Goal: Task Accomplishment & Management: Manage account settings

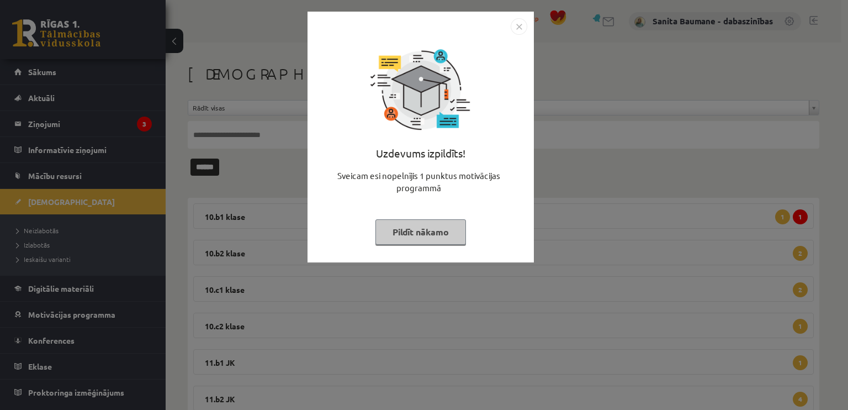
drag, startPoint x: 424, startPoint y: 234, endPoint x: 11, endPoint y: 110, distance: 431.4
click at [419, 233] on button "Pildīt nākamo" at bounding box center [421, 231] width 91 height 25
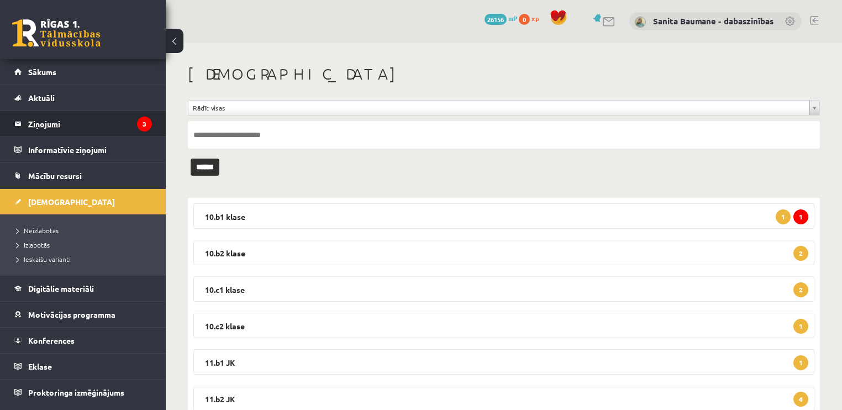
click at [35, 127] on legend "Ziņojumi 3" at bounding box center [90, 123] width 124 height 25
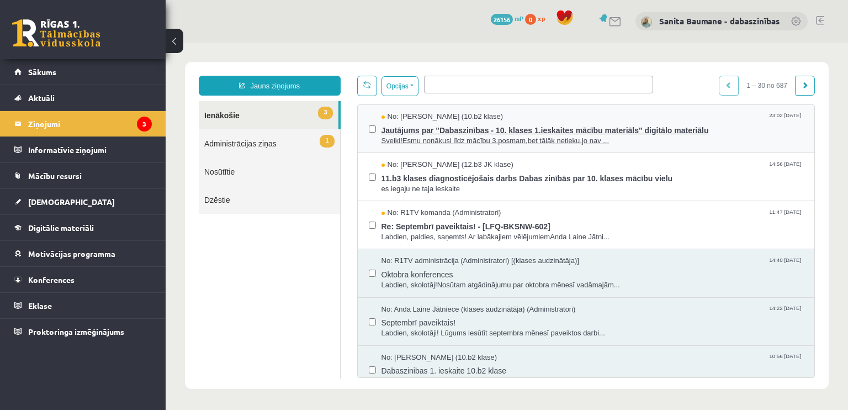
click at [451, 129] on span "Jautājums par "Dabaszinības - 10. klases 1.ieskaites mācību materiāls" digitālo…" at bounding box center [593, 129] width 423 height 14
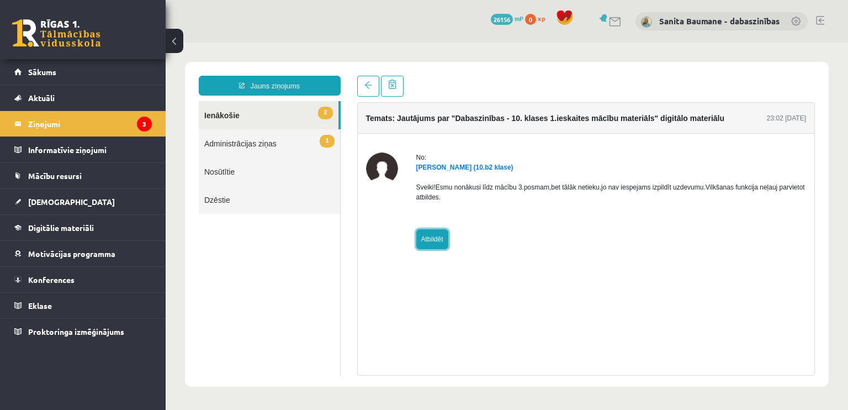
click at [432, 239] on link "Atbildēt" at bounding box center [432, 239] width 32 height 20
type input "**********"
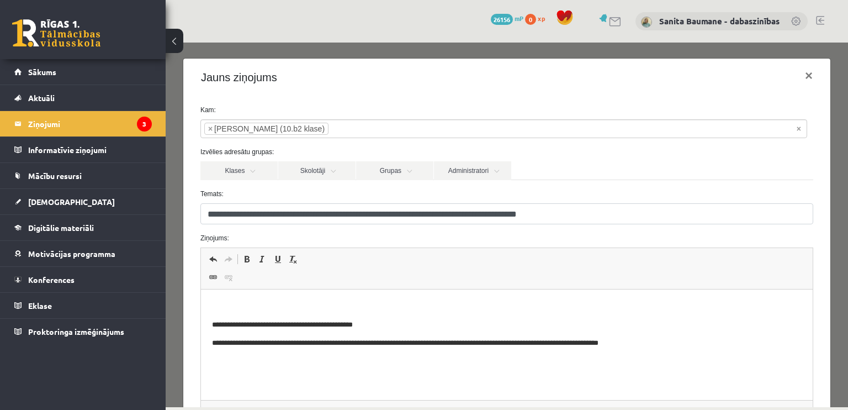
click at [362, 302] on p "Bagātinātā teksta redaktors, wiswyg-editor-47433774057800-1760173488-508" at bounding box center [507, 306] width 590 height 12
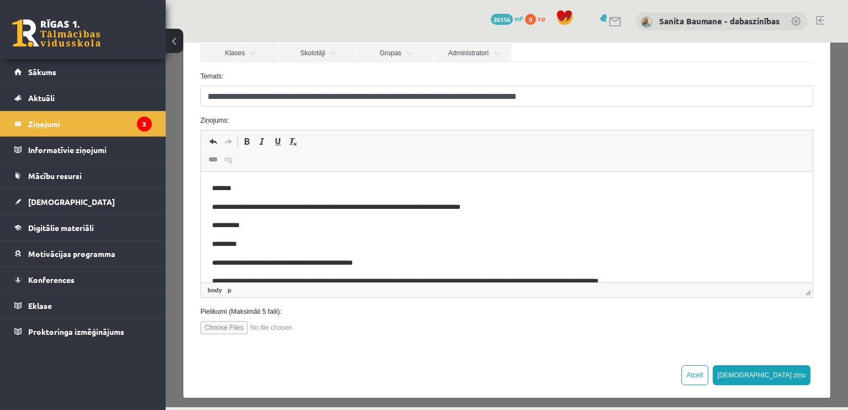
scroll to position [122, 0]
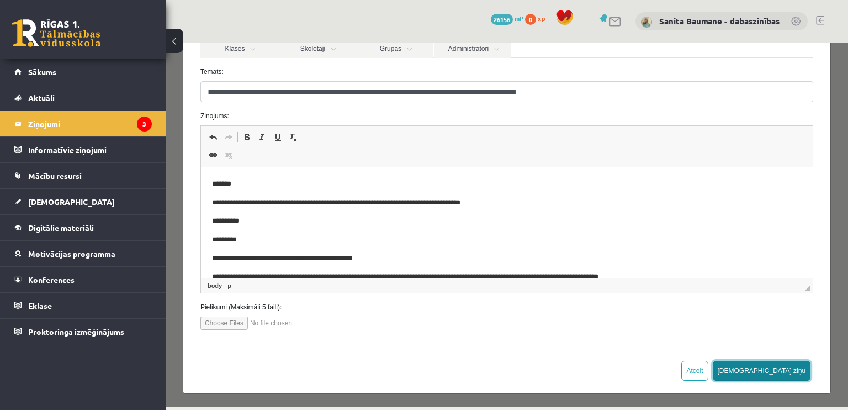
click at [791, 370] on button "[DEMOGRAPHIC_DATA] ziņu" at bounding box center [762, 371] width 98 height 20
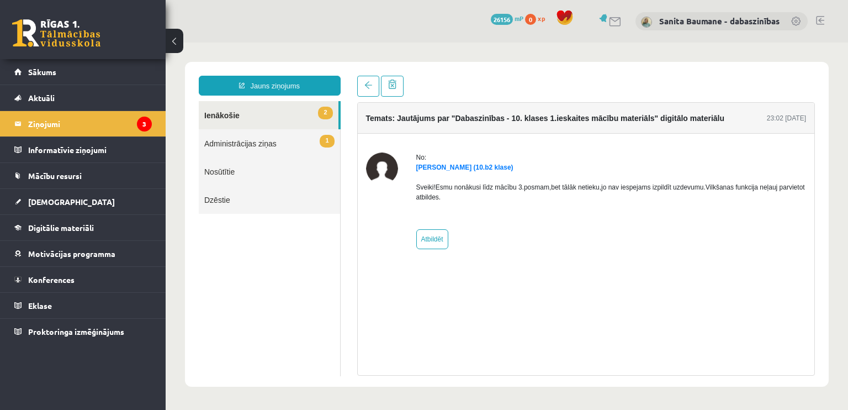
scroll to position [0, 0]
click at [242, 115] on link "2 Ienākošie" at bounding box center [269, 115] width 140 height 28
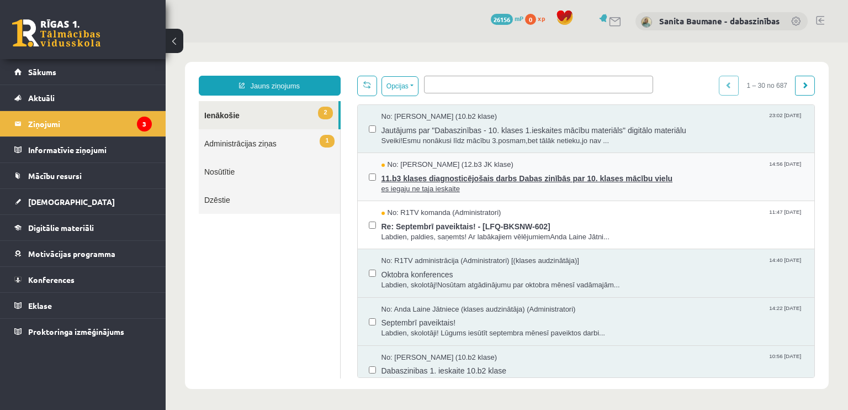
click at [439, 184] on span "es iegaju ne taja ieskaite" at bounding box center [593, 189] width 423 height 10
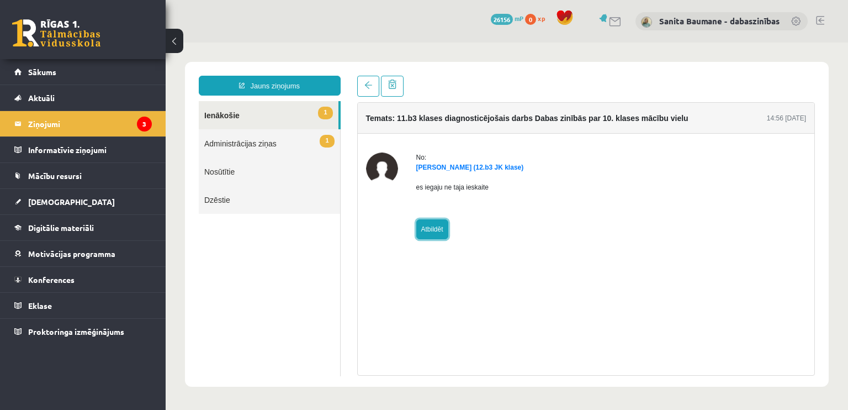
click at [435, 228] on link "Atbildēt" at bounding box center [432, 229] width 32 height 20
type input "**********"
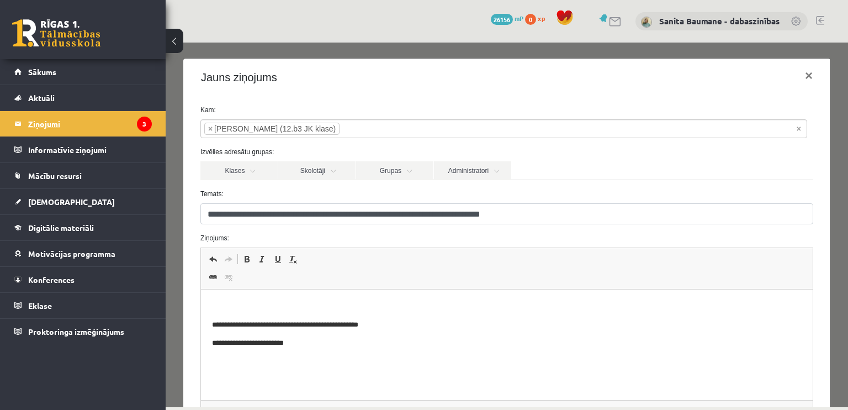
click at [65, 122] on legend "Ziņojumi 3" at bounding box center [90, 123] width 124 height 25
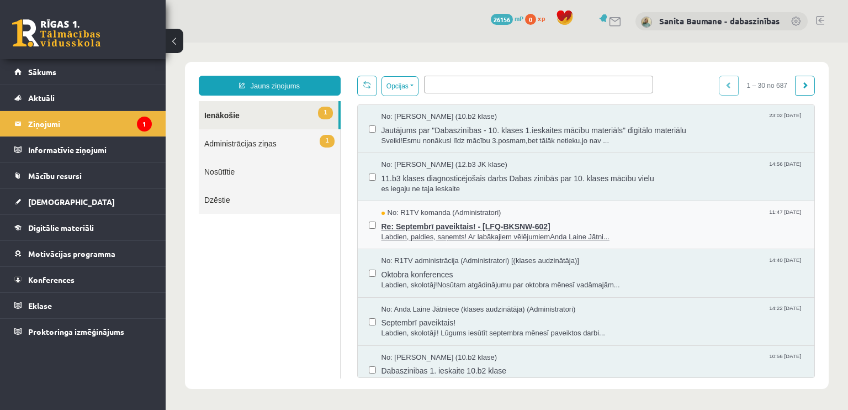
click at [451, 225] on span "Re: Septembrī paveiktais! - [LFQ-BKSNW-602]" at bounding box center [593, 225] width 423 height 14
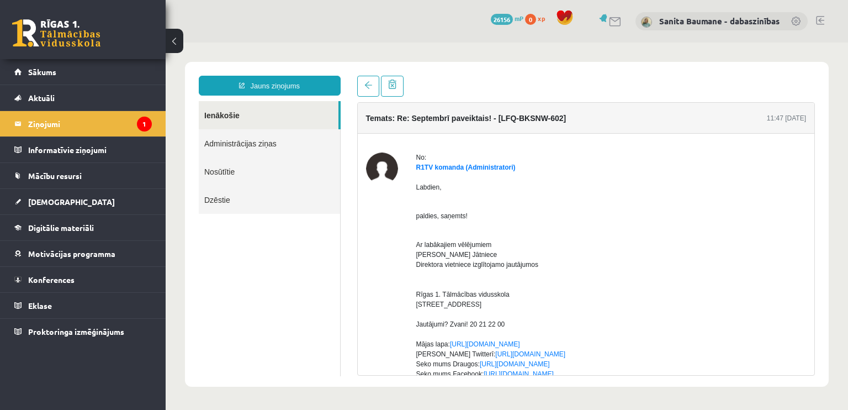
click at [218, 113] on link "Ienākošie" at bounding box center [269, 115] width 140 height 28
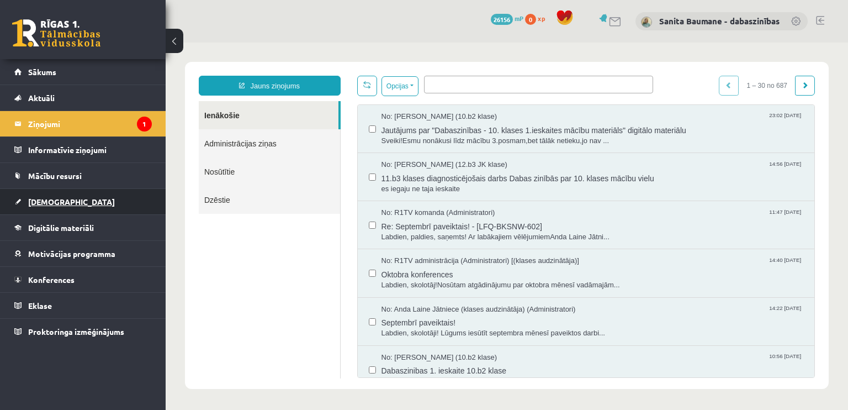
click at [29, 205] on span "[DEMOGRAPHIC_DATA]" at bounding box center [71, 202] width 87 height 10
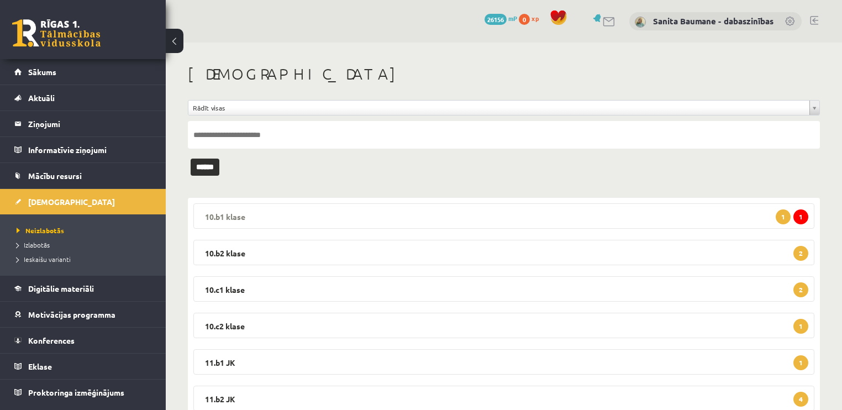
click at [241, 212] on legend "10.b1 klase 1 1" at bounding box center [503, 215] width 621 height 25
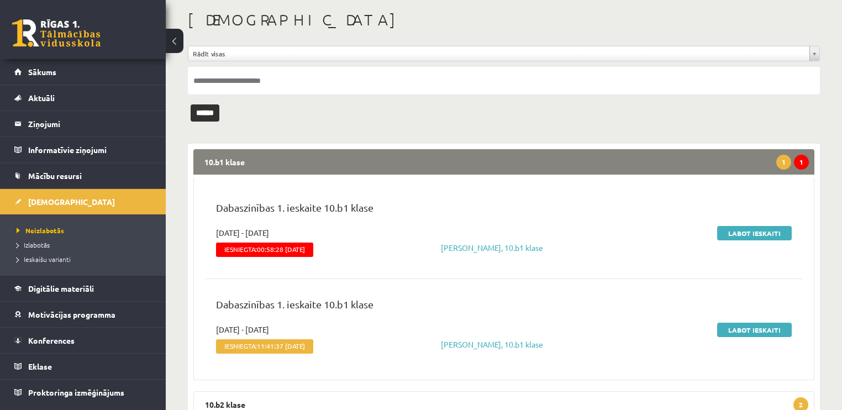
scroll to position [133, 0]
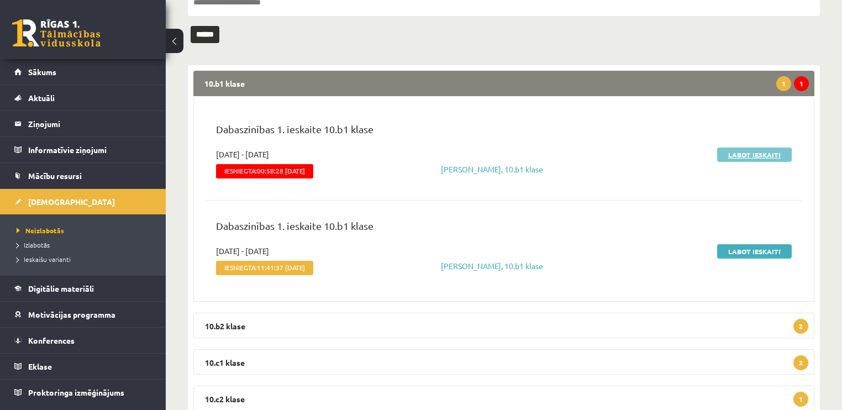
click at [738, 157] on link "Labot ieskaiti" at bounding box center [754, 154] width 75 height 14
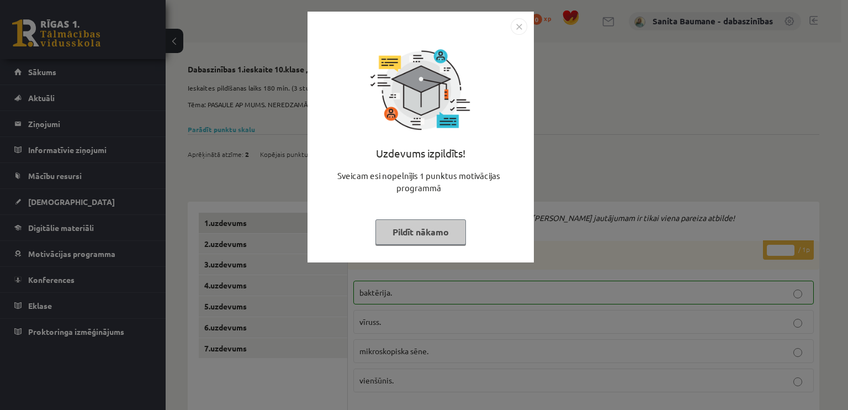
click at [437, 225] on button "Pildīt nākamo" at bounding box center [421, 231] width 91 height 25
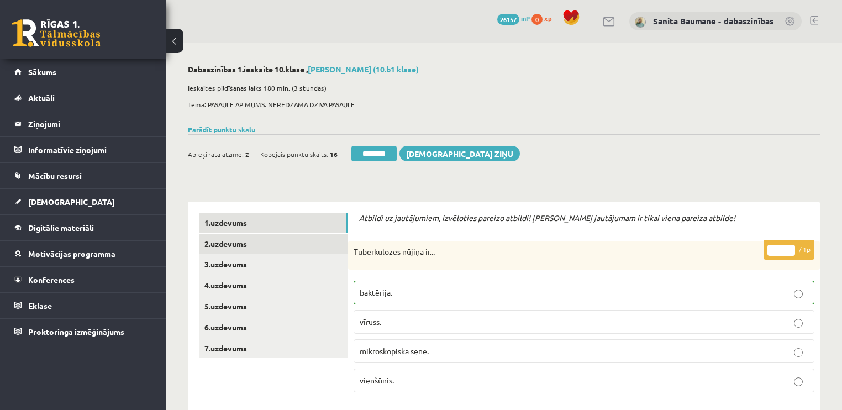
click at [236, 242] on link "2.uzdevums" at bounding box center [273, 244] width 149 height 20
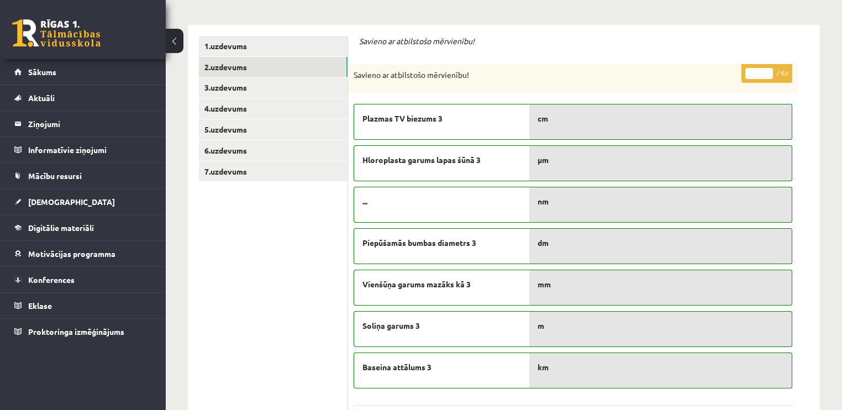
click at [767, 71] on input "*" at bounding box center [759, 73] width 28 height 11
type input "*"
click at [767, 71] on input "*" at bounding box center [759, 73] width 28 height 11
click at [241, 88] on link "3.uzdevums" at bounding box center [273, 87] width 149 height 20
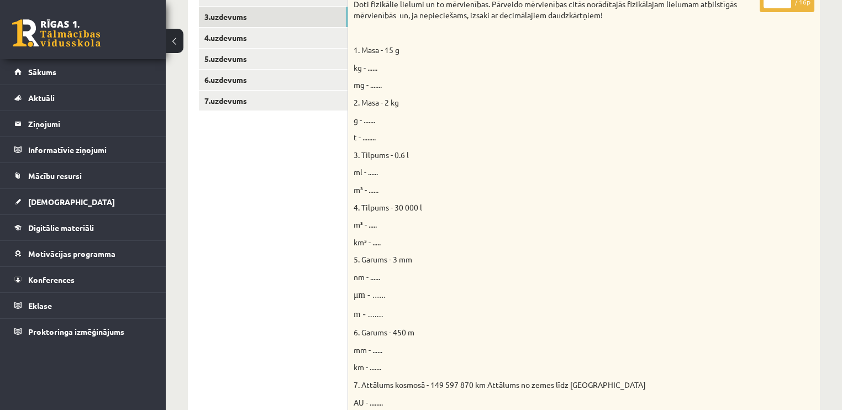
scroll to position [88, 0]
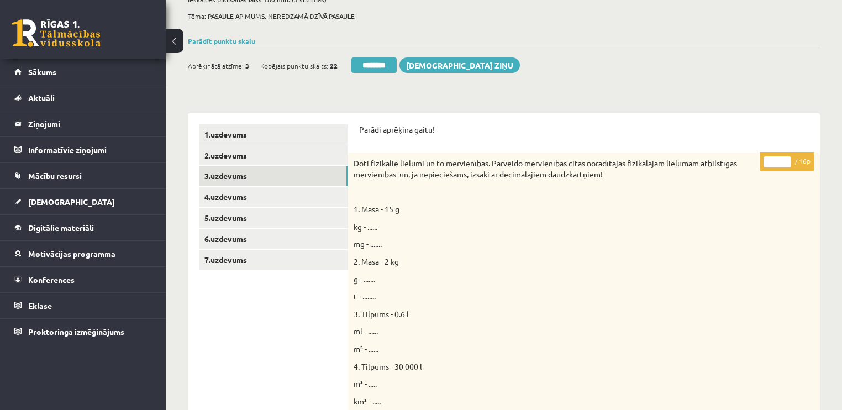
type input "**"
click at [783, 159] on input "**" at bounding box center [777, 161] width 28 height 11
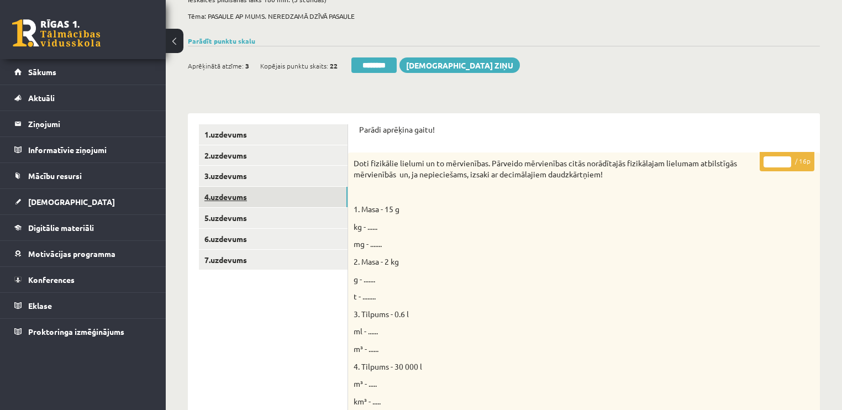
click at [241, 196] on link "4.uzdevums" at bounding box center [273, 197] width 149 height 20
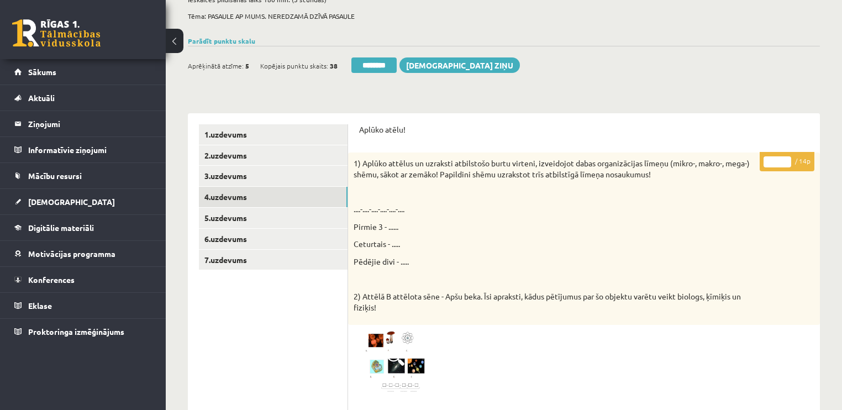
scroll to position [0, 0]
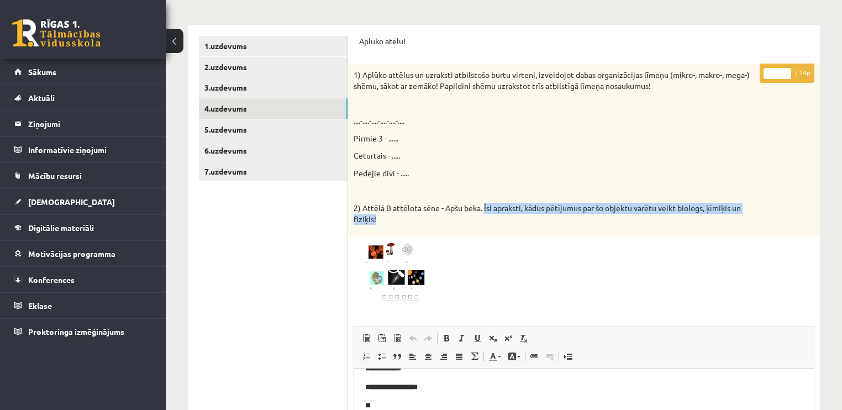
drag, startPoint x: 486, startPoint y: 205, endPoint x: 751, endPoint y: 220, distance: 266.1
click at [751, 220] on p "2) Attēlā B attēlota sēne - Apšu beka. Īsi apraksti, kādus pētījumus par šo obj…" at bounding box center [556, 214] width 405 height 22
copy p "Īsi apraksti, kādus pētījumus par šo objektu varētu veikt biologs, ķīmiķis un f…"
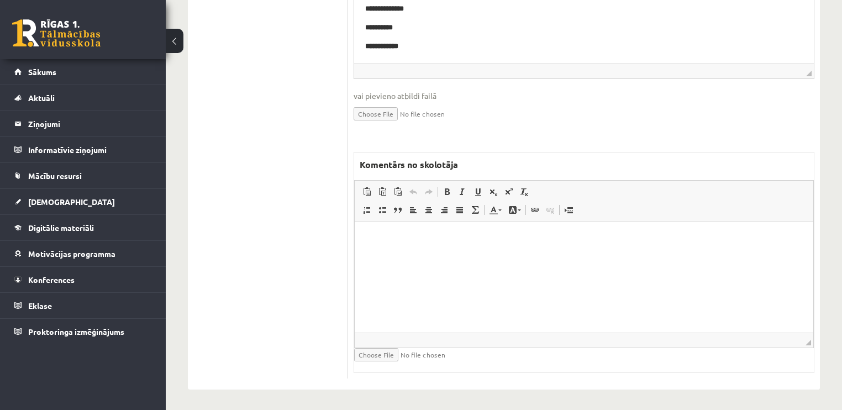
click at [492, 255] on html at bounding box center [584, 238] width 458 height 34
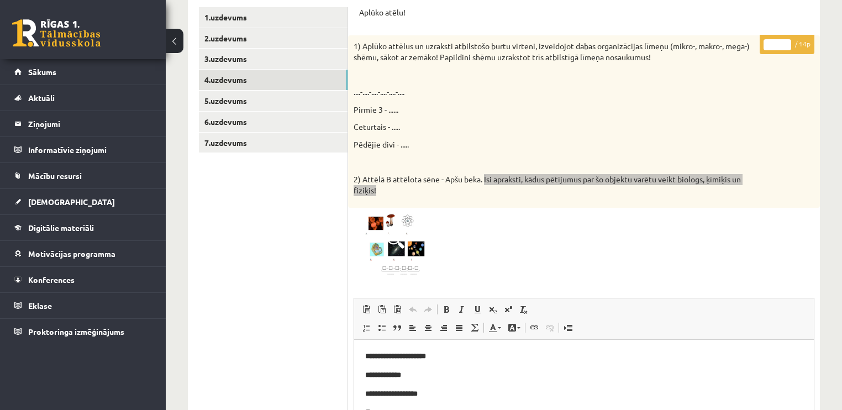
scroll to position [150, 0]
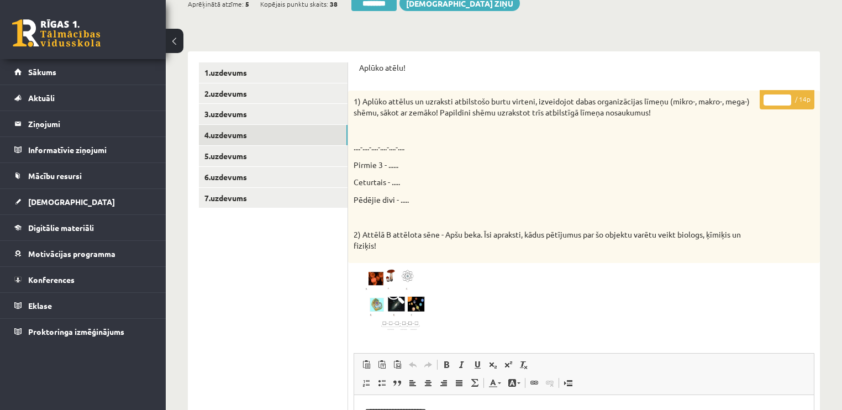
click at [784, 98] on input "*" at bounding box center [777, 99] width 28 height 11
type input "*"
click at [784, 98] on input "*" at bounding box center [777, 99] width 28 height 11
click at [240, 152] on link "5.uzdevums" at bounding box center [273, 156] width 149 height 20
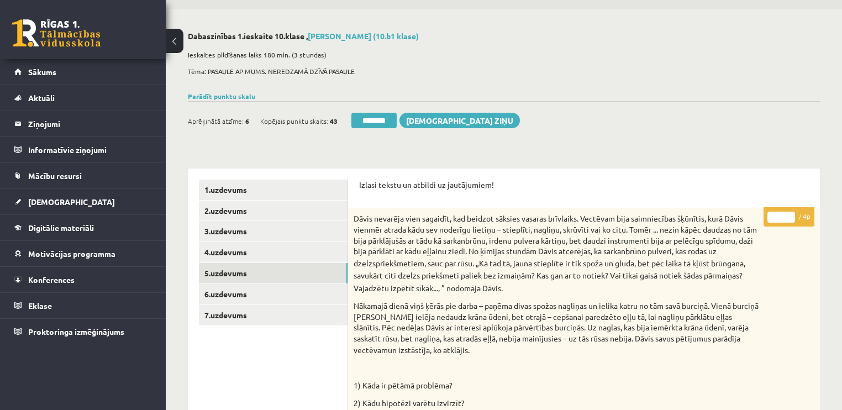
scroll to position [18, 0]
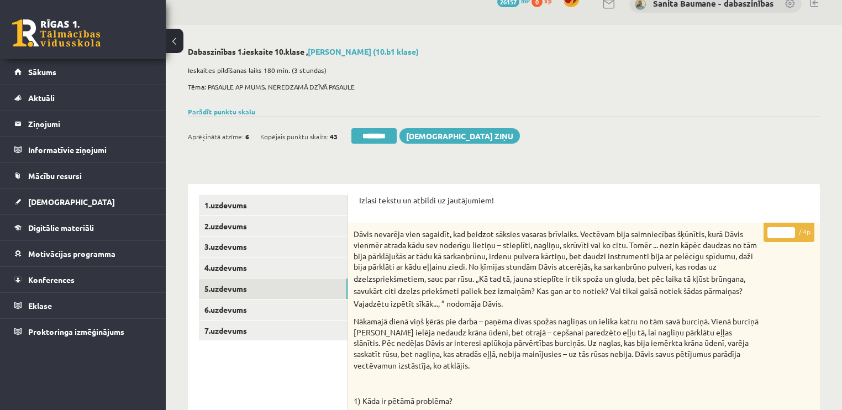
type input "*"
click at [789, 230] on input "*" at bounding box center [781, 232] width 28 height 11
click at [278, 307] on link "6.uzdevums" at bounding box center [273, 309] width 149 height 20
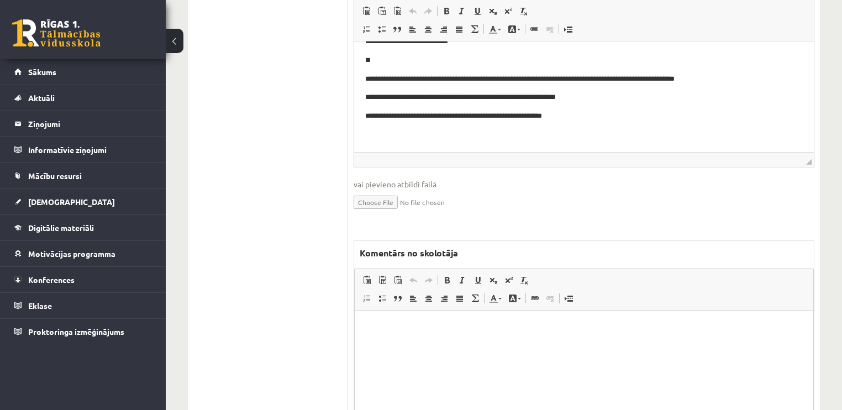
scroll to position [548, 0]
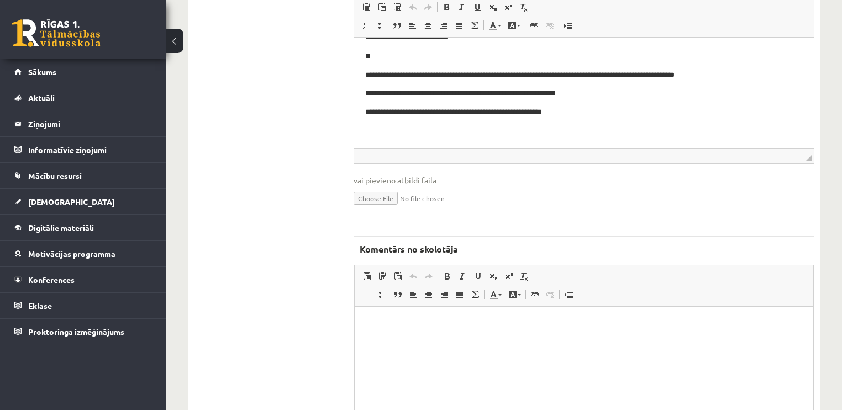
click at [483, 339] on html at bounding box center [584, 323] width 458 height 34
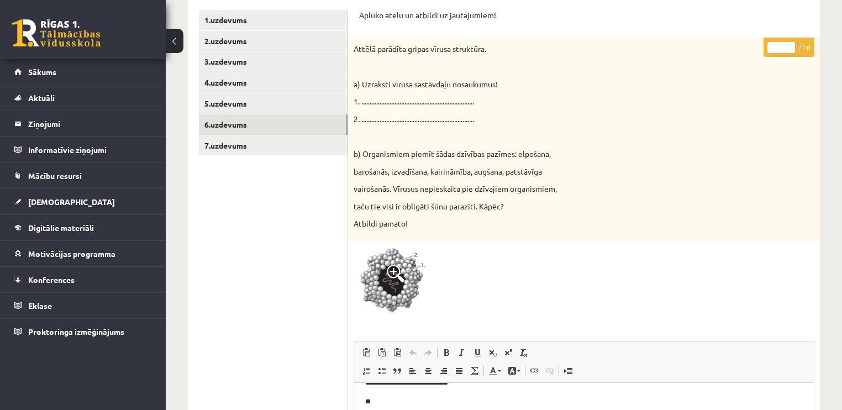
scroll to position [18, 0]
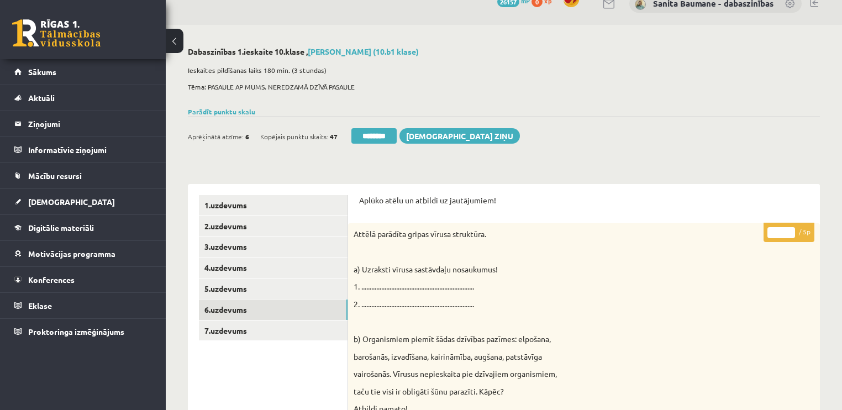
type input "*"
click at [791, 230] on input "*" at bounding box center [781, 232] width 28 height 11
click at [243, 336] on link "7.uzdevums" at bounding box center [273, 330] width 149 height 20
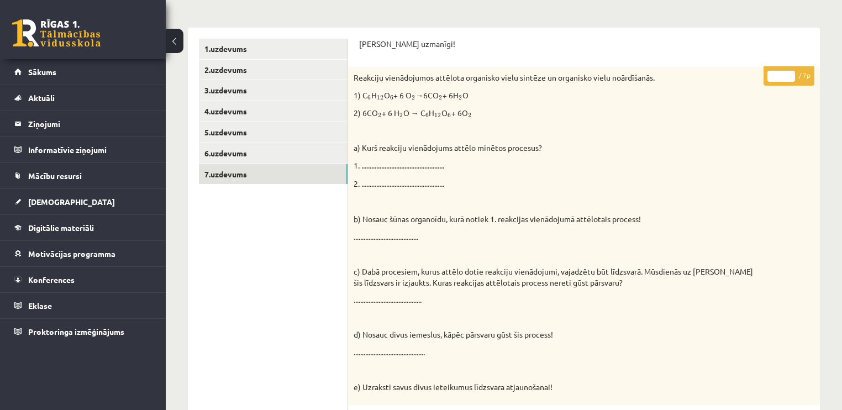
scroll to position [150, 0]
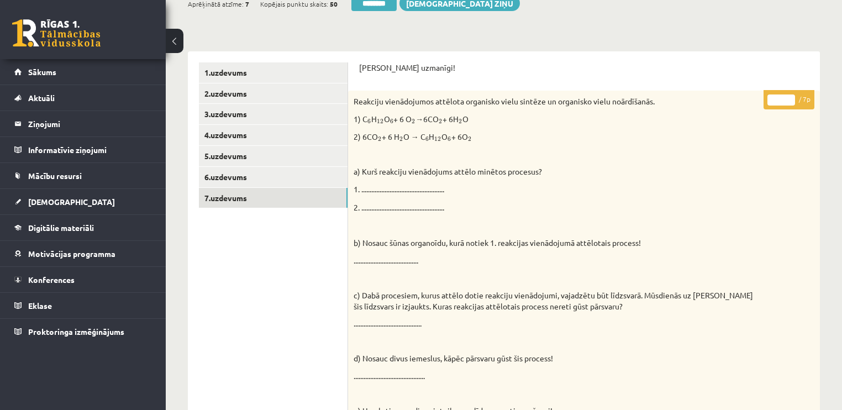
type input "*"
click at [790, 97] on input "*" at bounding box center [781, 99] width 28 height 11
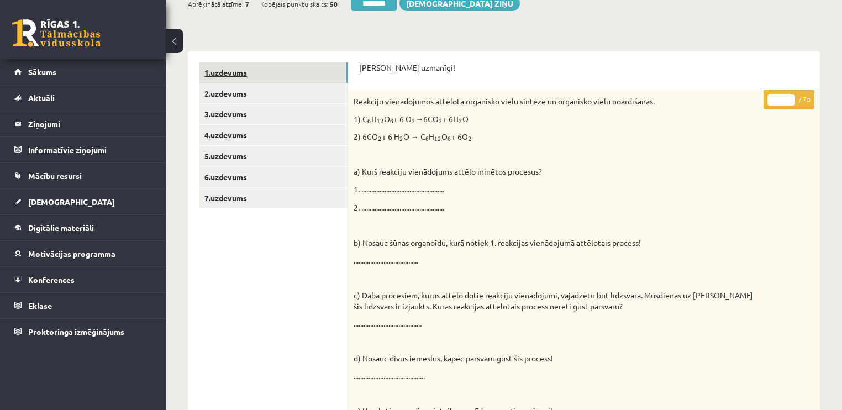
click at [254, 73] on link "1.uzdevums" at bounding box center [273, 72] width 149 height 20
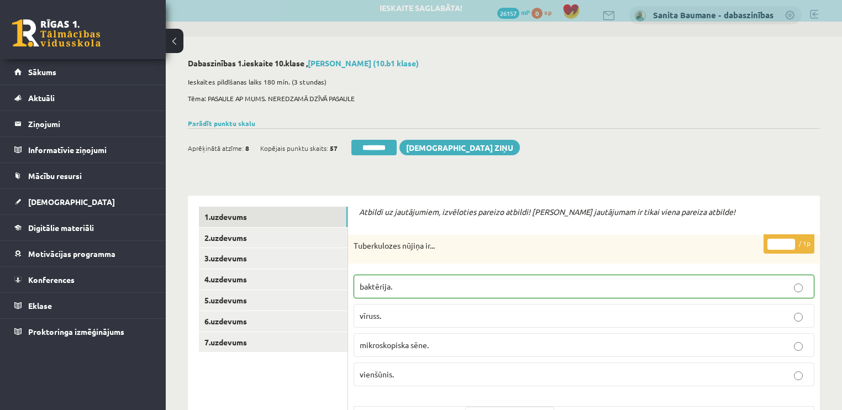
scroll to position [0, 0]
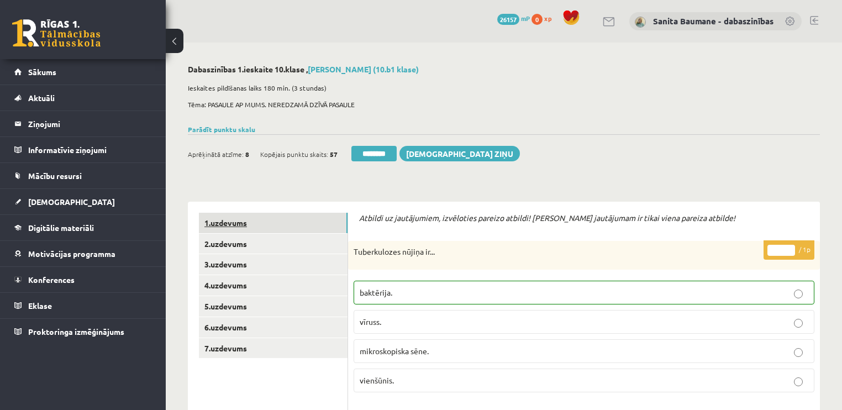
click at [281, 223] on link "1.uzdevums" at bounding box center [273, 223] width 149 height 20
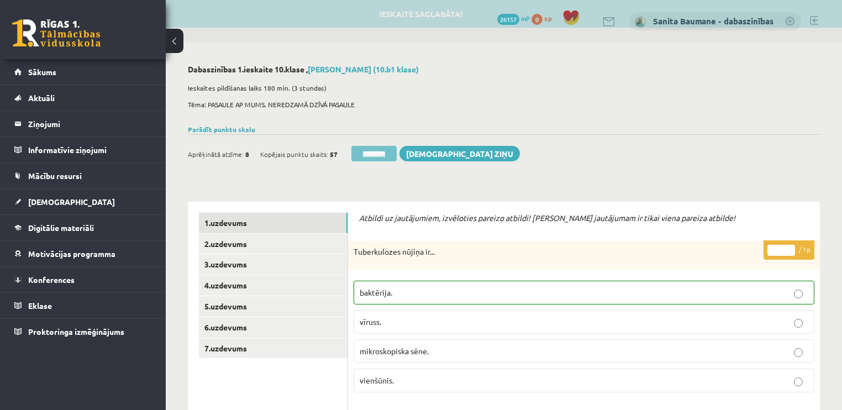
click at [370, 154] on input "********" at bounding box center [373, 153] width 45 height 15
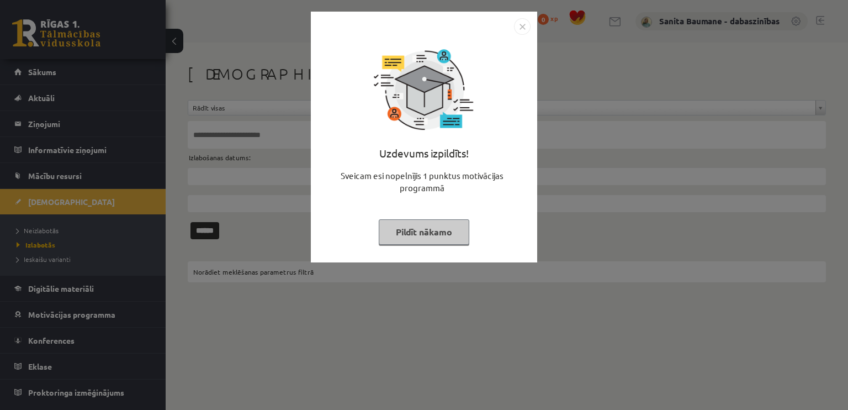
click at [410, 234] on button "Pildīt nākamo" at bounding box center [424, 231] width 91 height 25
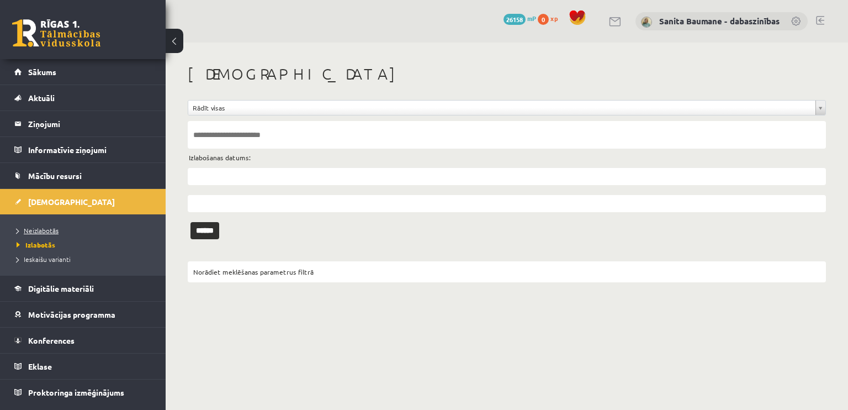
click at [35, 229] on span "Neizlabotās" at bounding box center [38, 230] width 42 height 9
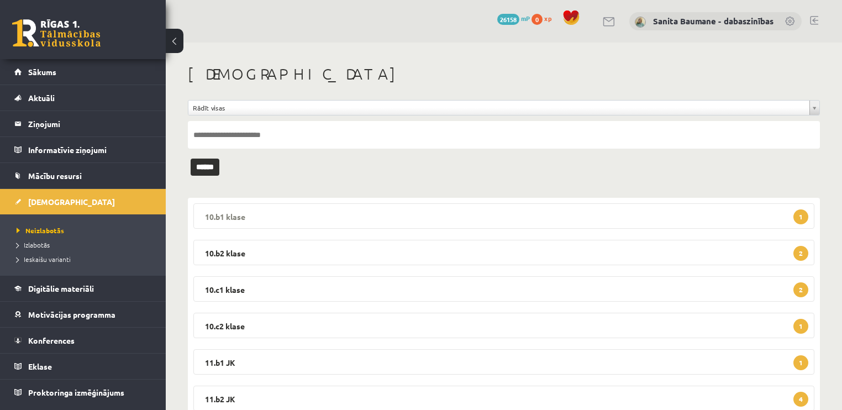
click at [380, 214] on legend "10.b1 klase 1" at bounding box center [503, 215] width 621 height 25
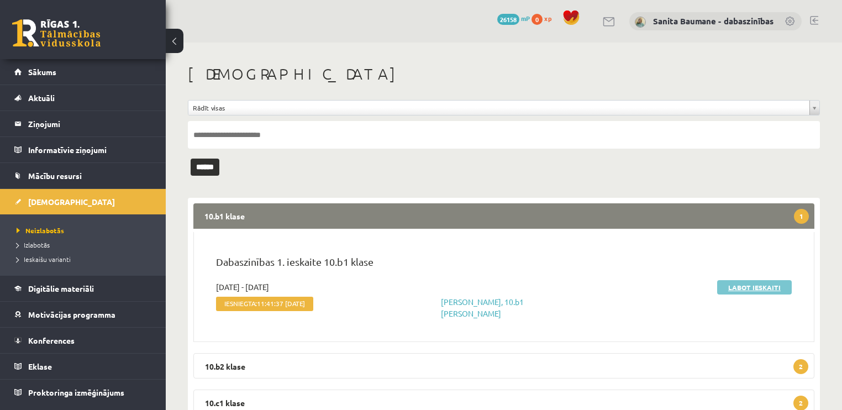
click at [757, 285] on link "Labot ieskaiti" at bounding box center [754, 287] width 75 height 14
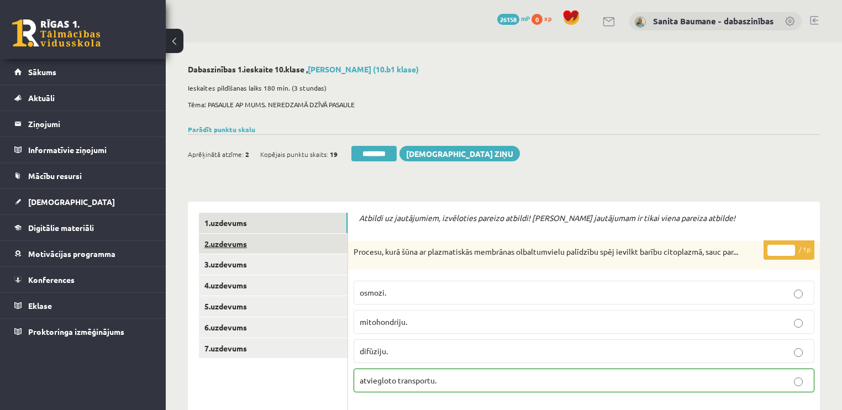
click at [256, 246] on link "2.uzdevums" at bounding box center [273, 244] width 149 height 20
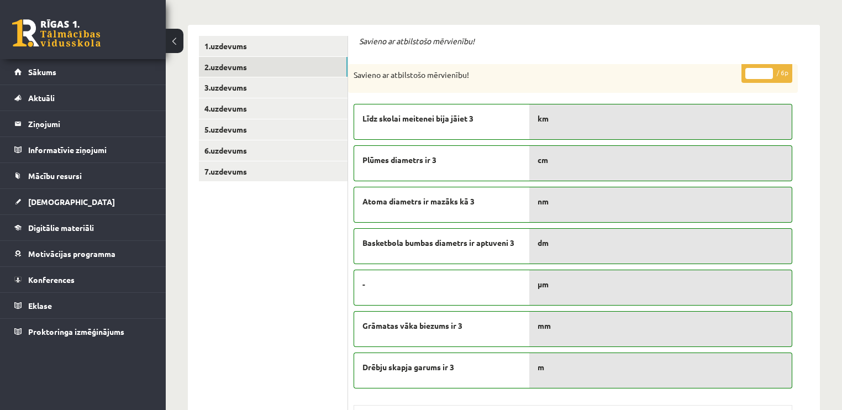
drag, startPoint x: 767, startPoint y: 69, endPoint x: 11, endPoint y: 132, distance: 758.8
type input "*"
click at [767, 69] on input "*" at bounding box center [759, 73] width 28 height 11
click at [241, 89] on link "3.uzdevums" at bounding box center [273, 87] width 149 height 20
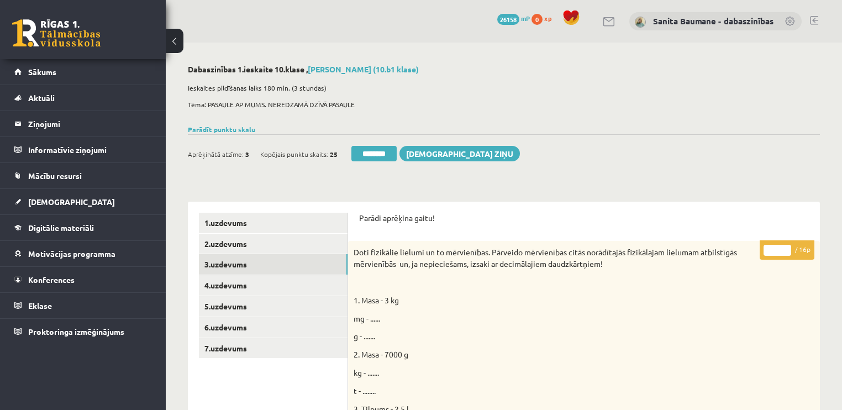
type input "**"
click at [784, 245] on input "**" at bounding box center [777, 250] width 28 height 11
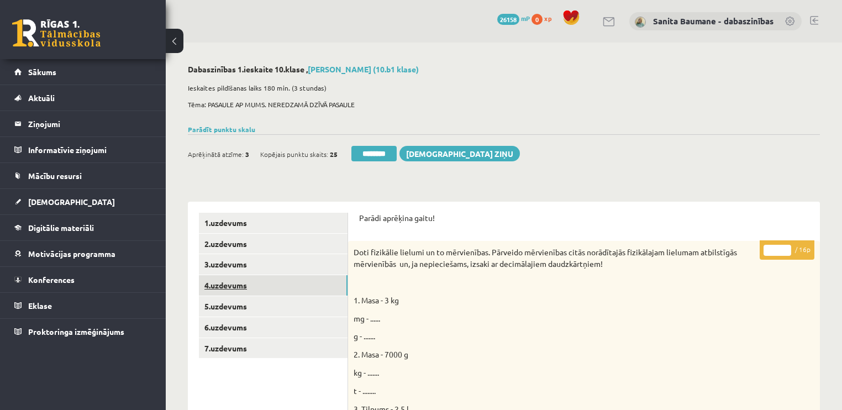
click at [243, 282] on link "4.uzdevums" at bounding box center [273, 285] width 149 height 20
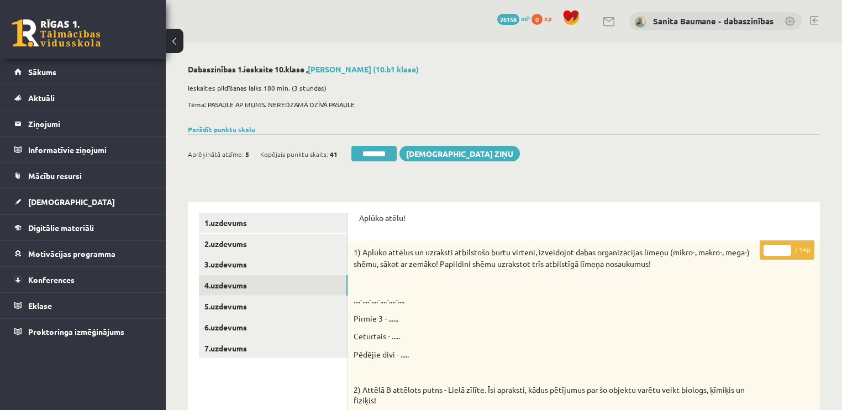
click at [785, 246] on input "*" at bounding box center [777, 250] width 28 height 11
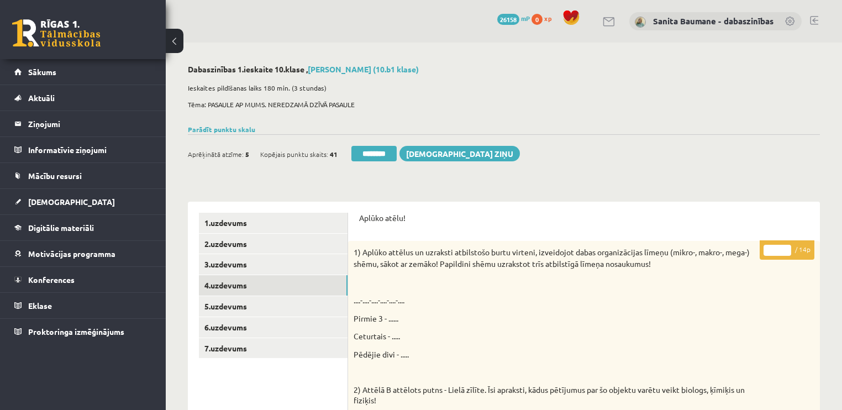
click at [785, 246] on input "**" at bounding box center [777, 250] width 28 height 11
type input "**"
click at [785, 246] on input "**" at bounding box center [777, 250] width 28 height 11
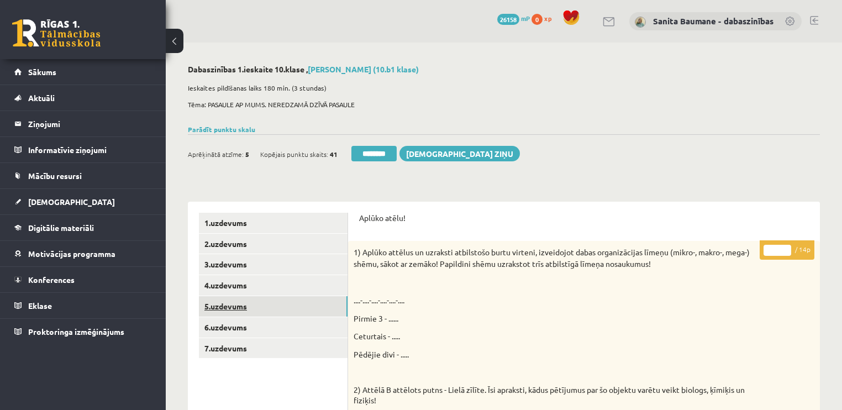
click at [266, 305] on link "5.uzdevums" at bounding box center [273, 306] width 149 height 20
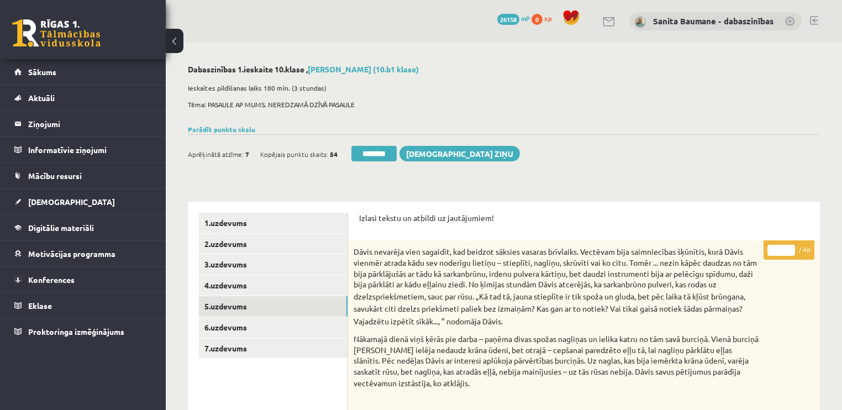
type input "*"
click at [791, 249] on input "*" at bounding box center [781, 250] width 28 height 11
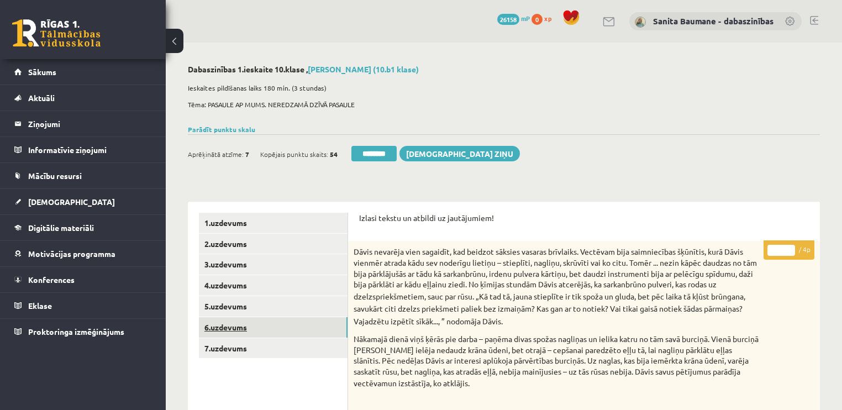
click at [226, 328] on link "6.uzdevums" at bounding box center [273, 327] width 149 height 20
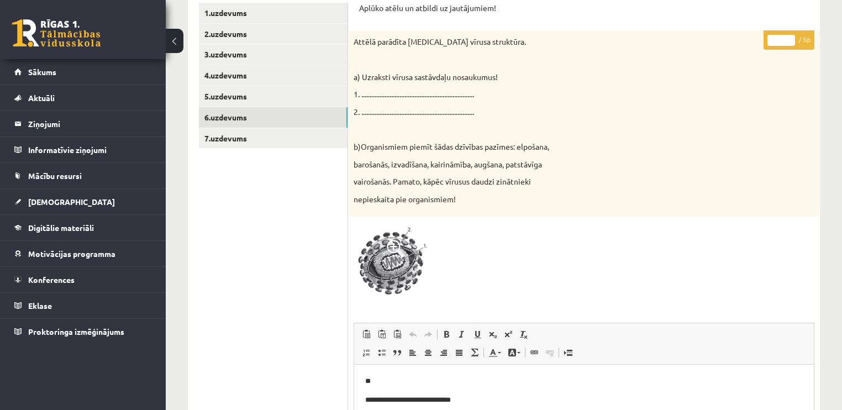
scroll to position [177, 0]
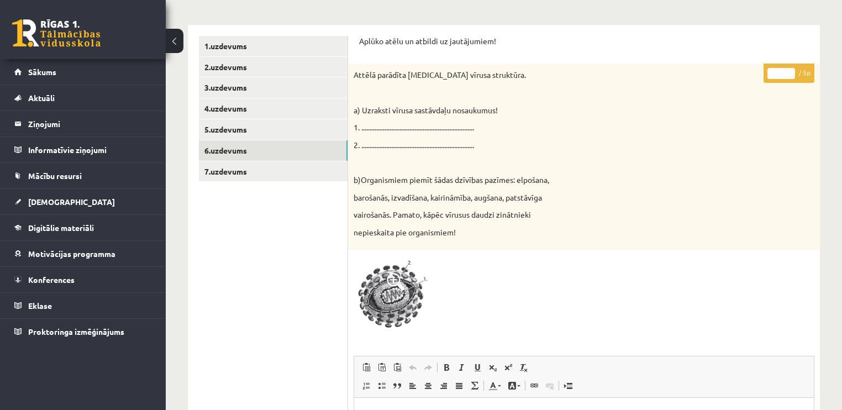
click at [790, 72] on input "*" at bounding box center [781, 73] width 28 height 11
click at [790, 71] on input "*" at bounding box center [781, 73] width 28 height 11
type input "*"
click at [790, 71] on input "*" at bounding box center [781, 73] width 28 height 11
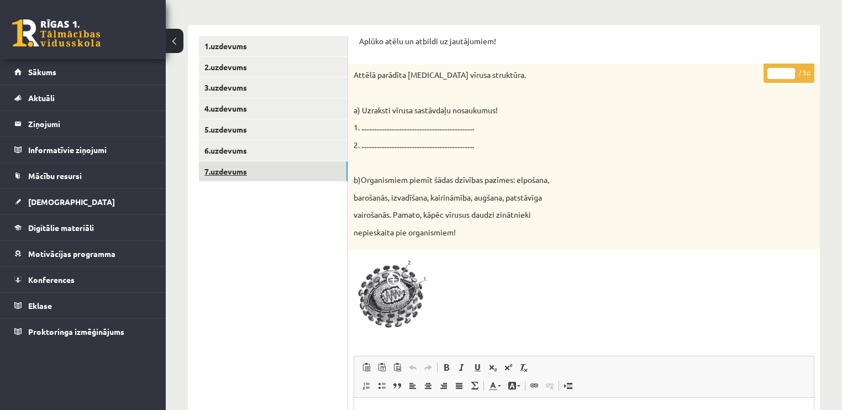
click at [259, 171] on link "7.uzdevums" at bounding box center [273, 171] width 149 height 20
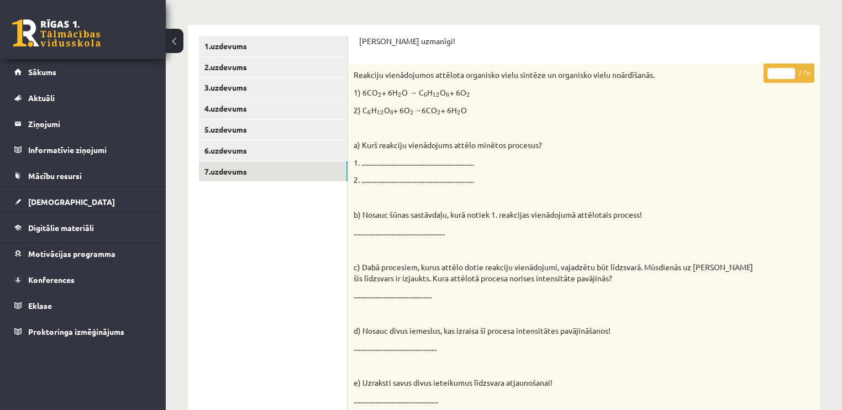
scroll to position [0, 0]
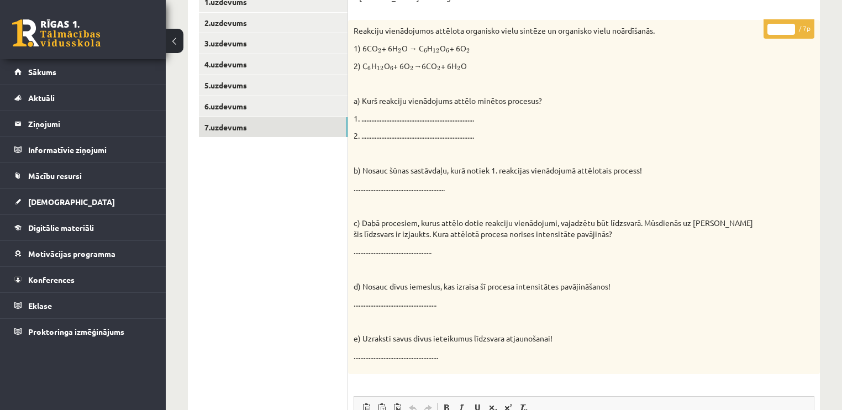
drag, startPoint x: 789, startPoint y: 29, endPoint x: 789, endPoint y: 23, distance: 6.1
type input "*"
click at [789, 24] on input "*" at bounding box center [781, 29] width 28 height 11
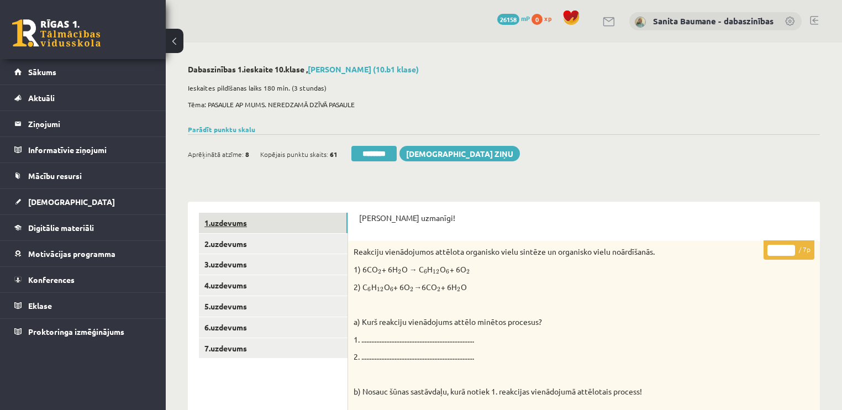
click at [270, 230] on link "1.uzdevums" at bounding box center [273, 223] width 149 height 20
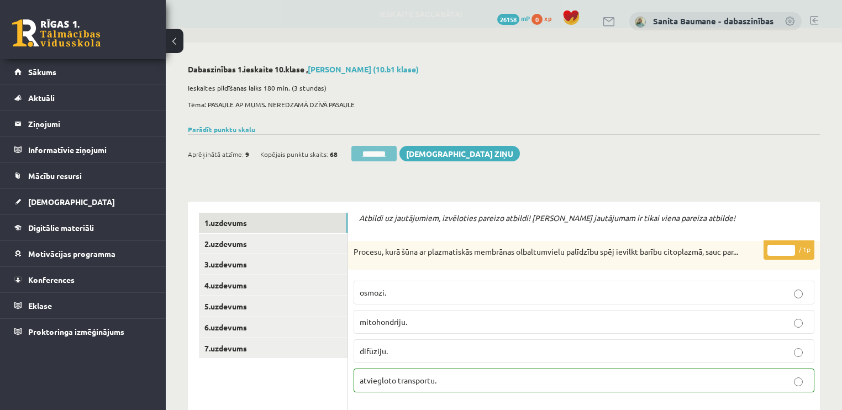
click at [372, 152] on input "********" at bounding box center [373, 153] width 45 height 15
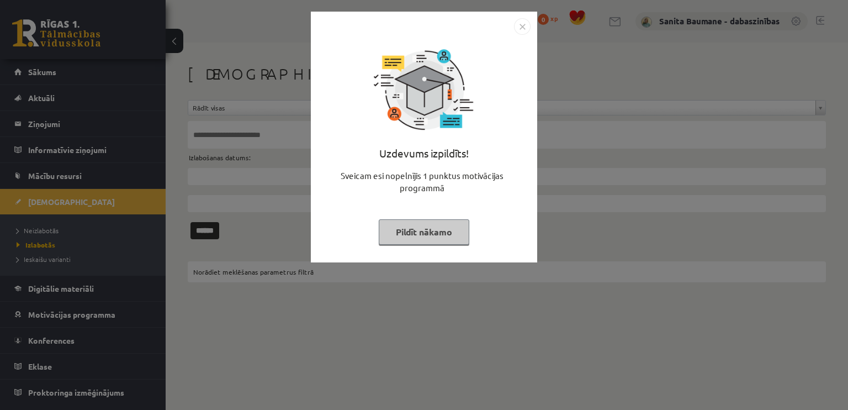
click at [419, 232] on button "Pildīt nākamo" at bounding box center [424, 231] width 91 height 25
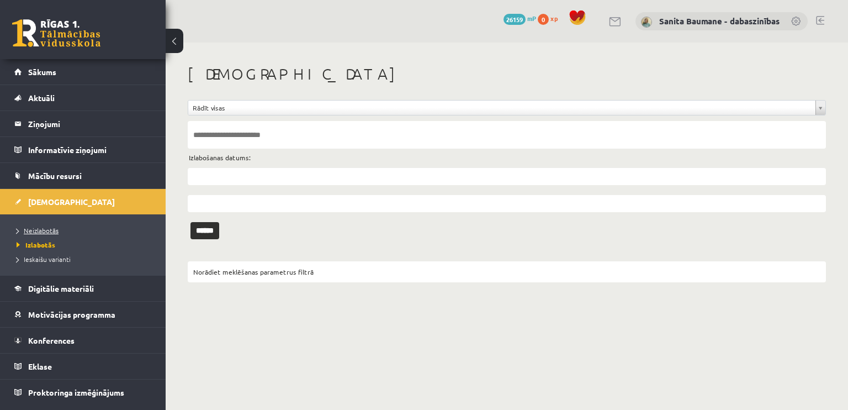
click at [46, 230] on span "Neizlabotās" at bounding box center [38, 230] width 42 height 9
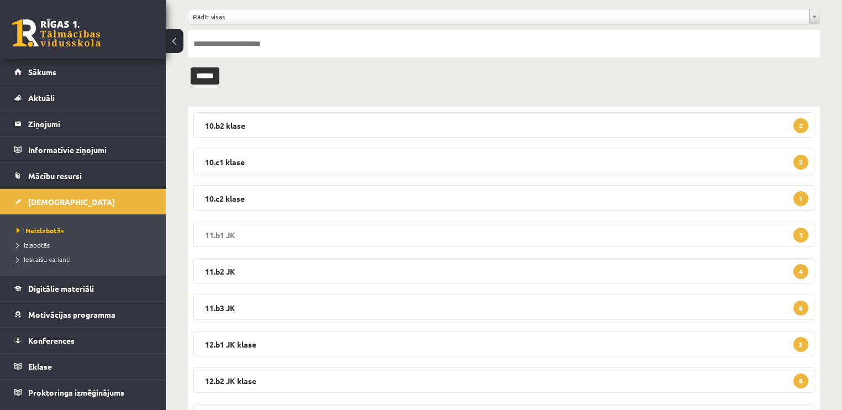
scroll to position [133, 0]
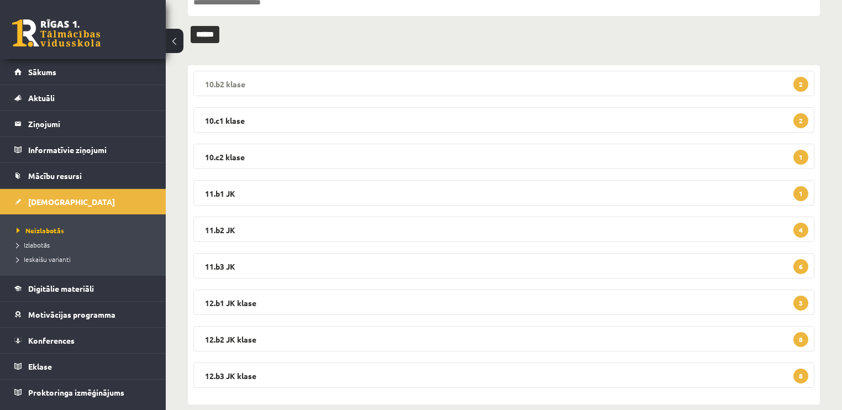
click at [361, 89] on legend "10.b2 klase 2" at bounding box center [503, 83] width 621 height 25
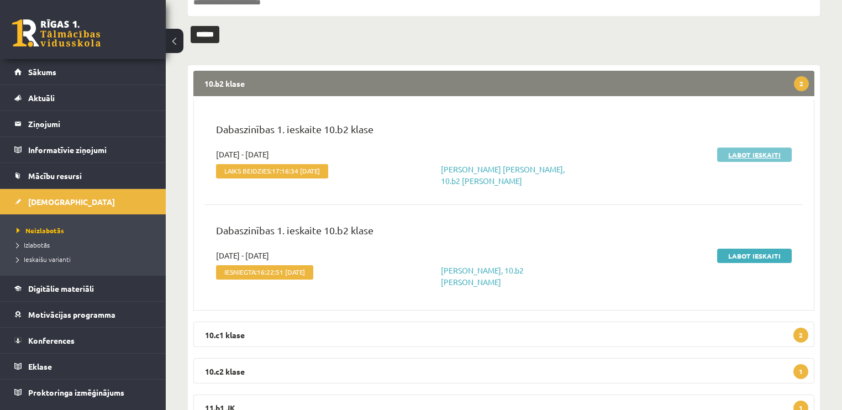
drag, startPoint x: 749, startPoint y: 152, endPoint x: 739, endPoint y: 155, distance: 10.3
click at [748, 152] on link "Labot ieskaiti" at bounding box center [754, 154] width 75 height 14
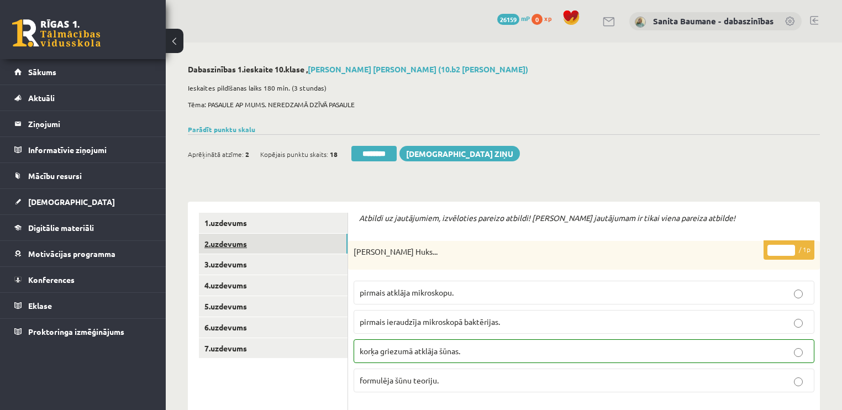
click at [245, 250] on link "2.uzdevums" at bounding box center [273, 244] width 149 height 20
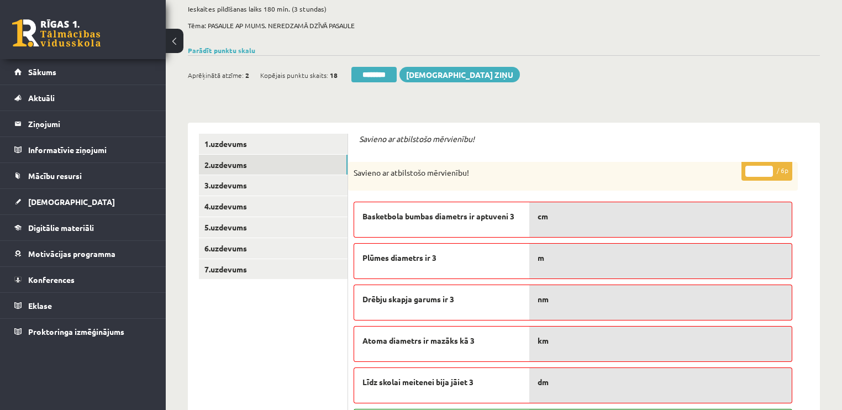
scroll to position [44, 0]
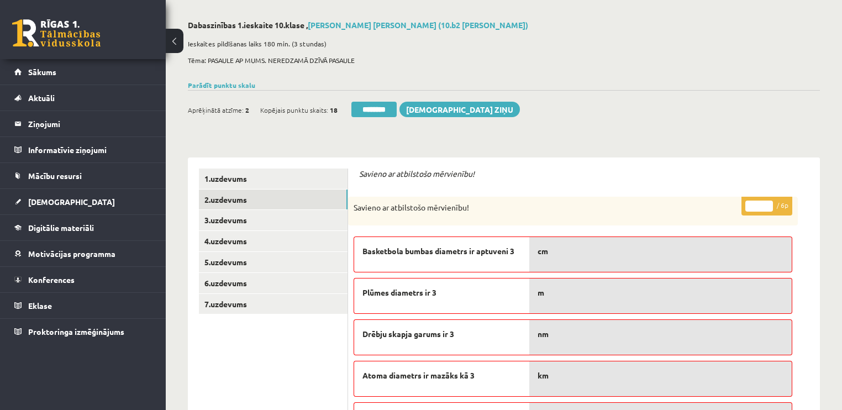
type input "*"
click at [767, 201] on input "*" at bounding box center [759, 206] width 28 height 11
click at [276, 226] on link "3.uzdevums" at bounding box center [273, 220] width 149 height 20
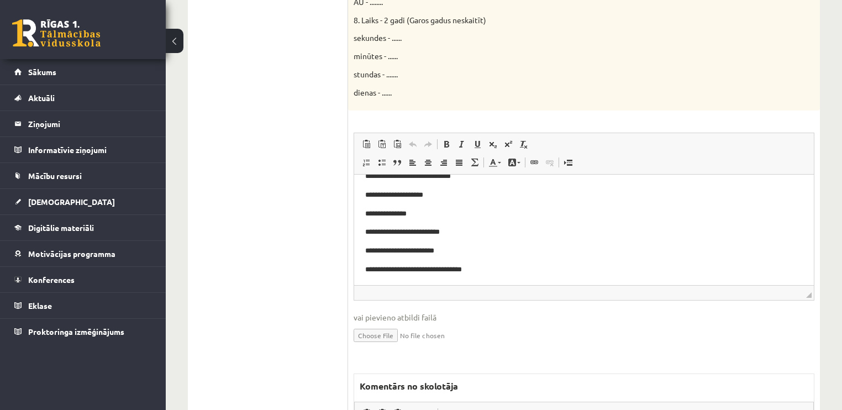
scroll to position [354, 0]
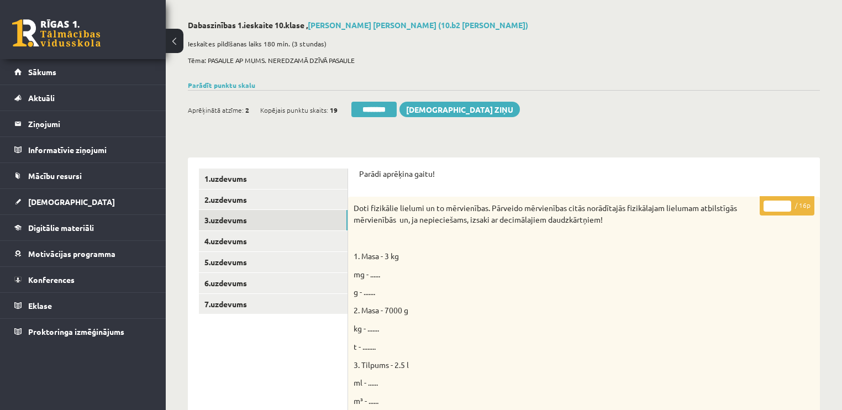
drag, startPoint x: 785, startPoint y: 201, endPoint x: 470, endPoint y: 249, distance: 319.6
type input "**"
click at [784, 201] on input "**" at bounding box center [777, 206] width 28 height 11
click at [231, 245] on link "4.uzdevums" at bounding box center [273, 241] width 149 height 20
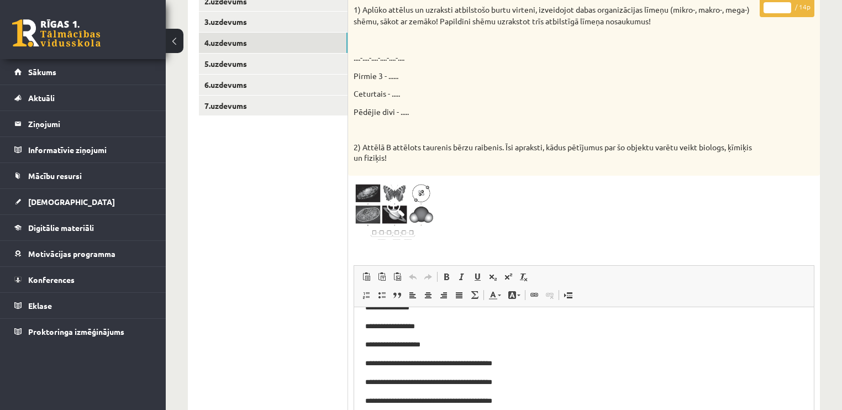
scroll to position [221, 0]
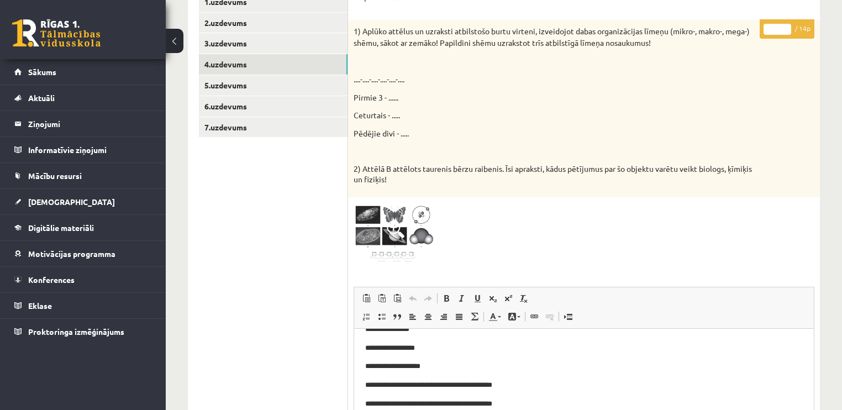
click at [784, 24] on input "*" at bounding box center [777, 29] width 28 height 11
type input "*"
click at [785, 25] on input "*" at bounding box center [777, 29] width 28 height 11
click at [539, 31] on p "1) Aplūko attēlus un uzraksti atbilstošo burtu virteni, izveidojot dabas organi…" at bounding box center [556, 36] width 405 height 23
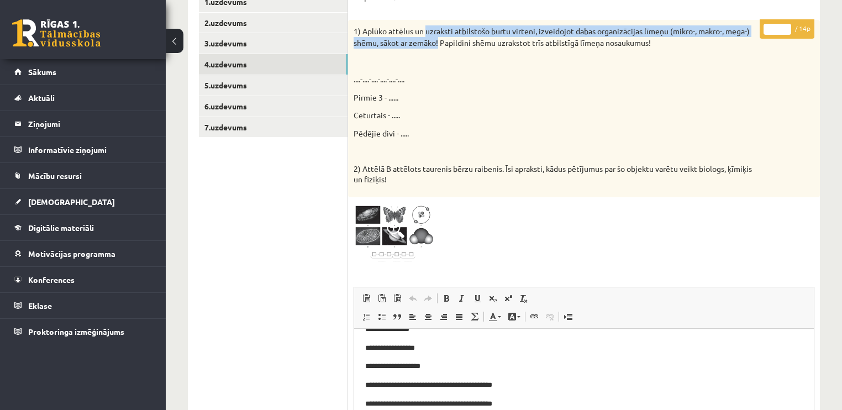
drag, startPoint x: 426, startPoint y: 30, endPoint x: 439, endPoint y: 46, distance: 21.2
click at [439, 46] on p "1) Aplūko attēlus un uzraksti atbilstošo burtu virteni, izveidojot dabas organi…" at bounding box center [556, 36] width 405 height 23
copy p "uzraksti atbilstošo burtu virteni, izveidojot [PERSON_NAME] organizācijas līmeņ…"
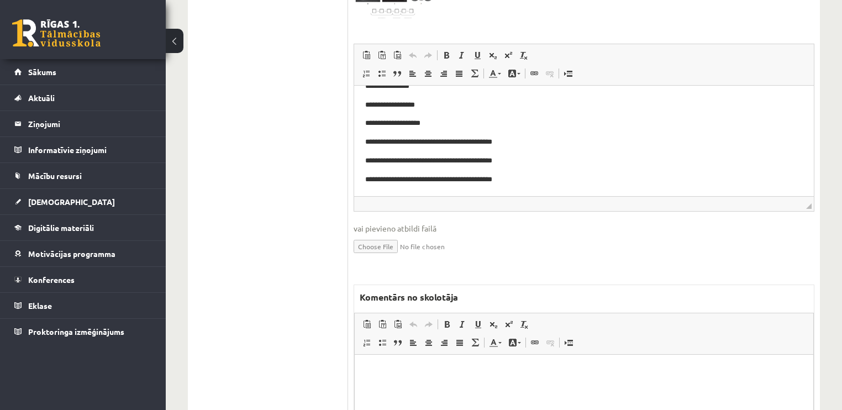
scroll to position [486, 0]
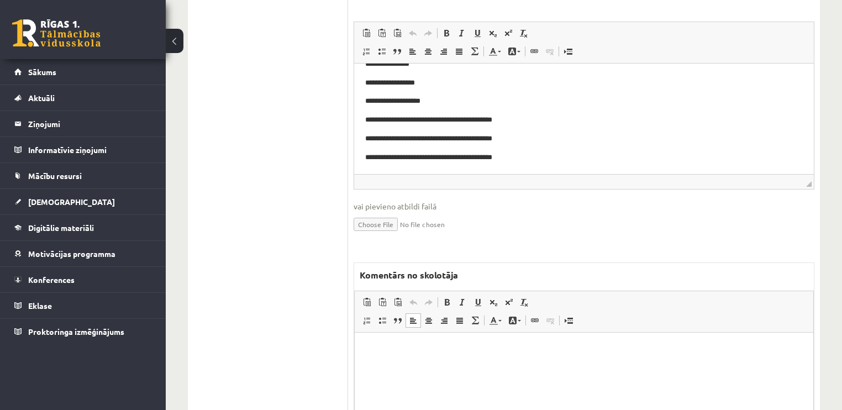
click at [508, 366] on html at bounding box center [584, 350] width 458 height 34
paste body "Bagātinātā teksta redaktors, wiswyg-editor-47433976094080-1760174229-5"
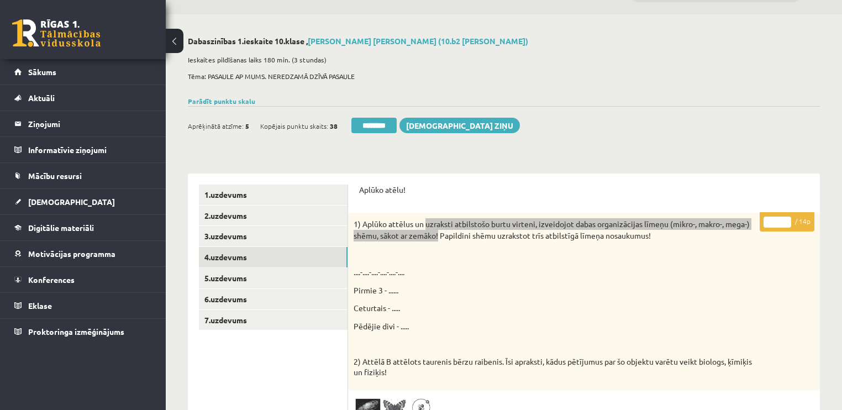
scroll to position [22, 0]
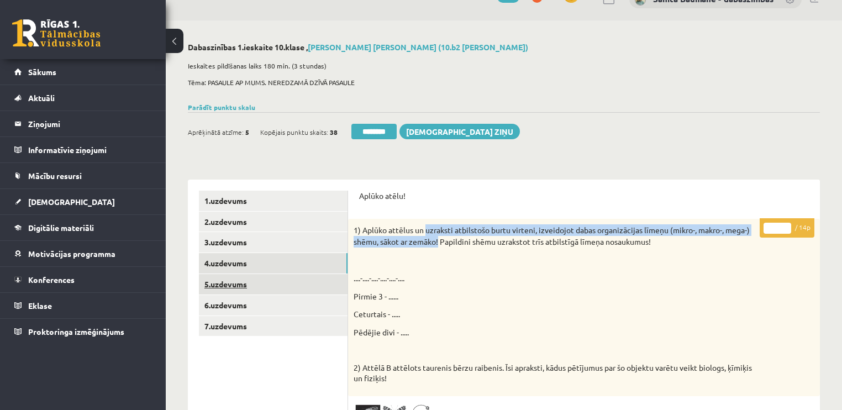
click at [235, 283] on link "5.uzdevums" at bounding box center [273, 284] width 149 height 20
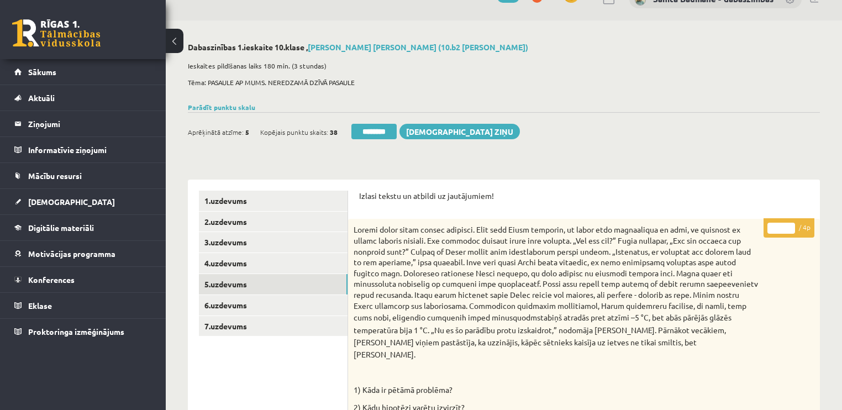
type input "*"
click at [791, 224] on input "*" at bounding box center [781, 228] width 28 height 11
click at [289, 307] on link "6.uzdevums" at bounding box center [273, 305] width 149 height 20
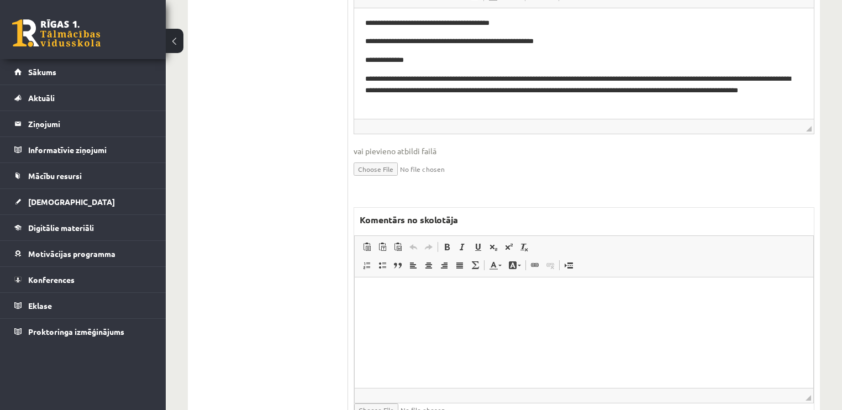
scroll to position [597, 0]
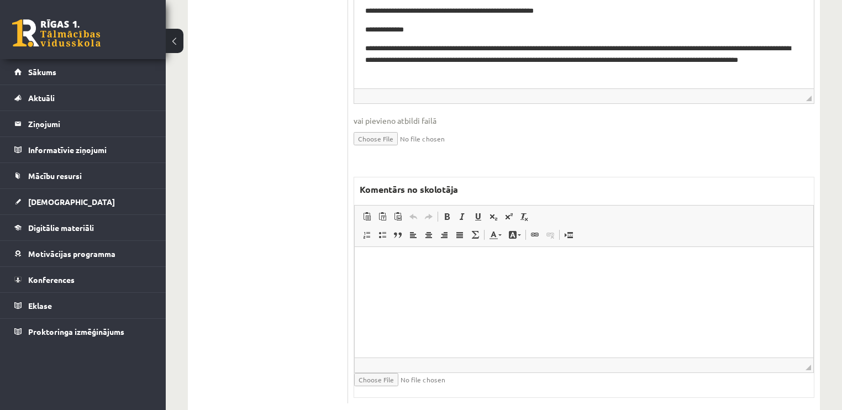
drag, startPoint x: 504, startPoint y: 325, endPoint x: 467, endPoint y: 339, distance: 39.0
click at [498, 280] on html at bounding box center [584, 263] width 458 height 34
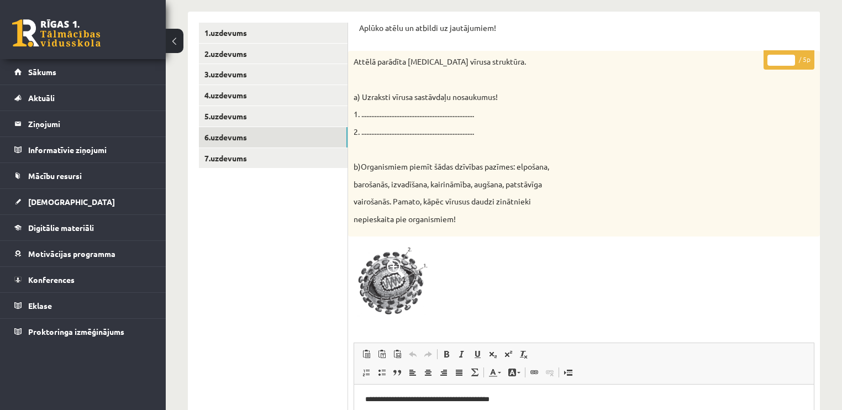
scroll to position [66, 0]
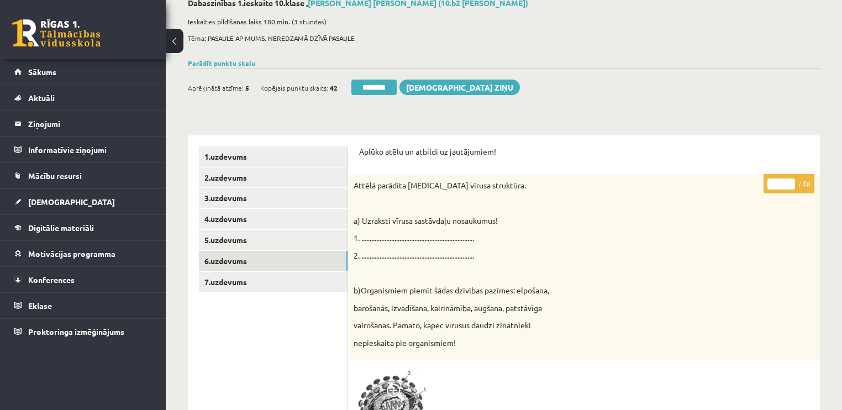
click at [792, 180] on input "*" at bounding box center [781, 183] width 28 height 11
type input "*"
click at [792, 180] on input "*" at bounding box center [781, 183] width 28 height 11
click at [281, 283] on link "7.uzdevums" at bounding box center [273, 282] width 149 height 20
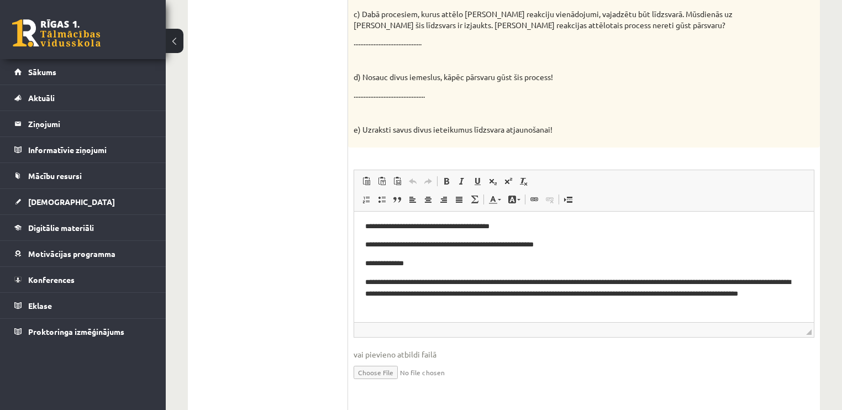
scroll to position [597, 0]
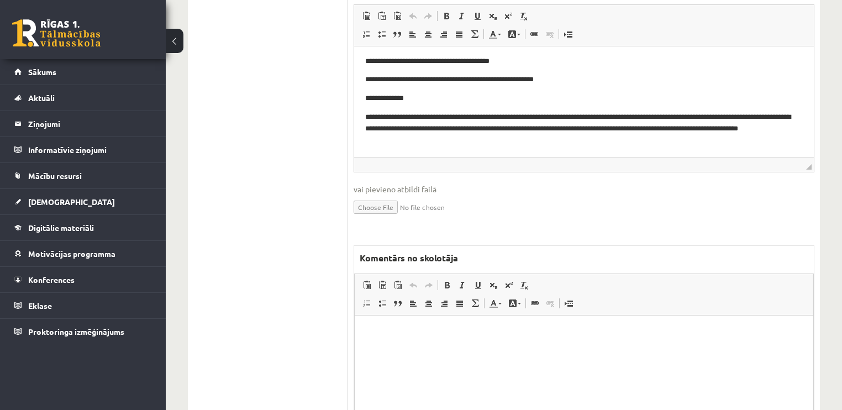
click at [501, 349] on html at bounding box center [584, 332] width 458 height 34
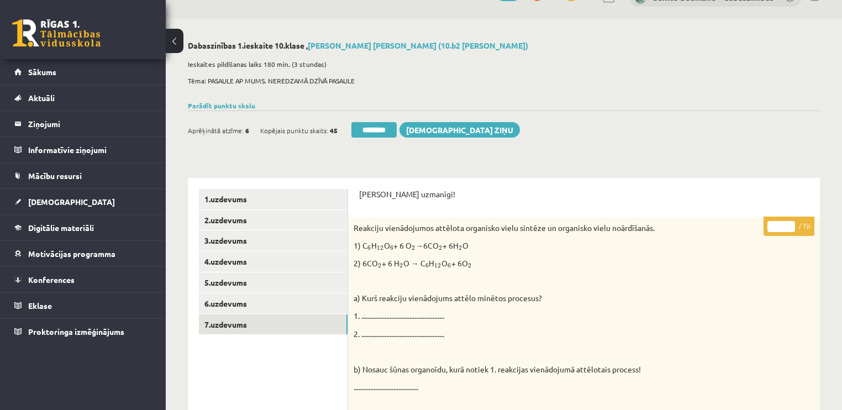
scroll to position [22, 0]
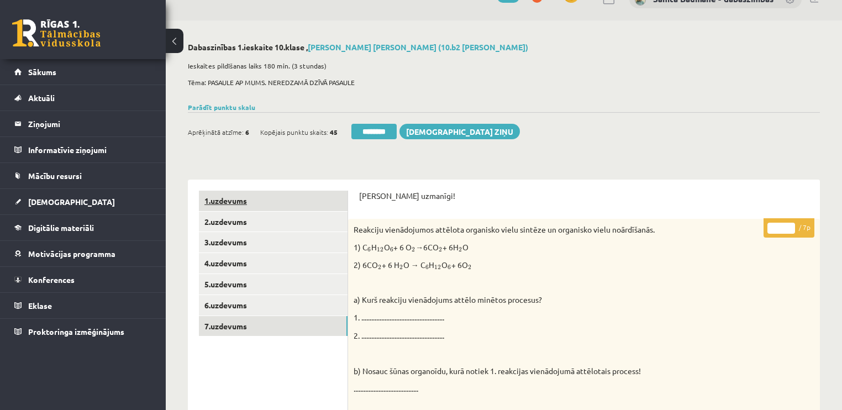
click at [289, 203] on link "1.uzdevums" at bounding box center [273, 201] width 149 height 20
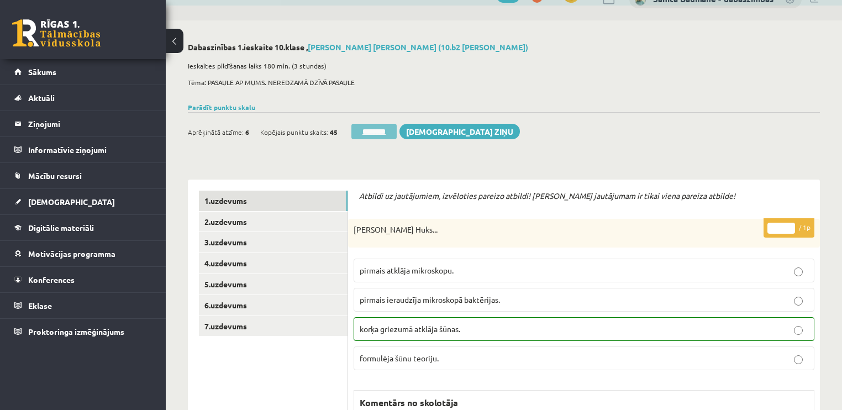
click at [372, 132] on input "********" at bounding box center [373, 131] width 45 height 15
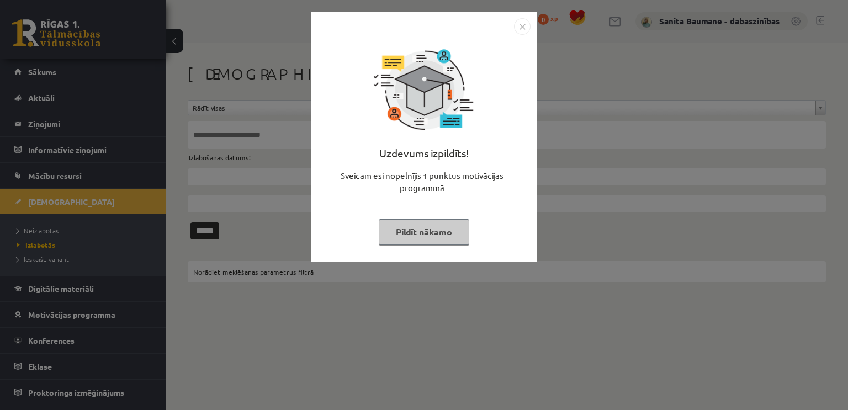
drag, startPoint x: 432, startPoint y: 231, endPoint x: 0, endPoint y: 261, distance: 433.5
click at [430, 231] on button "Pildīt nākamo" at bounding box center [424, 231] width 91 height 25
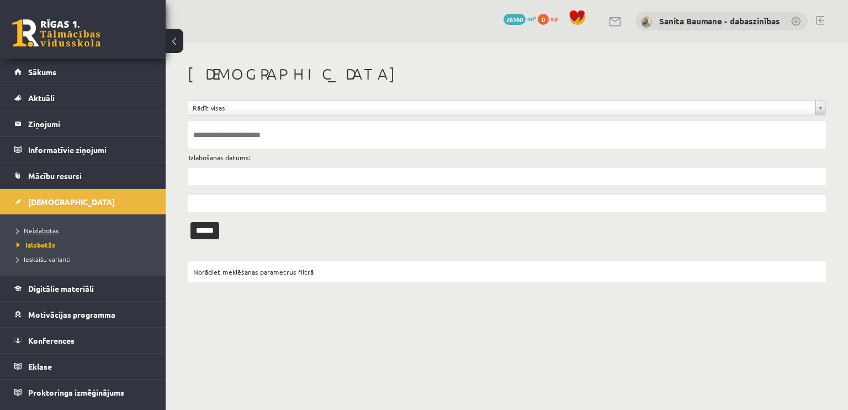
click at [38, 232] on span "Neizlabotās" at bounding box center [38, 230] width 42 height 9
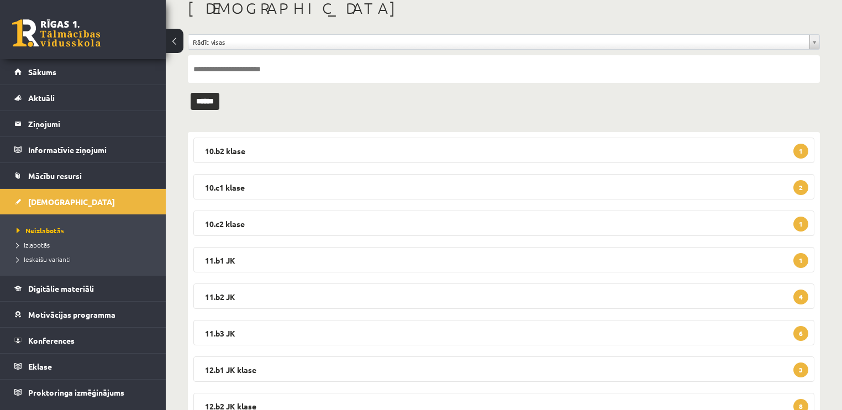
scroll to position [60, 0]
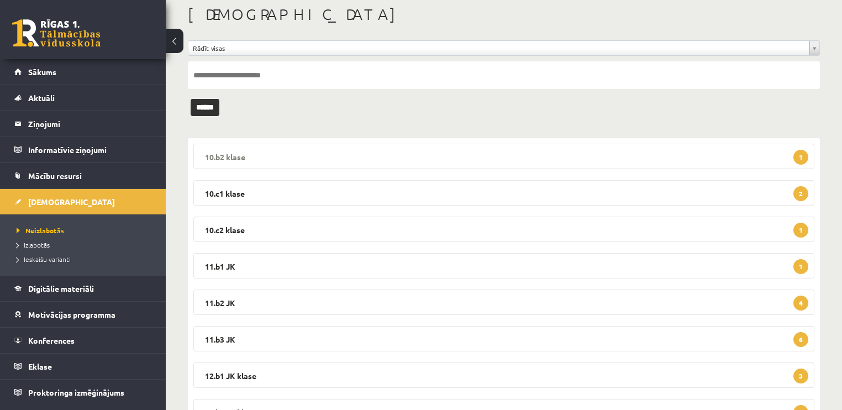
click at [402, 157] on legend "10.b2 klase 1" at bounding box center [503, 156] width 621 height 25
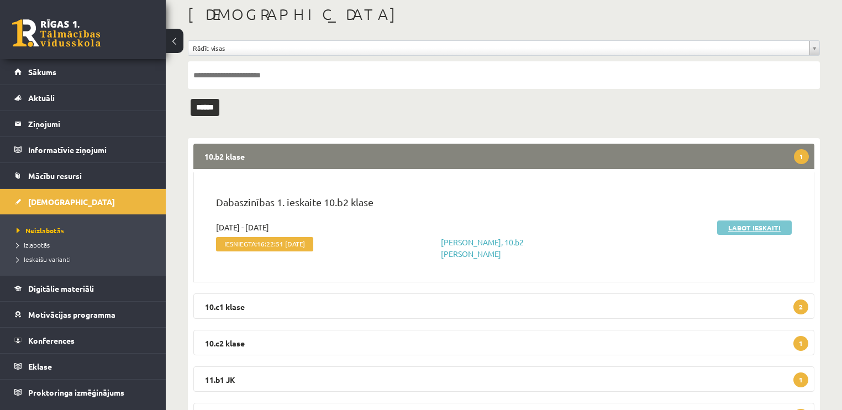
click at [751, 230] on link "Labot ieskaiti" at bounding box center [754, 227] width 75 height 14
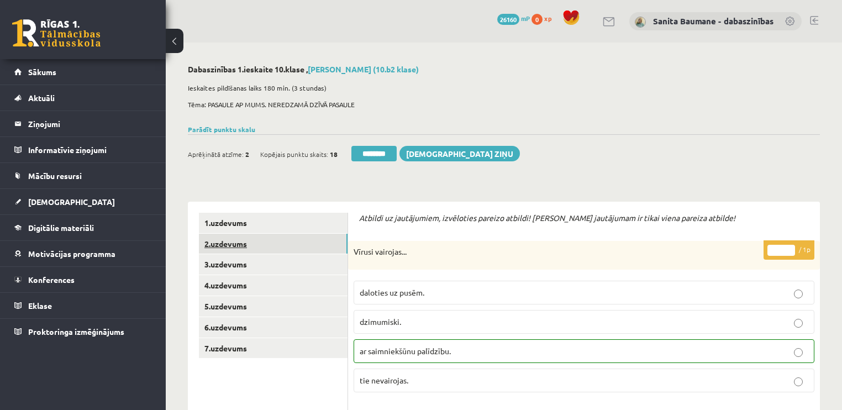
click at [271, 243] on link "2.uzdevums" at bounding box center [273, 244] width 149 height 20
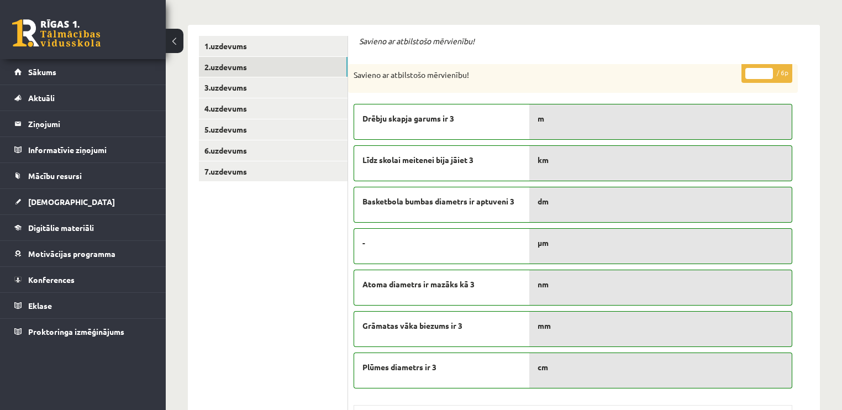
type input "*"
click at [767, 68] on input "*" at bounding box center [759, 73] width 28 height 11
click at [216, 93] on link "3.uzdevums" at bounding box center [273, 87] width 149 height 20
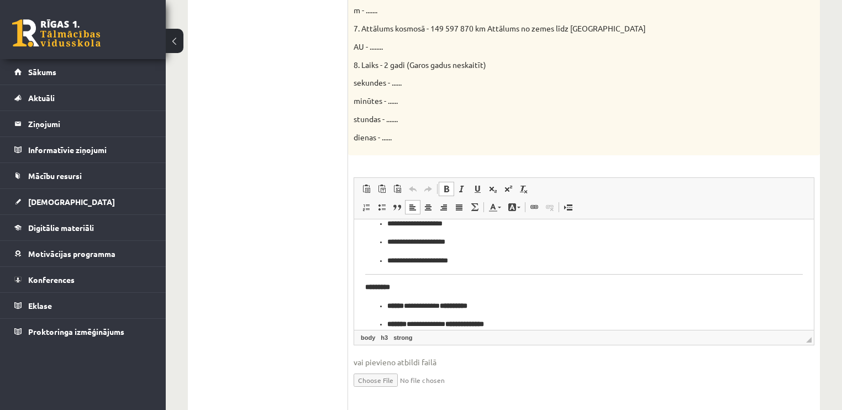
scroll to position [581, 0]
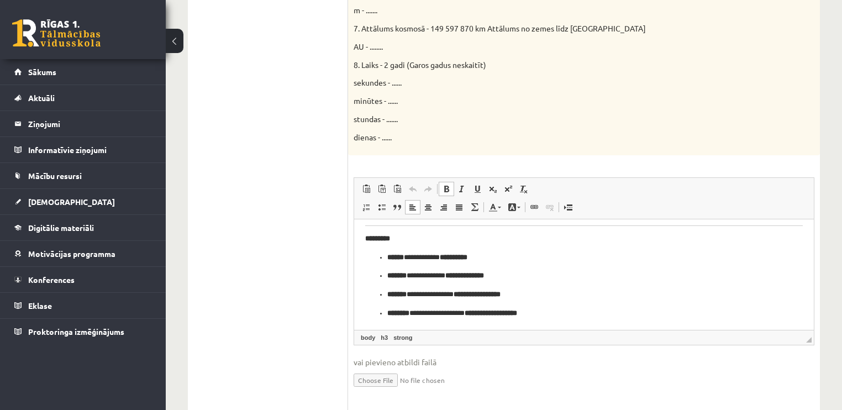
drag, startPoint x: 811, startPoint y: 258, endPoint x: 1063, endPoint y: 622, distance: 443.0
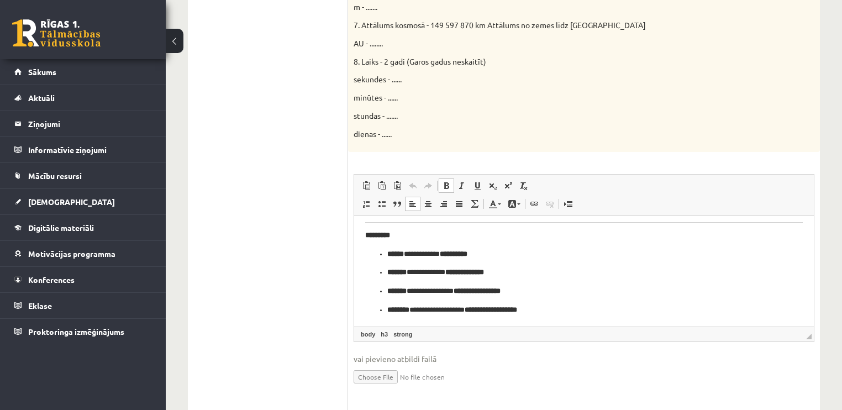
scroll to position [883, 0]
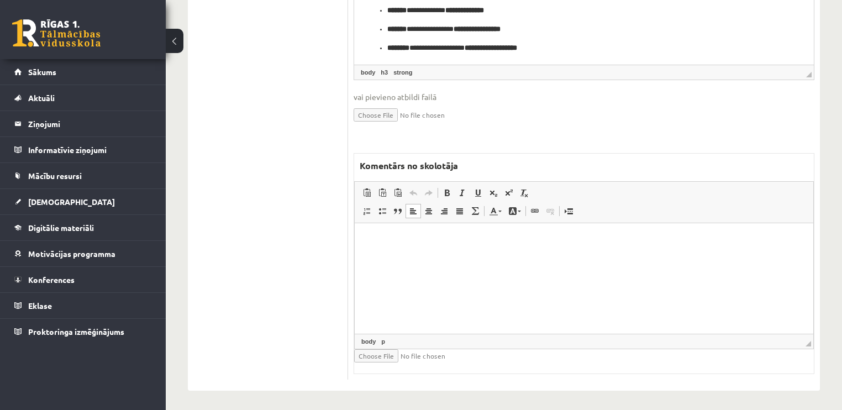
click at [567, 256] on html at bounding box center [584, 240] width 458 height 34
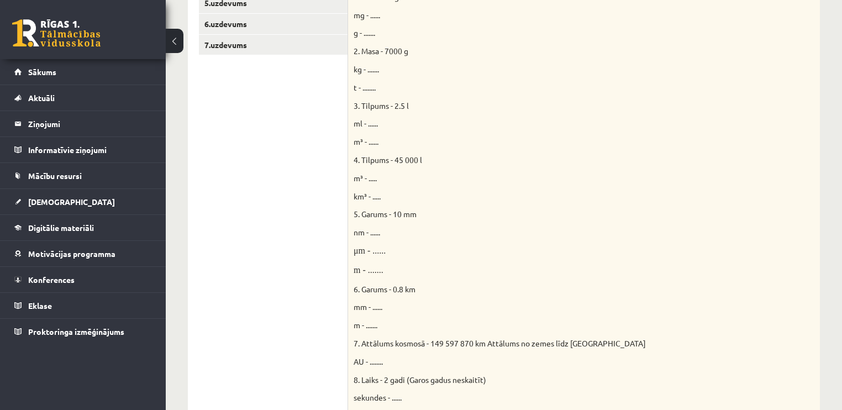
scroll to position [176, 0]
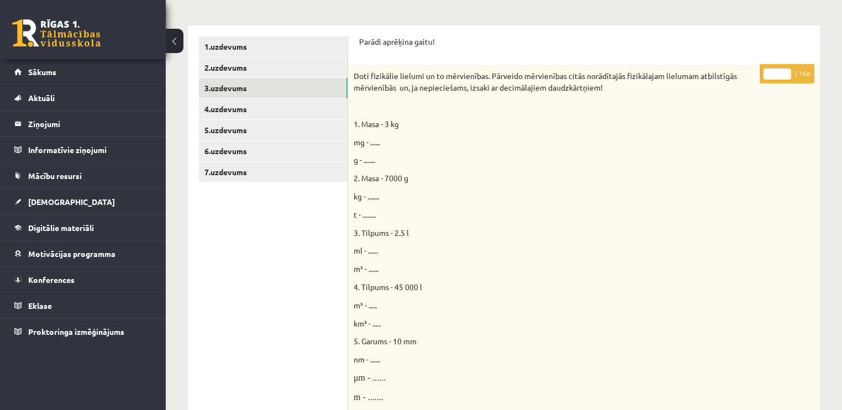
click at [785, 71] on input "*" at bounding box center [777, 73] width 28 height 11
type input "*"
click at [785, 71] on input "*" at bounding box center [777, 73] width 28 height 11
click at [263, 110] on link "4.uzdevums" at bounding box center [273, 109] width 149 height 20
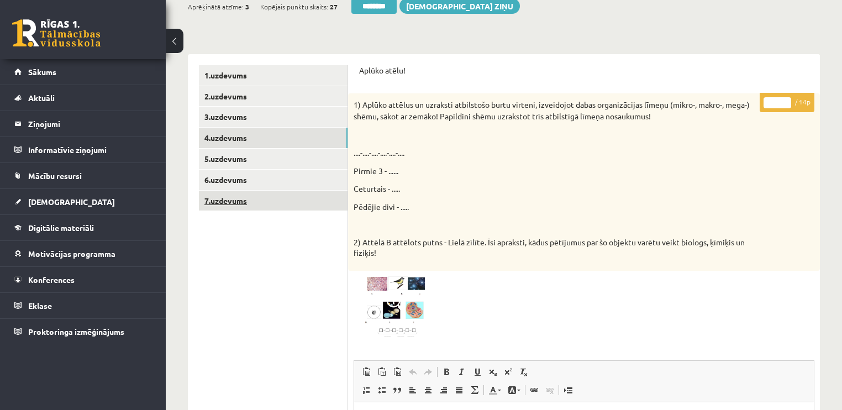
scroll to position [132, 0]
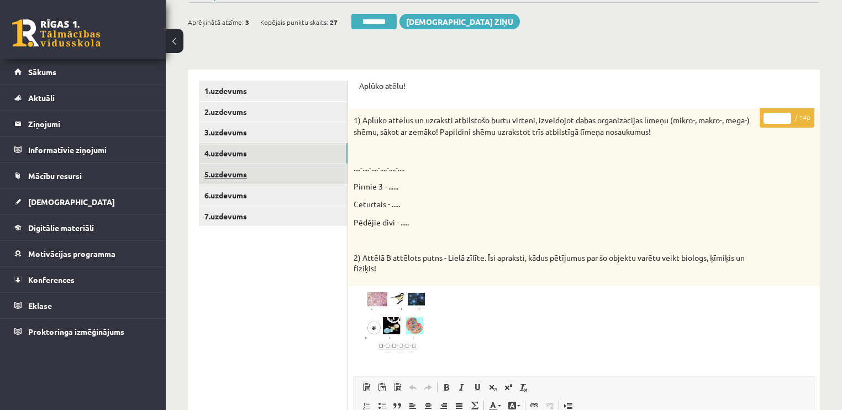
click at [248, 183] on link "5.uzdevums" at bounding box center [273, 174] width 149 height 20
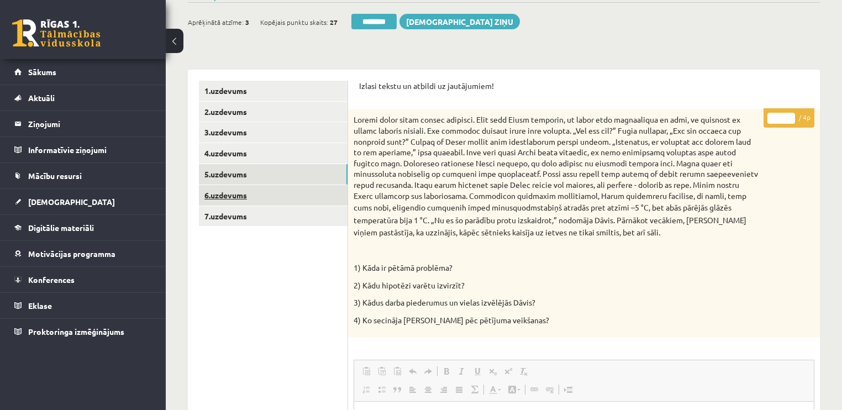
scroll to position [0, 0]
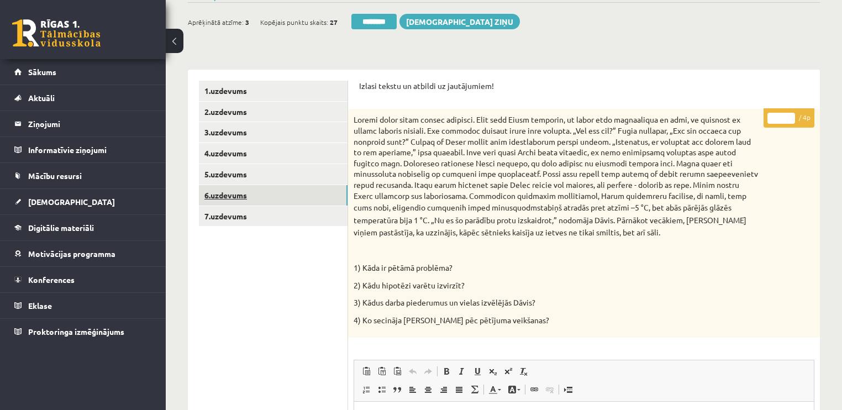
click at [254, 202] on link "6.uzdevums" at bounding box center [273, 195] width 149 height 20
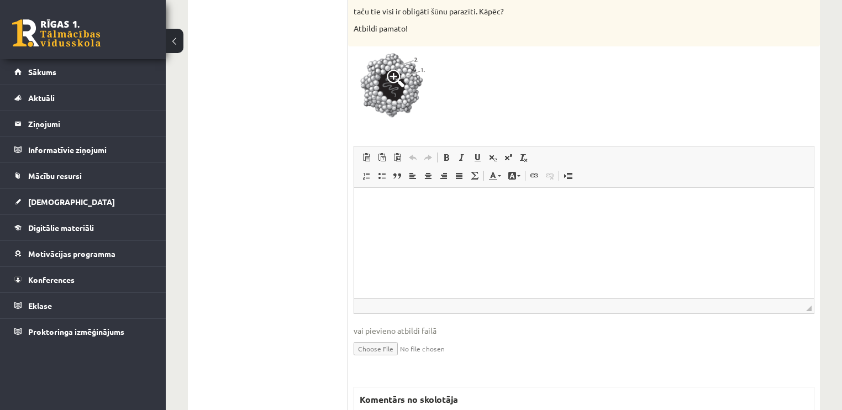
scroll to position [265, 0]
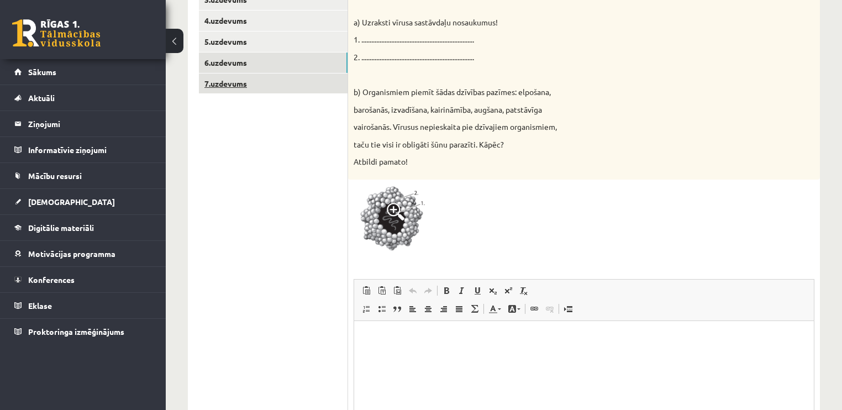
click at [285, 91] on link "7.uzdevums" at bounding box center [273, 83] width 149 height 20
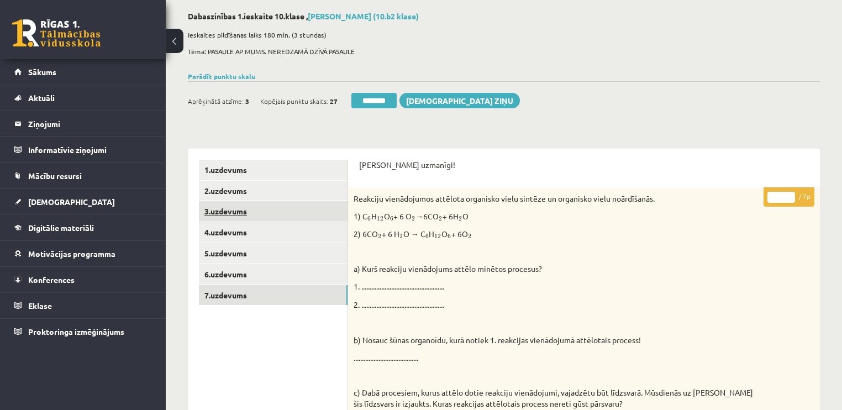
scroll to position [44, 0]
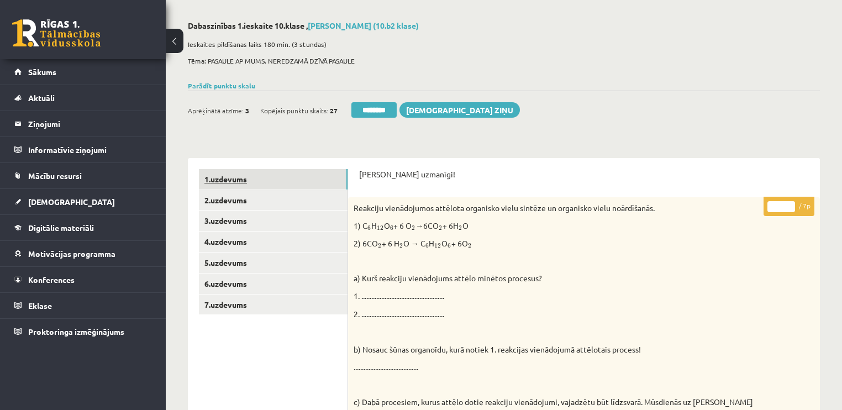
click at [305, 179] on link "1.uzdevums" at bounding box center [273, 179] width 149 height 20
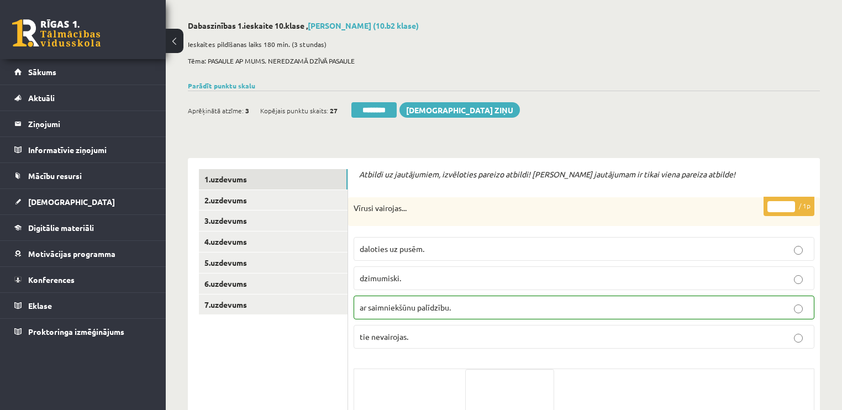
drag, startPoint x: 366, startPoint y: 110, endPoint x: 455, endPoint y: 27, distance: 122.7
click at [366, 110] on input "********" at bounding box center [373, 109] width 45 height 15
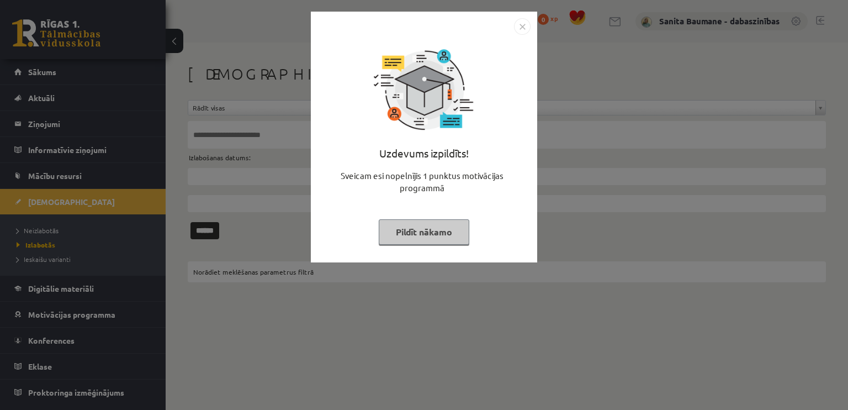
drag, startPoint x: 428, startPoint y: 234, endPoint x: 41, endPoint y: 204, distance: 387.8
click at [425, 234] on button "Pildīt nākamo" at bounding box center [424, 231] width 91 height 25
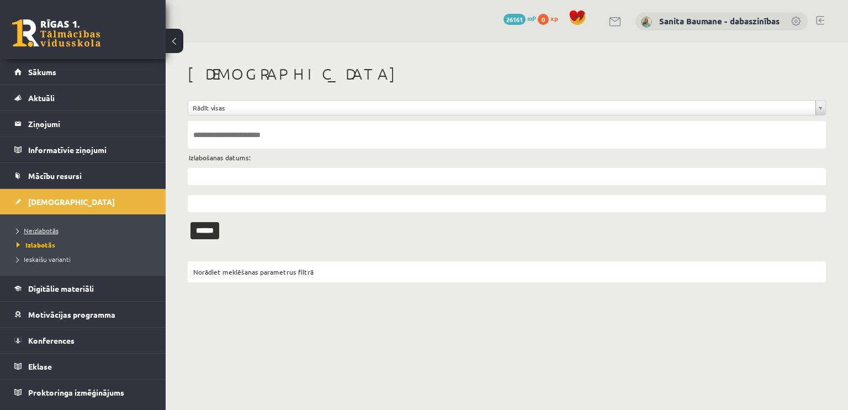
click at [30, 226] on span "Neizlabotās" at bounding box center [38, 230] width 42 height 9
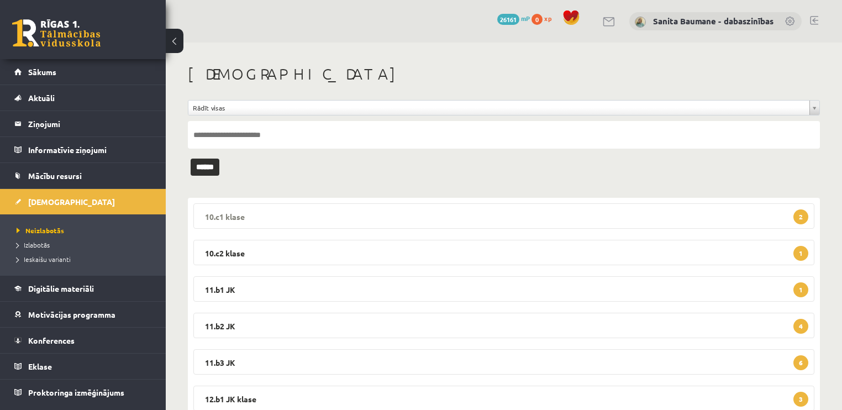
click at [305, 225] on legend "10.c1 klase 2" at bounding box center [503, 215] width 621 height 25
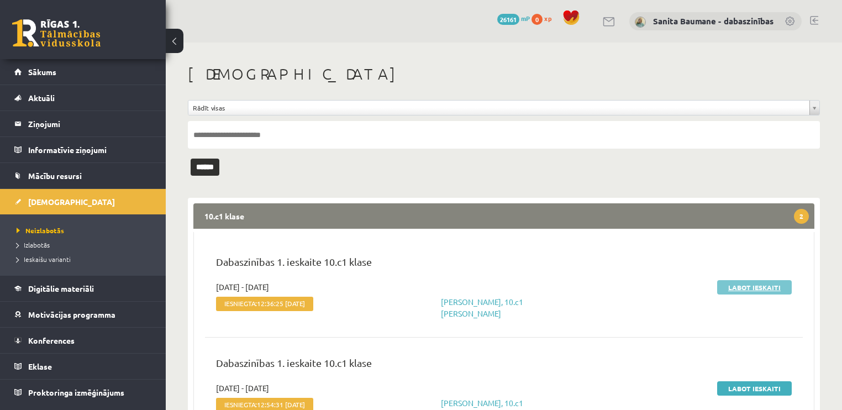
click at [745, 289] on link "Labot ieskaiti" at bounding box center [754, 287] width 75 height 14
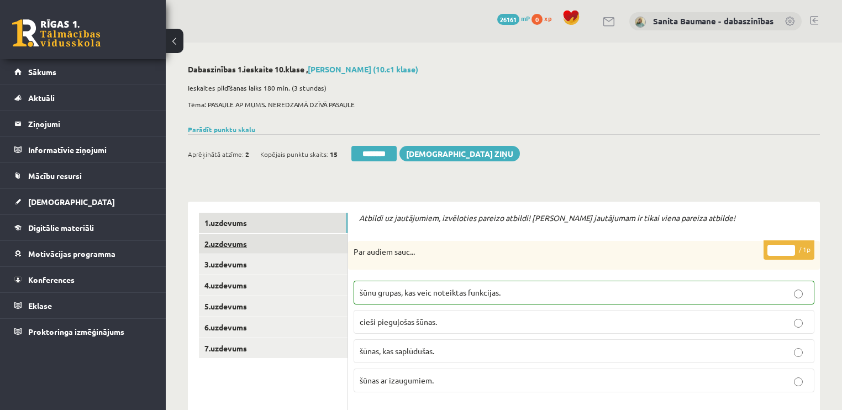
click at [250, 241] on link "2.uzdevums" at bounding box center [273, 244] width 149 height 20
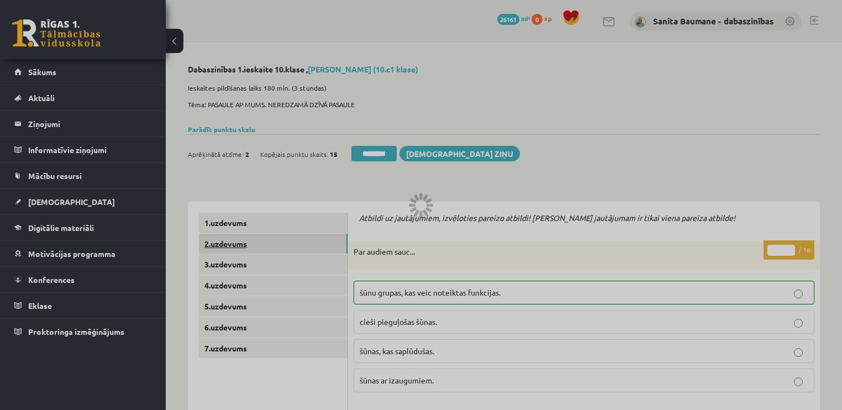
click at [237, 250] on link "2.uzdevums" at bounding box center [273, 244] width 149 height 20
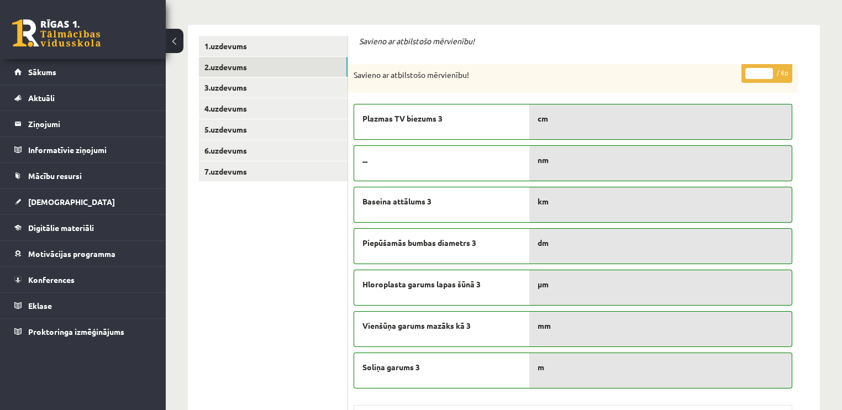
type input "*"
click at [768, 71] on input "*" at bounding box center [759, 73] width 28 height 11
click at [245, 86] on link "3.uzdevums" at bounding box center [273, 87] width 149 height 20
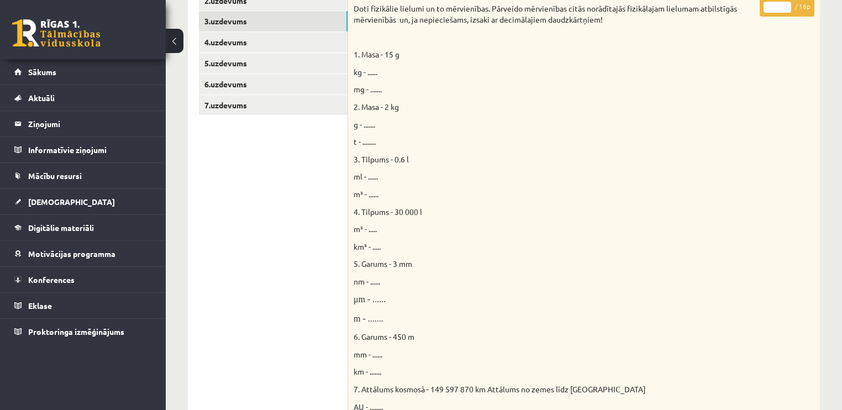
scroll to position [221, 0]
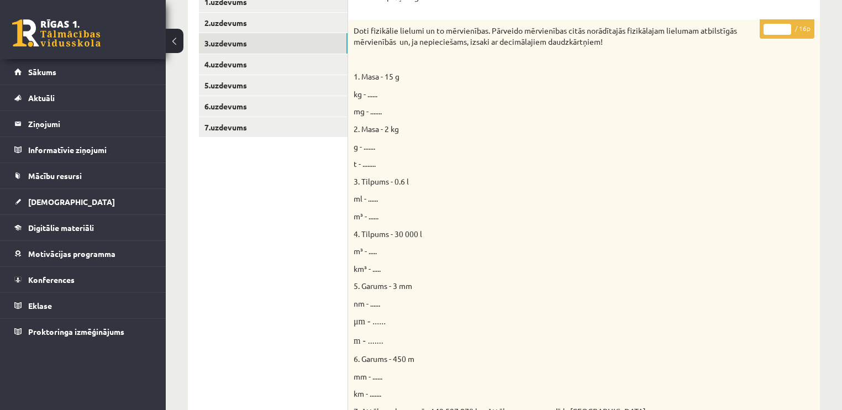
drag, startPoint x: 784, startPoint y: 27, endPoint x: 778, endPoint y: 25, distance: 6.5
type input "**"
click at [782, 27] on input "**" at bounding box center [777, 29] width 28 height 11
click at [246, 67] on link "4.uzdevums" at bounding box center [273, 64] width 149 height 20
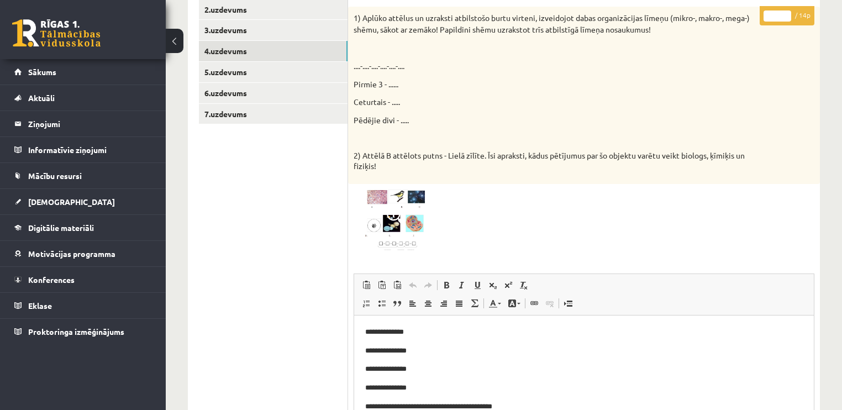
scroll to position [44, 0]
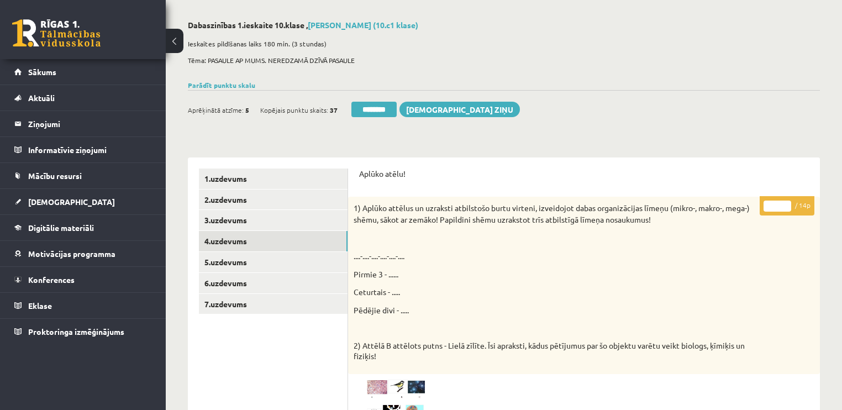
click at [784, 202] on input "*" at bounding box center [777, 206] width 28 height 11
click at [784, 202] on input "**" at bounding box center [777, 206] width 28 height 11
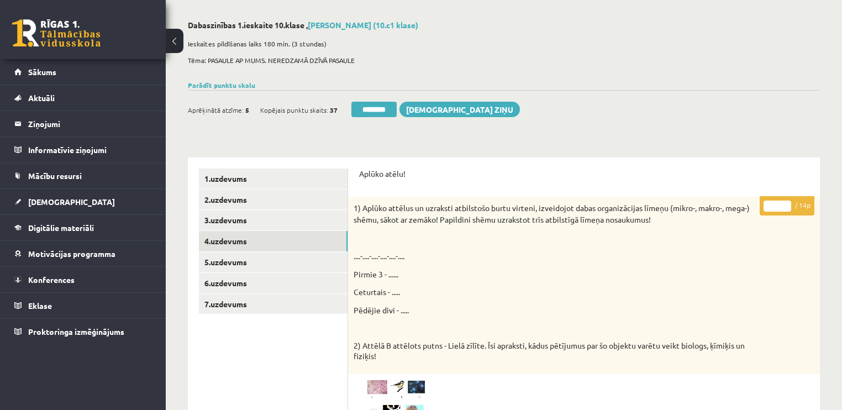
type input "**"
click at [784, 202] on input "**" at bounding box center [777, 206] width 28 height 11
click at [251, 267] on link "5.uzdevums" at bounding box center [273, 262] width 149 height 20
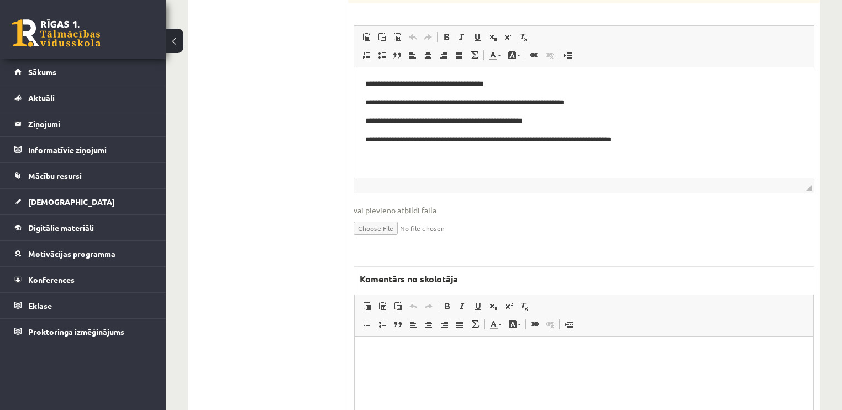
scroll to position [530, 0]
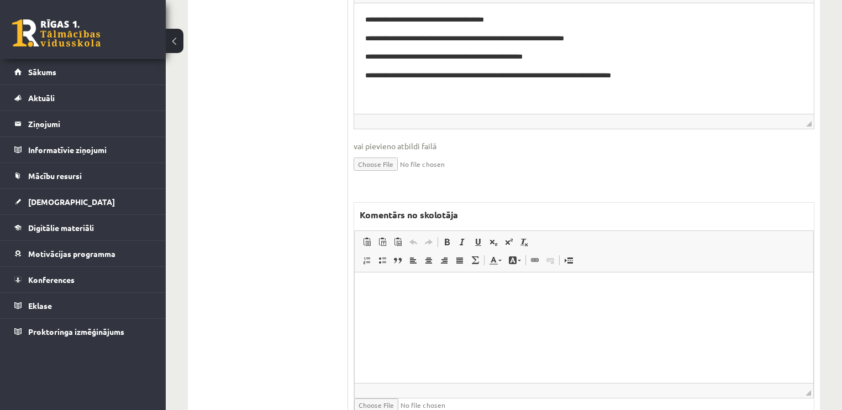
click at [403, 306] on html at bounding box center [584, 289] width 458 height 34
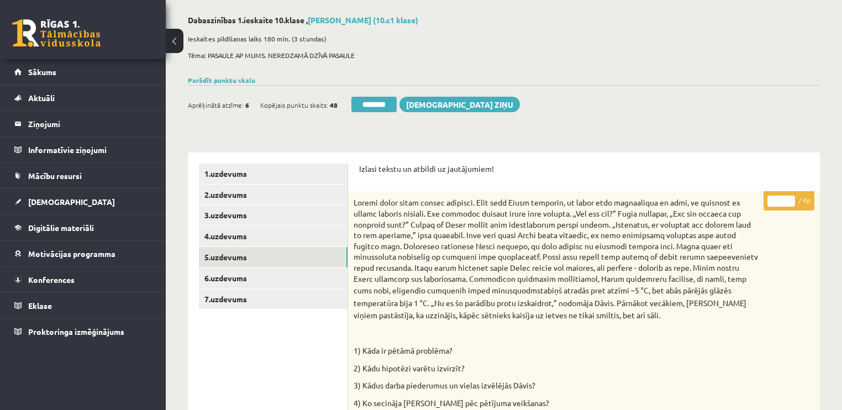
scroll to position [44, 0]
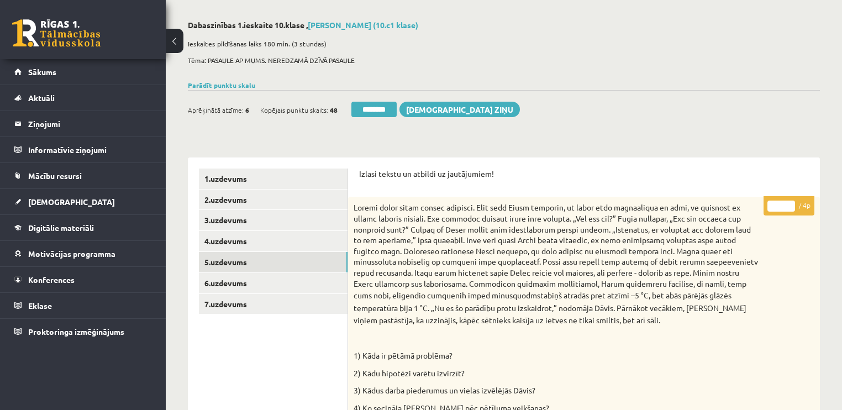
type input "*"
click at [788, 204] on input "*" at bounding box center [781, 206] width 28 height 11
click at [219, 283] on link "6.uzdevums" at bounding box center [273, 283] width 149 height 20
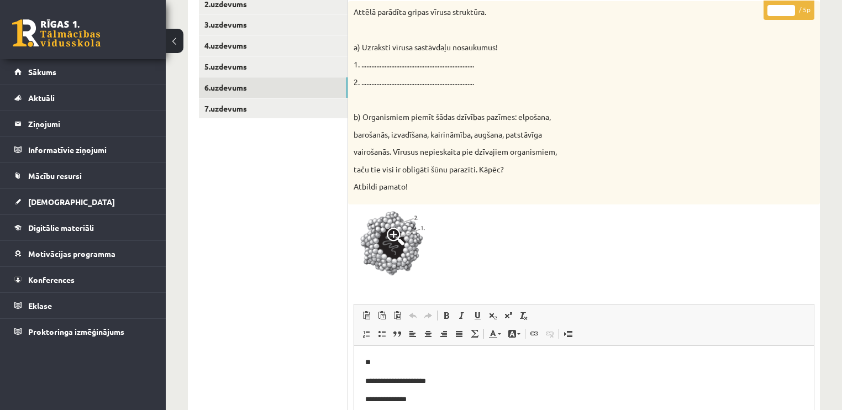
scroll to position [177, 0]
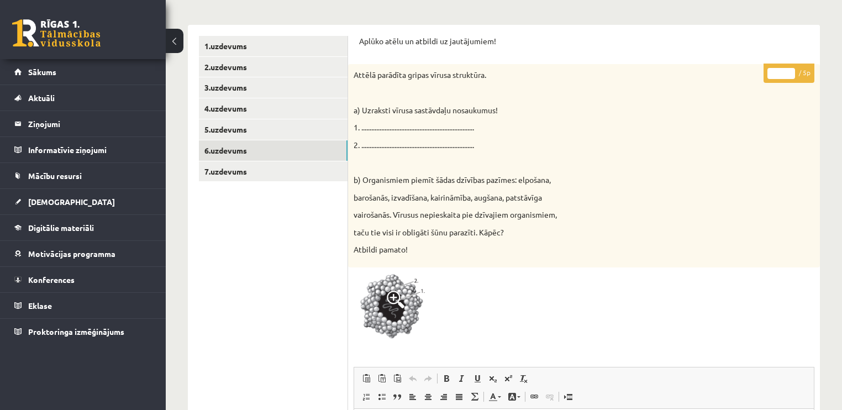
click at [791, 70] on input "*" at bounding box center [781, 73] width 28 height 11
type input "*"
click at [791, 70] on input "*" at bounding box center [781, 73] width 28 height 11
click at [225, 179] on link "7.uzdevums" at bounding box center [273, 171] width 149 height 20
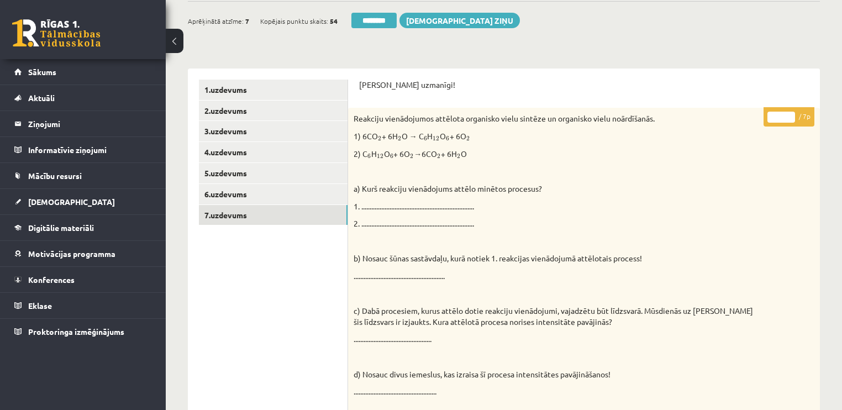
scroll to position [133, 0]
drag, startPoint x: 787, startPoint y: 116, endPoint x: 270, endPoint y: 196, distance: 523.1
type input "*"
click at [786, 117] on input "*" at bounding box center [781, 117] width 28 height 11
click at [257, 85] on link "1.uzdevums" at bounding box center [273, 90] width 149 height 20
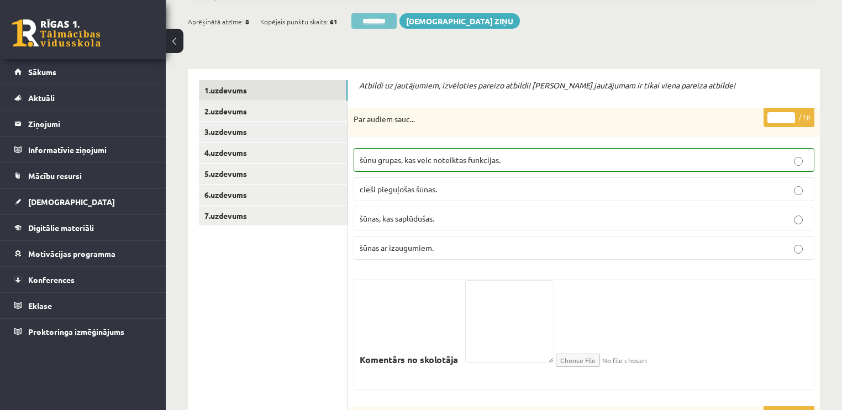
click at [369, 20] on input "********" at bounding box center [373, 20] width 45 height 15
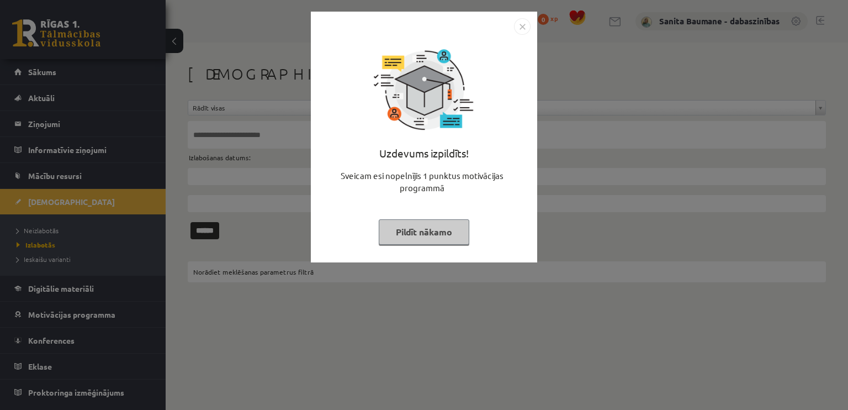
drag, startPoint x: 400, startPoint y: 233, endPoint x: 0, endPoint y: 204, distance: 400.9
click at [399, 233] on button "Pildīt nākamo" at bounding box center [424, 231] width 91 height 25
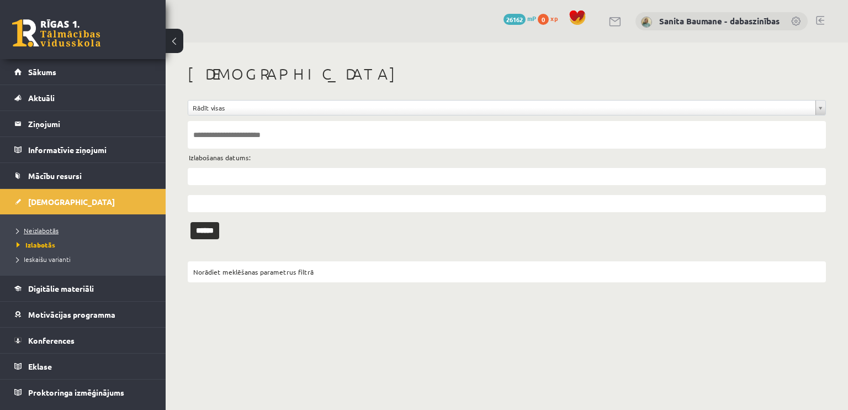
click at [50, 229] on span "Neizlabotās" at bounding box center [38, 230] width 42 height 9
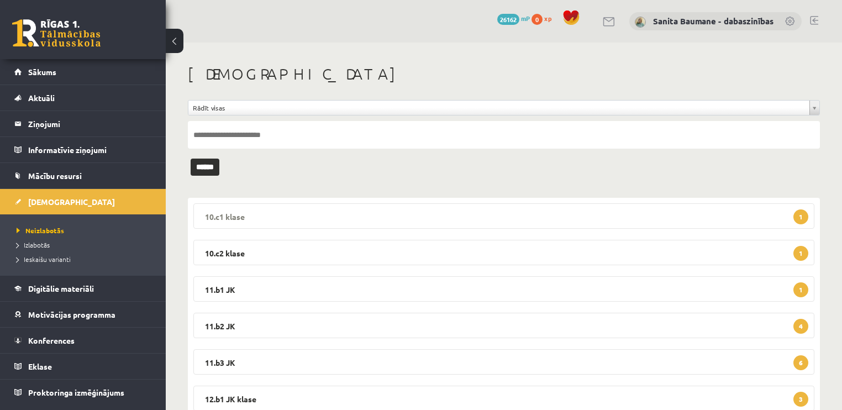
click at [438, 220] on legend "10.c1 klase 1" at bounding box center [503, 215] width 621 height 25
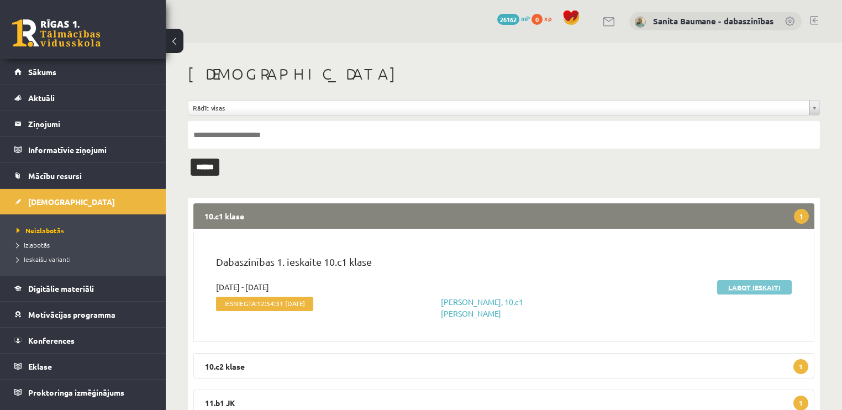
click at [735, 285] on link "Labot ieskaiti" at bounding box center [754, 287] width 75 height 14
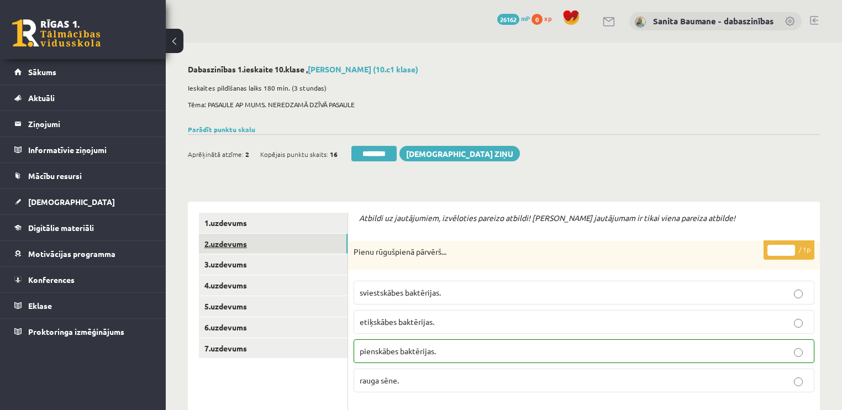
click at [217, 247] on link "2.uzdevums" at bounding box center [273, 244] width 149 height 20
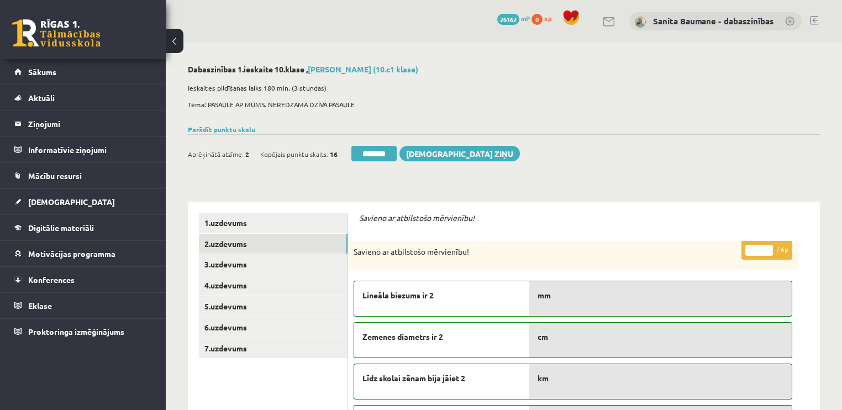
type input "*"
click at [769, 247] on input "*" at bounding box center [759, 250] width 28 height 11
click at [234, 268] on link "3.uzdevums" at bounding box center [273, 264] width 149 height 20
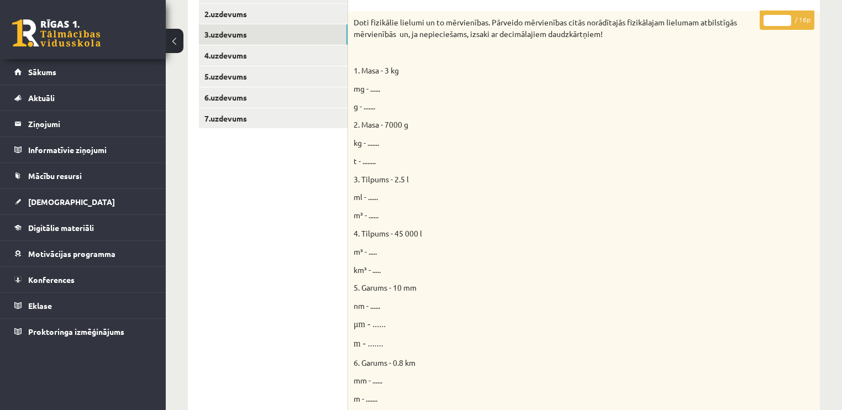
scroll to position [88, 0]
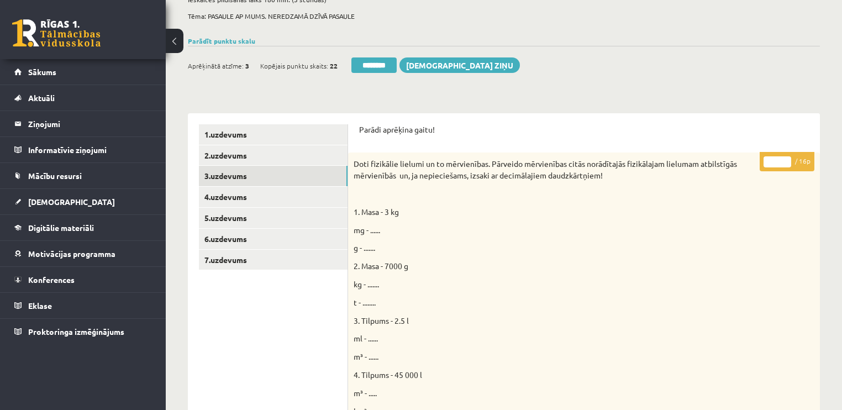
drag, startPoint x: 787, startPoint y: 160, endPoint x: 472, endPoint y: 249, distance: 327.2
type input "**"
click at [787, 159] on input "**" at bounding box center [777, 161] width 28 height 11
click at [253, 199] on link "4.uzdevums" at bounding box center [273, 197] width 149 height 20
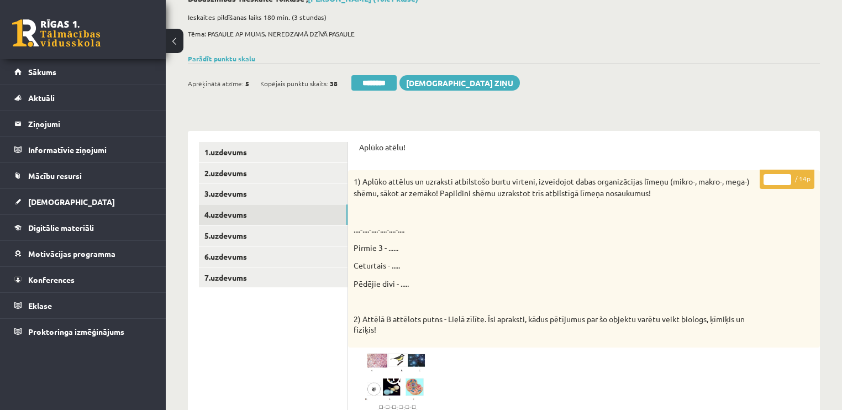
scroll to position [0, 0]
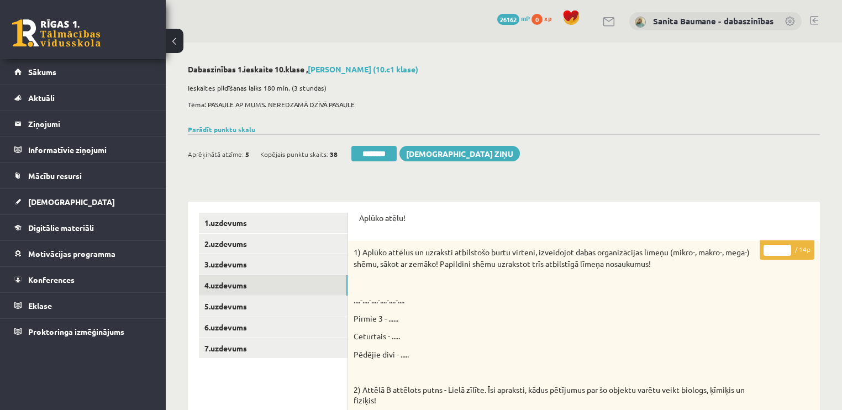
click at [786, 247] on input "*" at bounding box center [777, 250] width 28 height 11
type input "*"
click at [786, 247] on input "*" at bounding box center [777, 250] width 28 height 11
click at [261, 309] on link "5.uzdevums" at bounding box center [273, 306] width 149 height 20
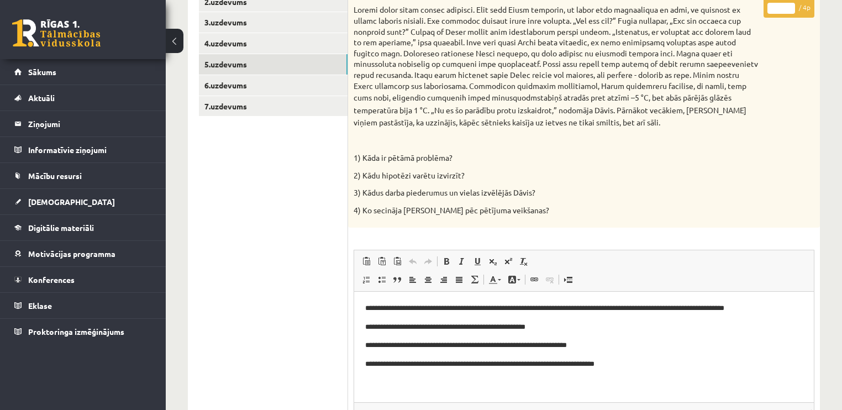
scroll to position [133, 0]
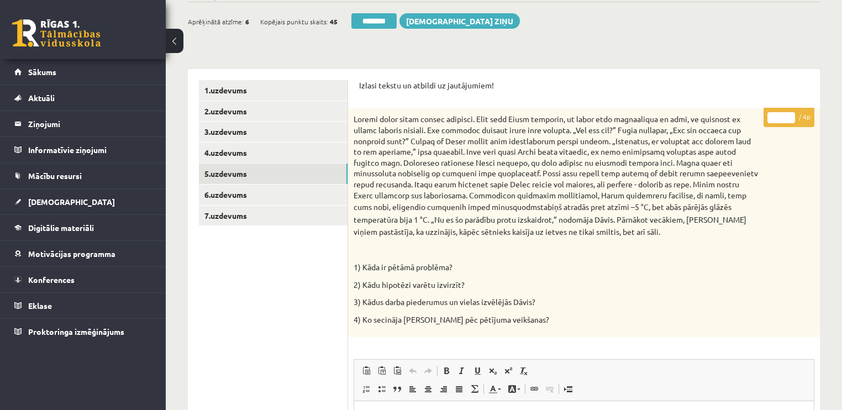
type input "*"
click at [790, 113] on input "*" at bounding box center [781, 117] width 28 height 11
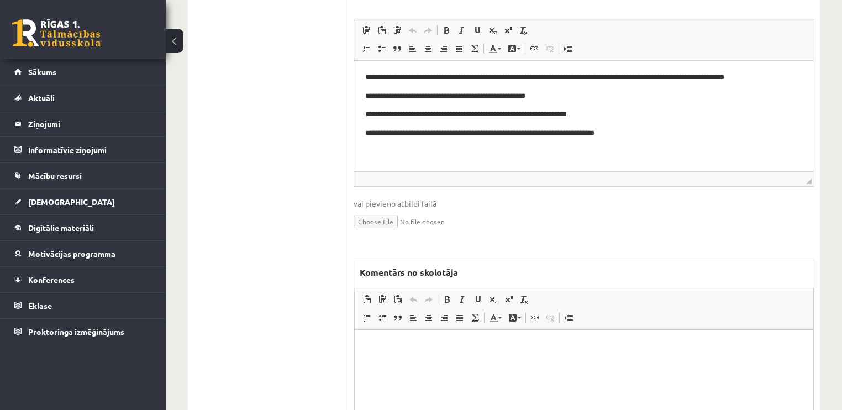
scroll to position [486, 0]
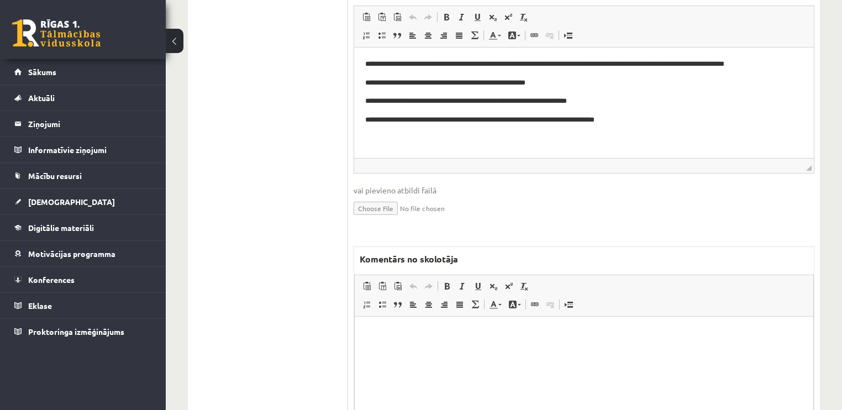
click at [516, 350] on html at bounding box center [584, 333] width 458 height 34
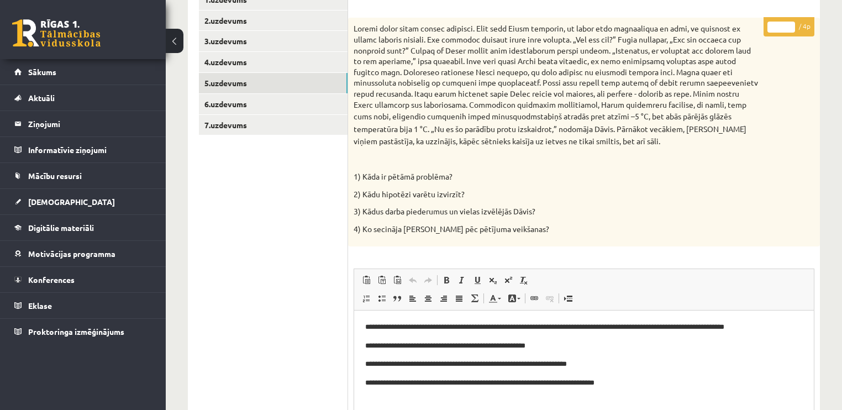
scroll to position [221, 0]
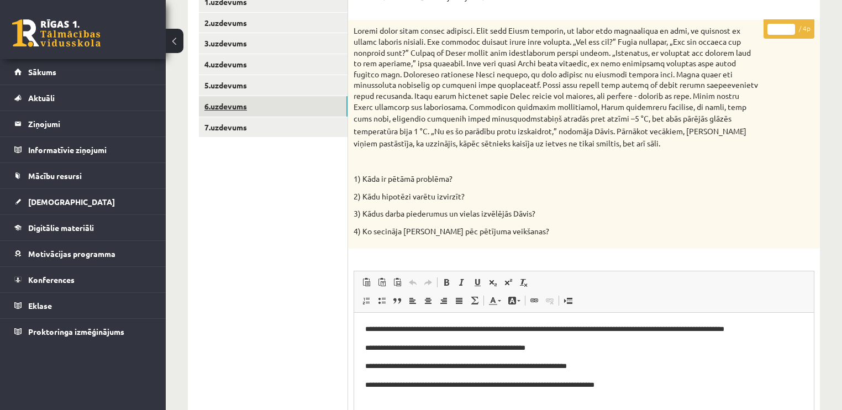
click at [287, 101] on link "6.uzdevums" at bounding box center [273, 106] width 149 height 20
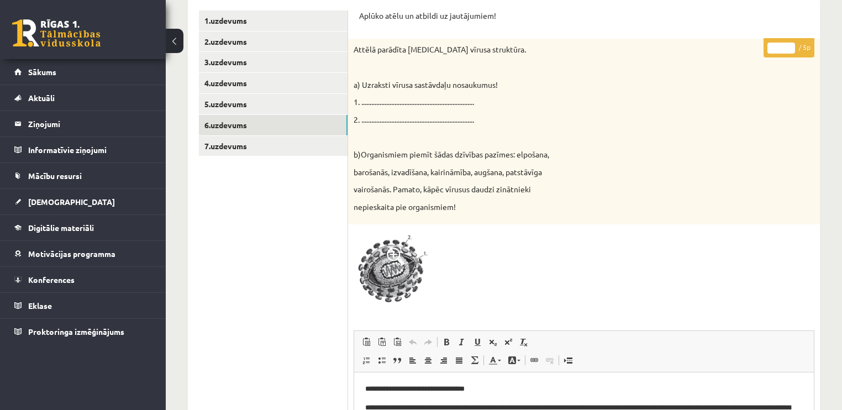
scroll to position [177, 0]
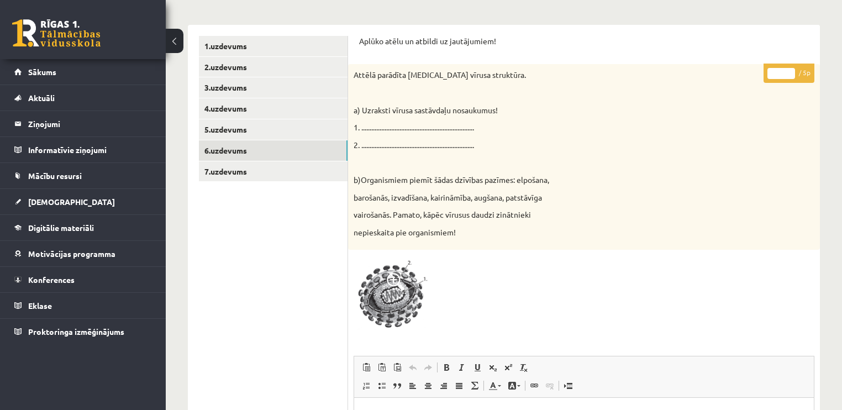
click at [788, 70] on input "*" at bounding box center [781, 73] width 28 height 11
type input "*"
click at [788, 70] on input "*" at bounding box center [781, 73] width 28 height 11
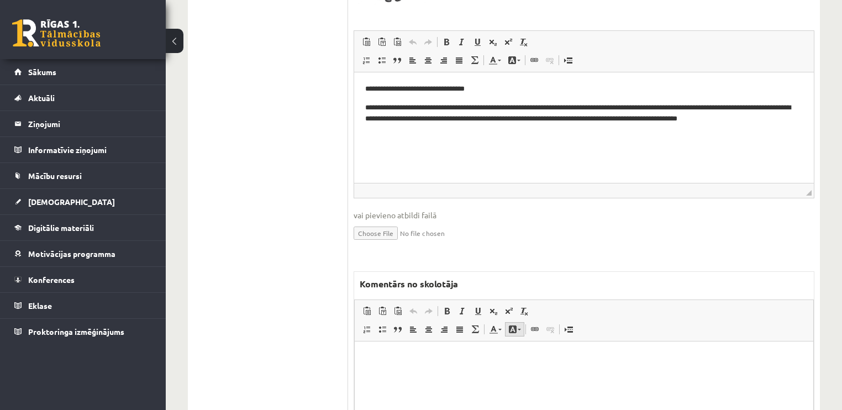
scroll to position [530, 0]
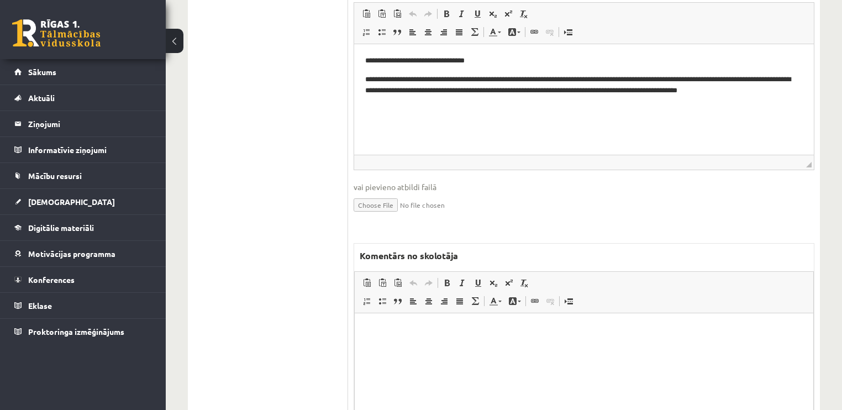
drag, startPoint x: 505, startPoint y: 344, endPoint x: 521, endPoint y: 379, distance: 38.5
click at [498, 346] on html at bounding box center [584, 330] width 458 height 34
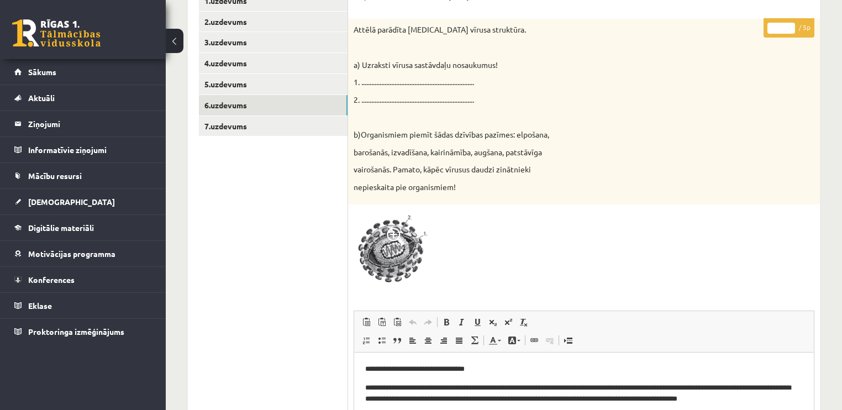
scroll to position [221, 0]
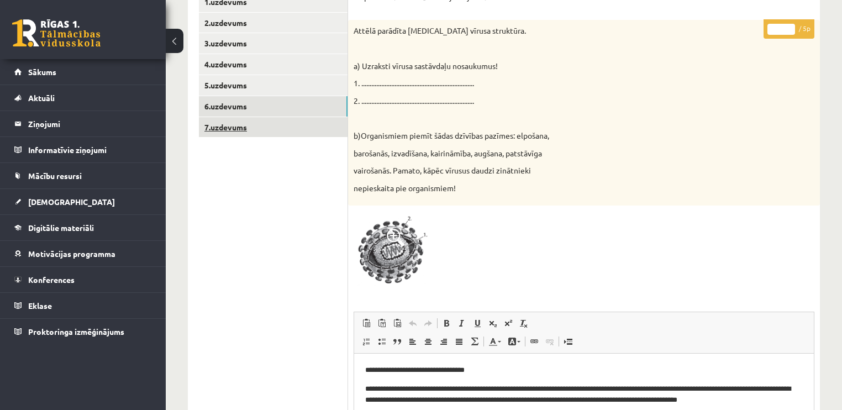
click at [244, 133] on link "7.uzdevums" at bounding box center [273, 127] width 149 height 20
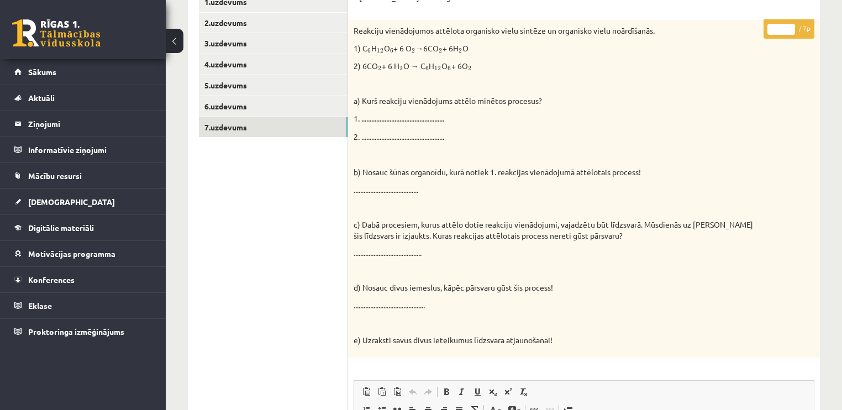
type input "*"
click at [789, 26] on input "*" at bounding box center [781, 29] width 28 height 11
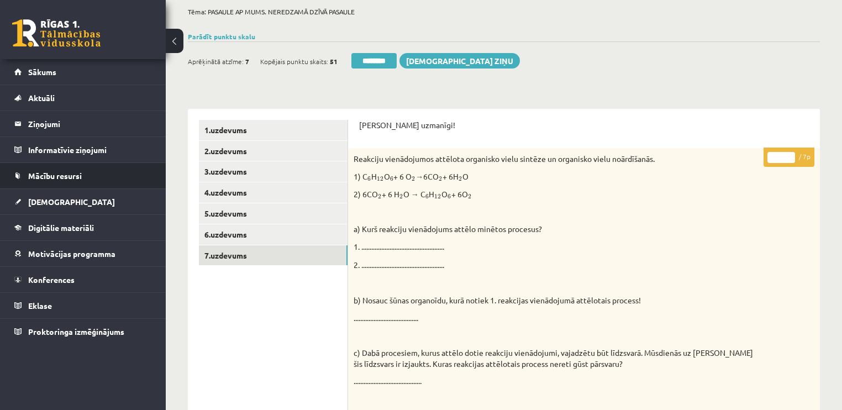
scroll to position [0, 0]
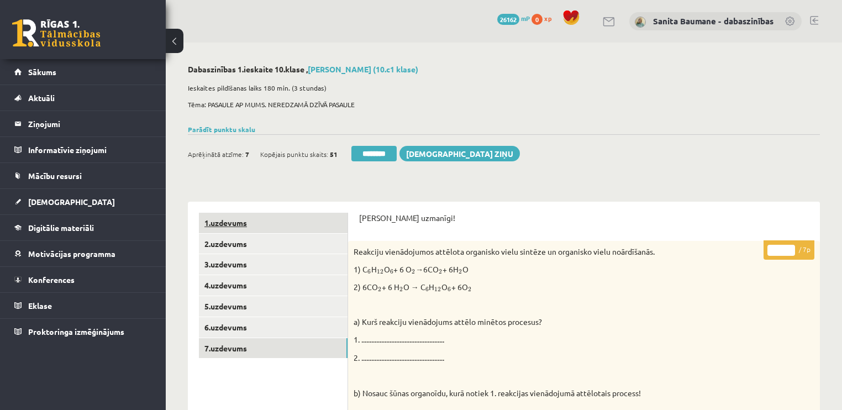
click at [312, 223] on link "1.uzdevums" at bounding box center [273, 223] width 149 height 20
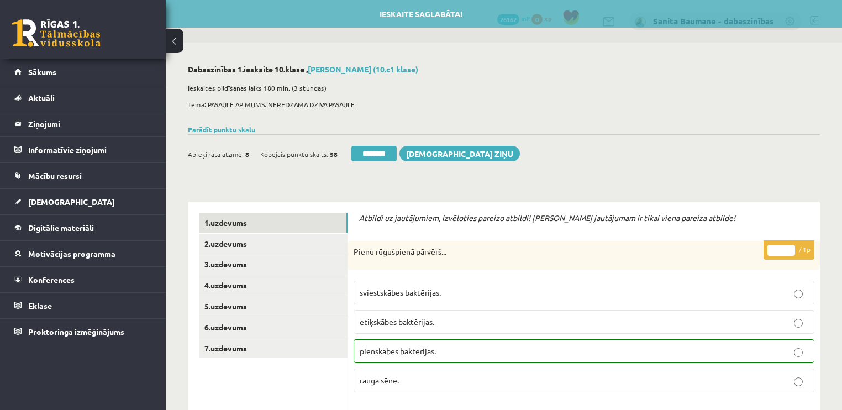
drag, startPoint x: 387, startPoint y: 152, endPoint x: 429, endPoint y: 42, distance: 118.0
click at [388, 152] on input "********" at bounding box center [373, 153] width 45 height 15
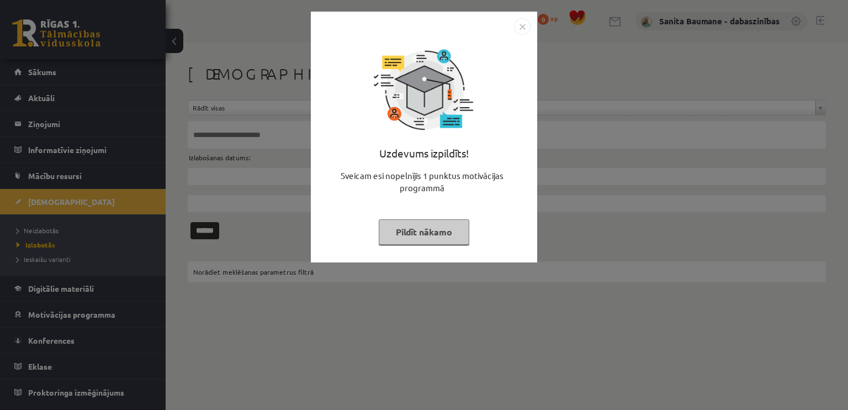
drag, startPoint x: 418, startPoint y: 236, endPoint x: 0, endPoint y: 197, distance: 419.4
click at [410, 235] on button "Pildīt nākamo" at bounding box center [424, 231] width 91 height 25
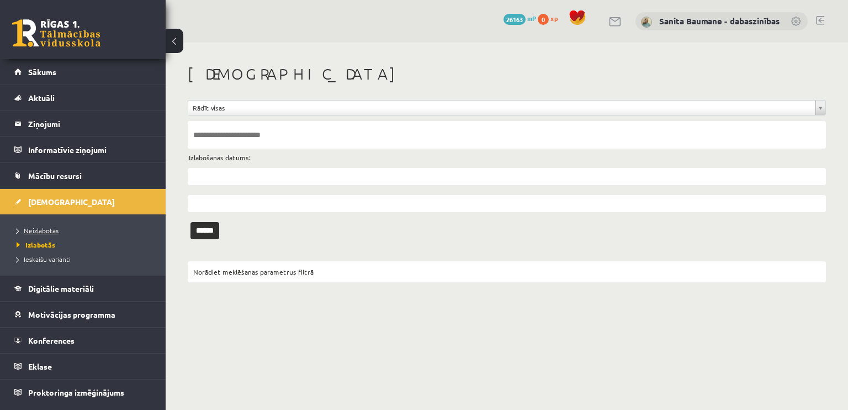
click at [31, 230] on span "Neizlabotās" at bounding box center [38, 230] width 42 height 9
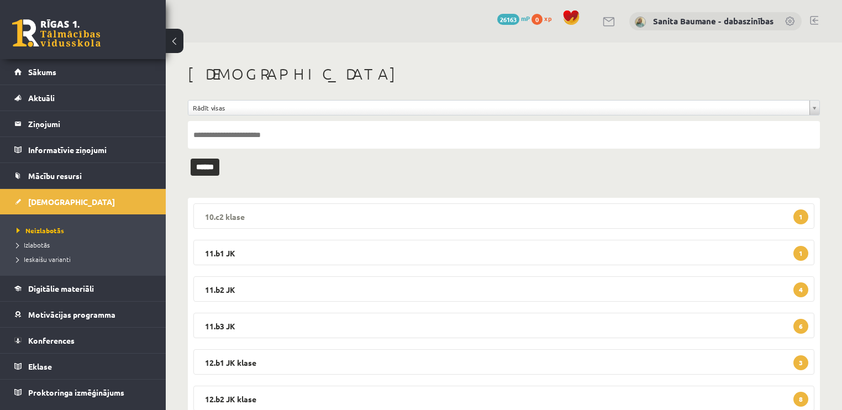
click at [455, 217] on legend "10.c2 klase 1" at bounding box center [503, 215] width 621 height 25
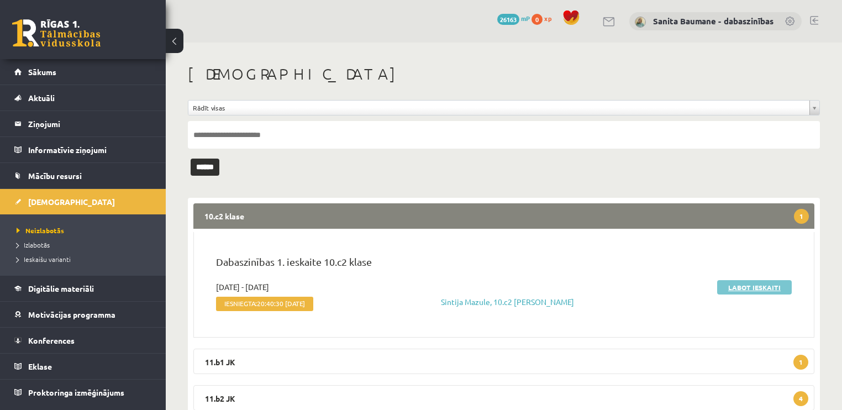
click at [724, 289] on link "Labot ieskaiti" at bounding box center [754, 287] width 75 height 14
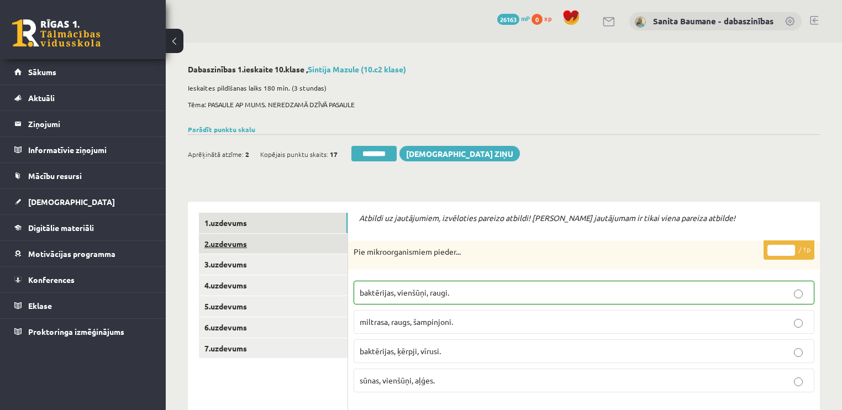
click at [218, 247] on link "2.uzdevums" at bounding box center [273, 244] width 149 height 20
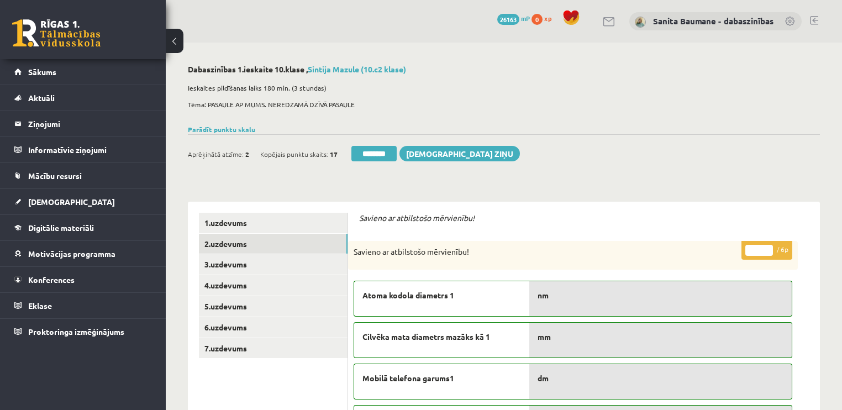
type input "*"
click at [767, 248] on input "*" at bounding box center [759, 250] width 28 height 11
click at [328, 265] on link "3.uzdevums" at bounding box center [273, 264] width 149 height 20
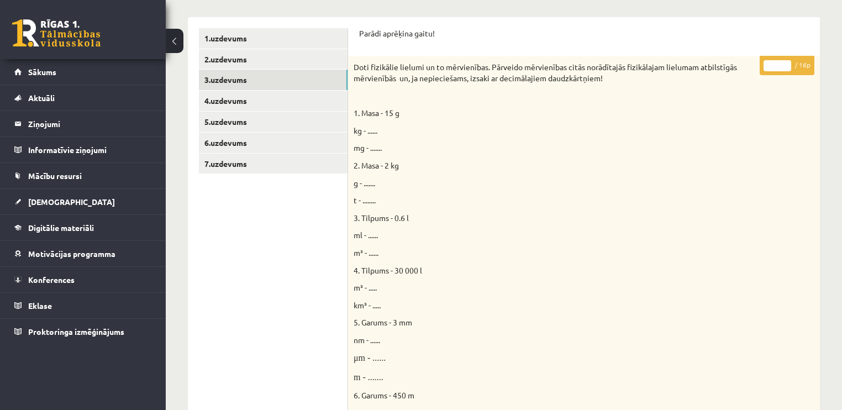
scroll to position [177, 0]
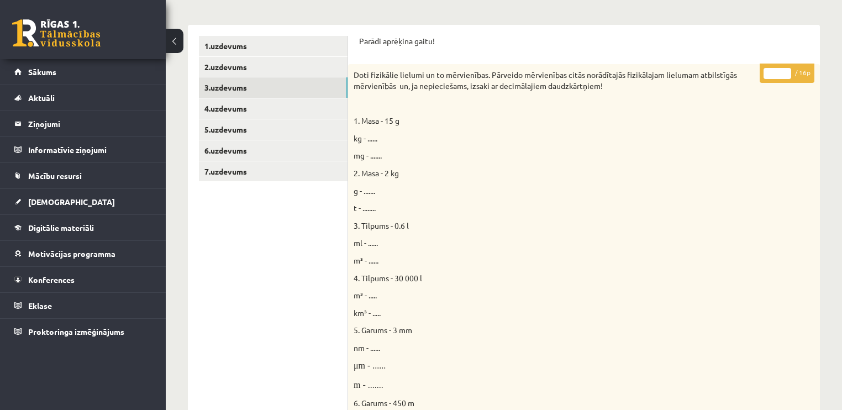
click at [782, 68] on input "*" at bounding box center [777, 73] width 28 height 11
type input "**"
click at [782, 70] on input "**" at bounding box center [777, 73] width 28 height 11
click at [232, 114] on link "4.uzdevums" at bounding box center [273, 108] width 149 height 20
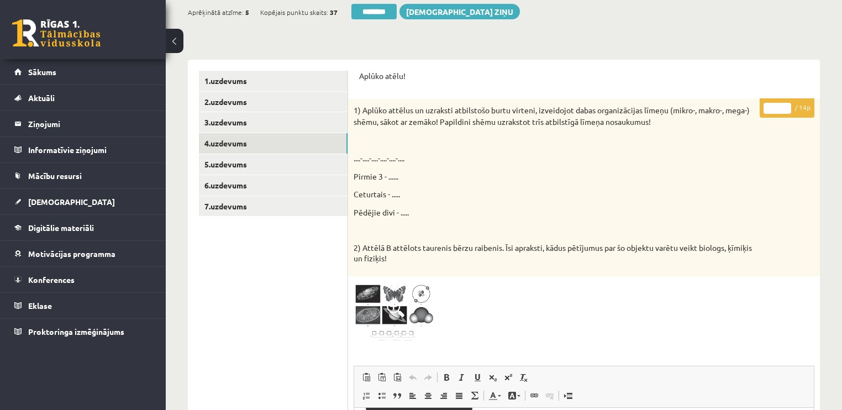
scroll to position [88, 0]
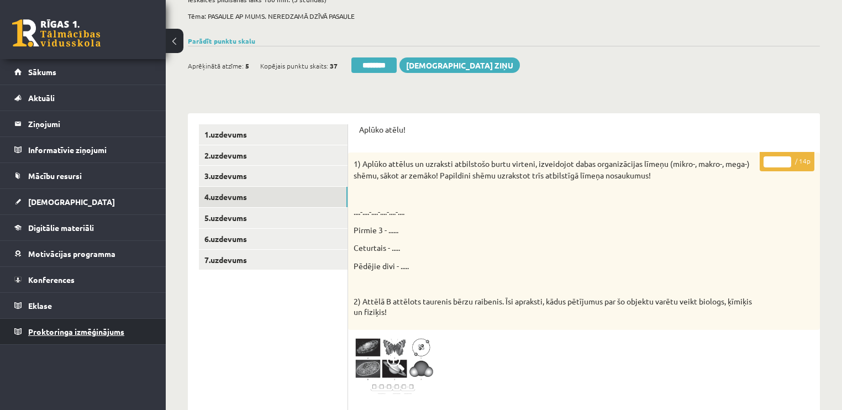
drag, startPoint x: 789, startPoint y: 157, endPoint x: 24, endPoint y: 342, distance: 786.7
type input "**"
click at [782, 163] on input "**" at bounding box center [777, 161] width 28 height 11
click at [220, 219] on link "5.uzdevums" at bounding box center [273, 218] width 149 height 20
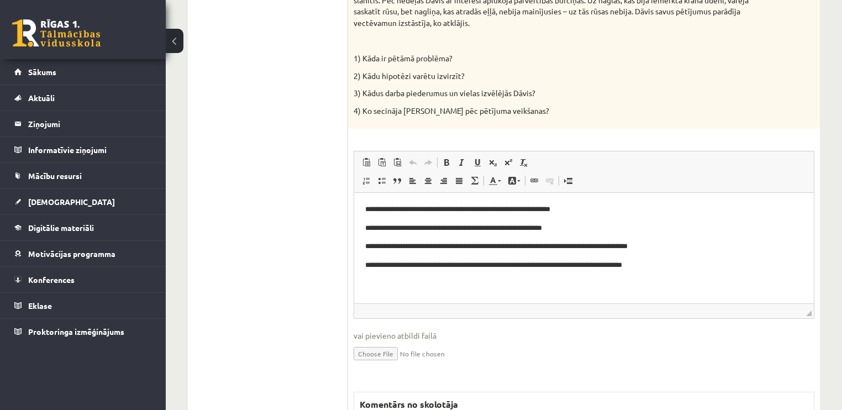
scroll to position [486, 0]
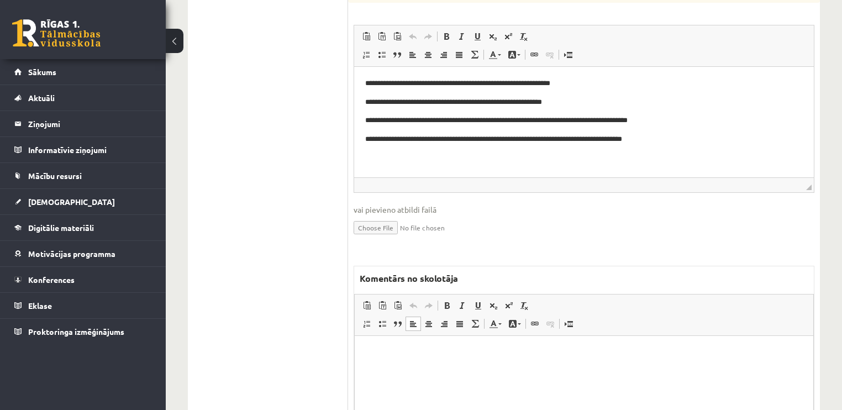
drag, startPoint x: 547, startPoint y: 362, endPoint x: 507, endPoint y: 339, distance: 46.5
click at [546, 362] on html at bounding box center [584, 352] width 458 height 34
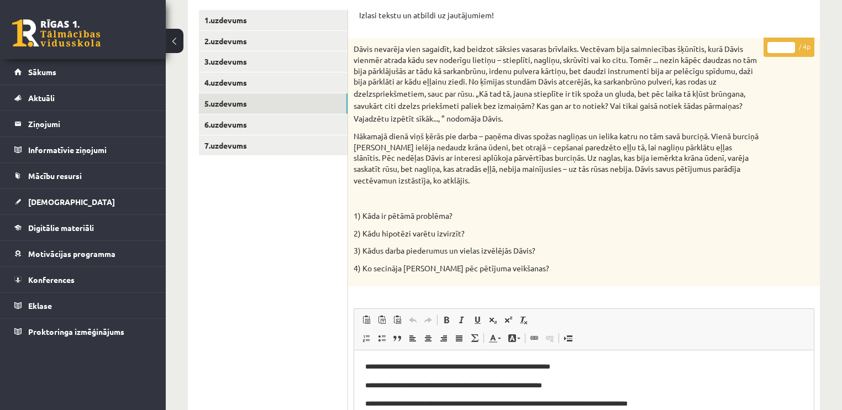
scroll to position [177, 0]
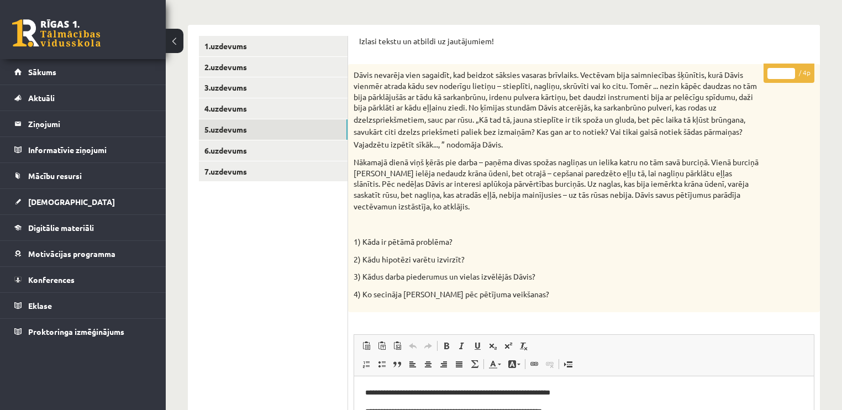
click at [789, 70] on input "*" at bounding box center [781, 73] width 28 height 11
type input "*"
click at [789, 70] on input "*" at bounding box center [781, 73] width 28 height 11
click at [278, 150] on link "6.uzdevums" at bounding box center [273, 150] width 149 height 20
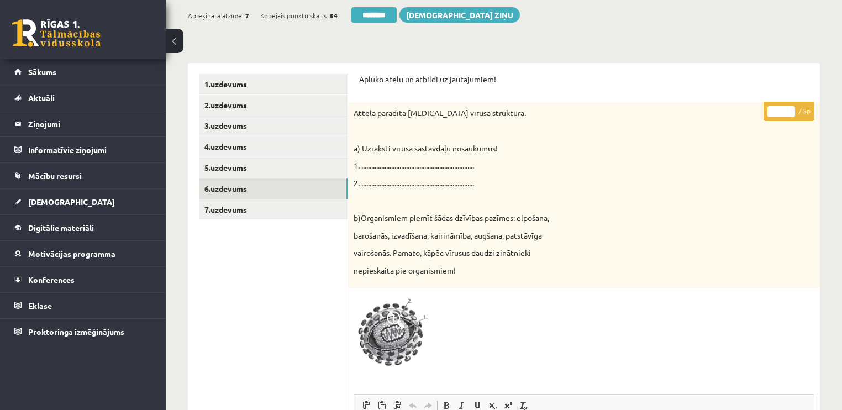
scroll to position [133, 0]
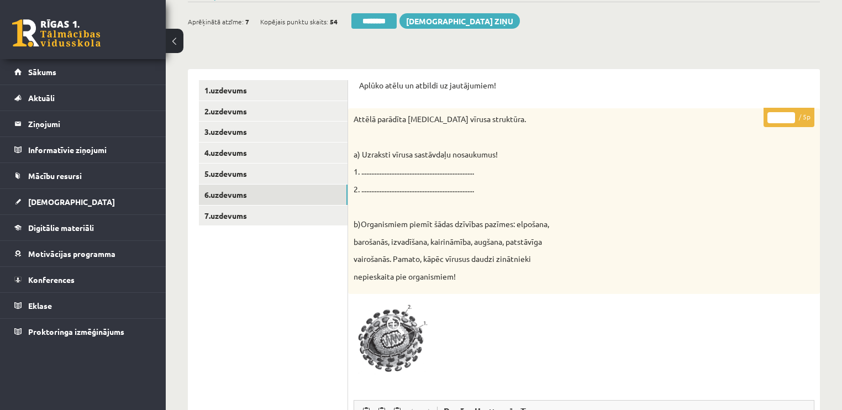
click at [788, 114] on input "*" at bounding box center [781, 117] width 28 height 11
type input "*"
click at [788, 114] on input "*" at bounding box center [781, 117] width 28 height 11
click at [275, 221] on link "7.uzdevums" at bounding box center [273, 215] width 149 height 20
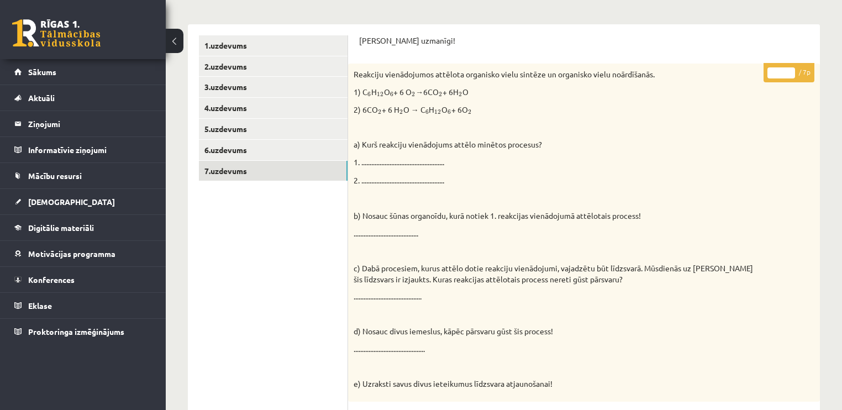
scroll to position [177, 0]
click at [790, 68] on input "*" at bounding box center [781, 73] width 28 height 11
drag, startPoint x: 791, startPoint y: 72, endPoint x: 433, endPoint y: 107, distance: 359.6
type input "*"
click at [787, 72] on input "*" at bounding box center [781, 73] width 28 height 11
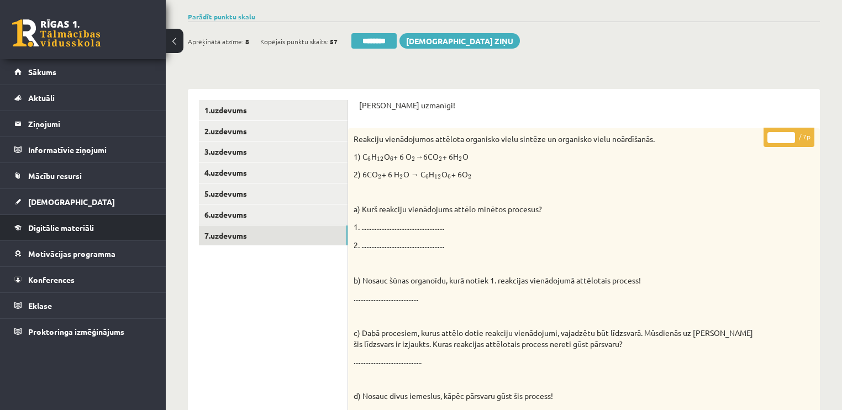
scroll to position [0, 0]
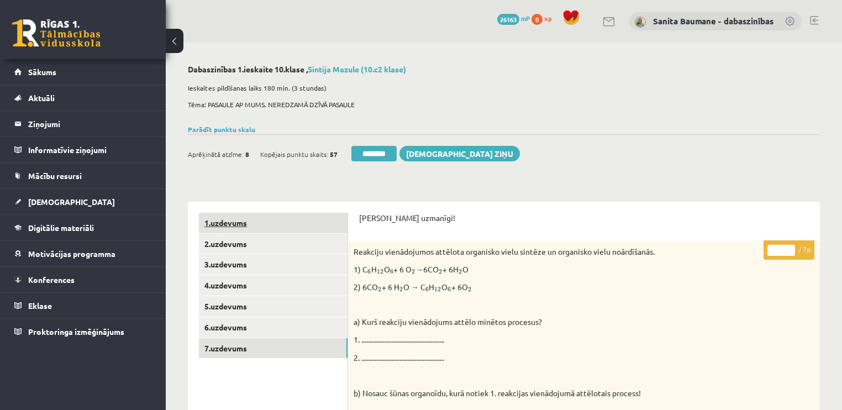
click at [291, 223] on link "1.uzdevums" at bounding box center [273, 223] width 149 height 20
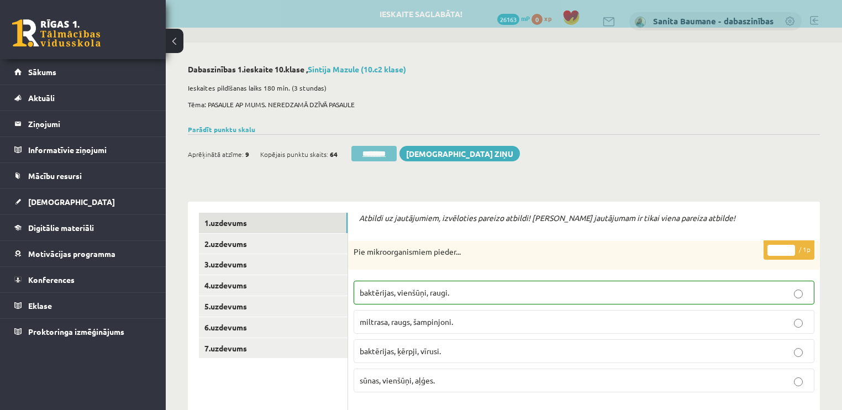
click at [369, 154] on input "********" at bounding box center [373, 153] width 45 height 15
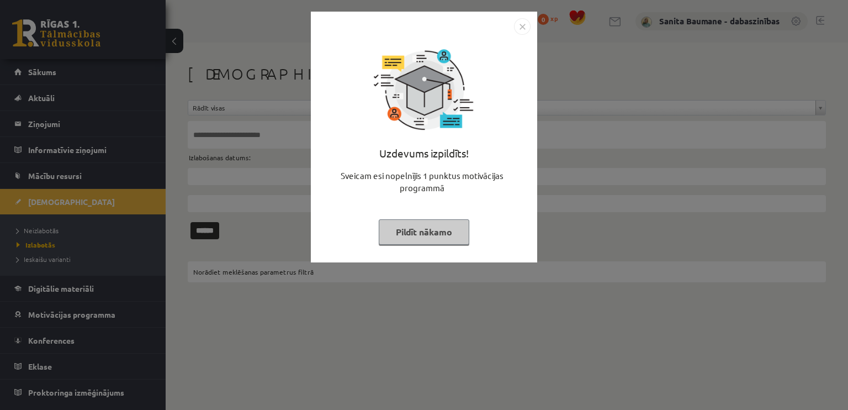
drag, startPoint x: 435, startPoint y: 225, endPoint x: 0, endPoint y: 190, distance: 436.1
click at [431, 225] on button "Pildīt nākamo" at bounding box center [424, 231] width 91 height 25
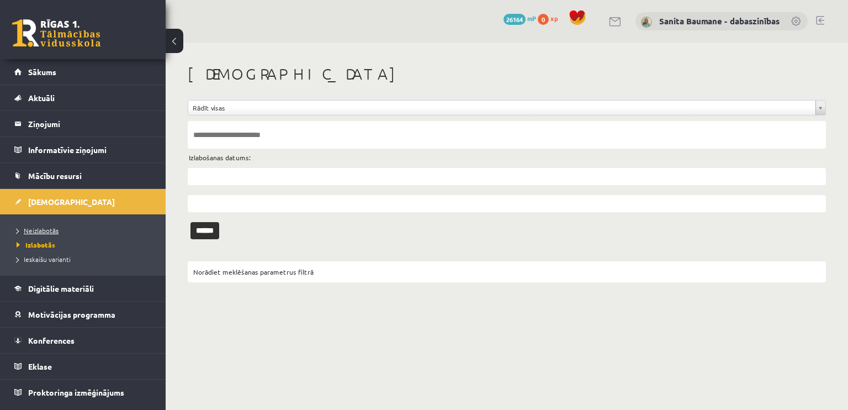
click at [35, 230] on span "Neizlabotās" at bounding box center [38, 230] width 42 height 9
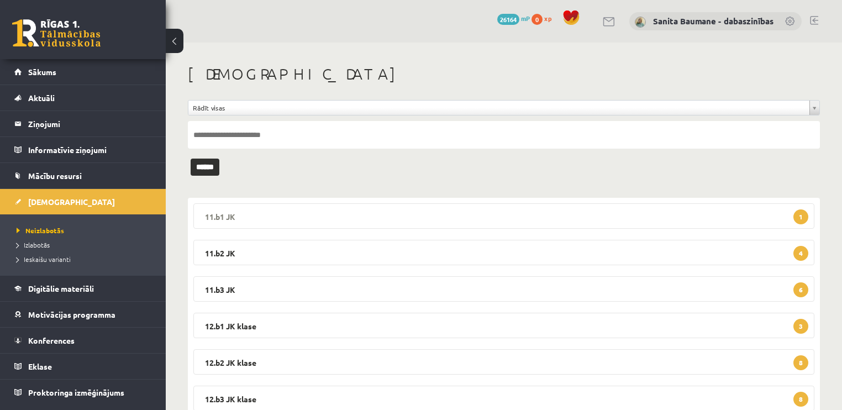
click at [407, 216] on legend "11.b1 JK 1" at bounding box center [503, 215] width 621 height 25
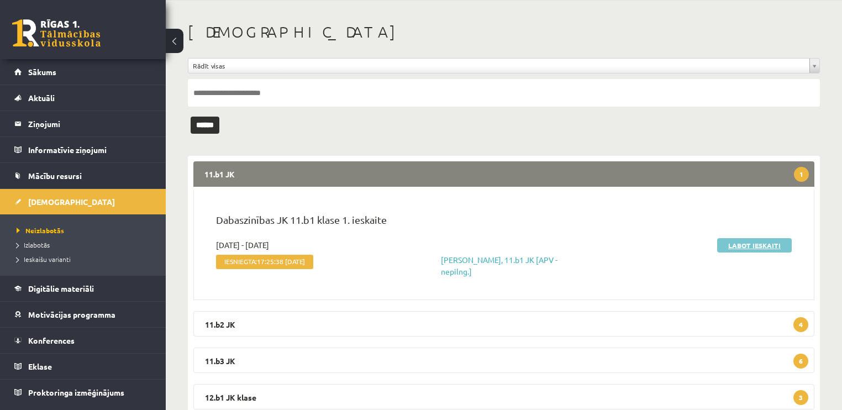
scroll to position [133, 0]
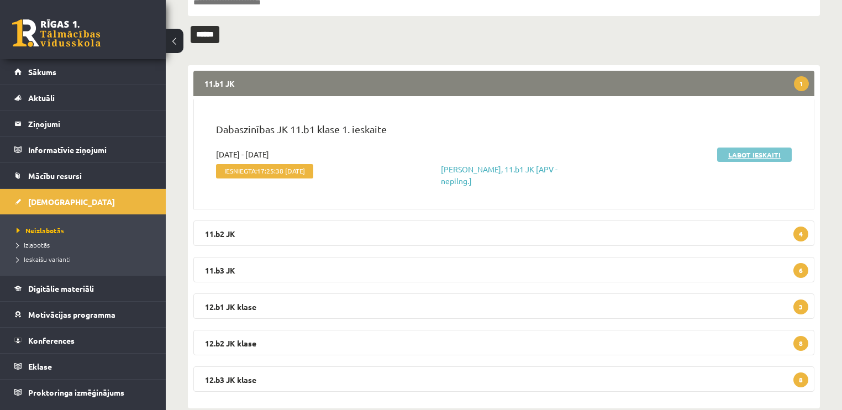
click at [751, 156] on link "Labot ieskaiti" at bounding box center [754, 154] width 75 height 14
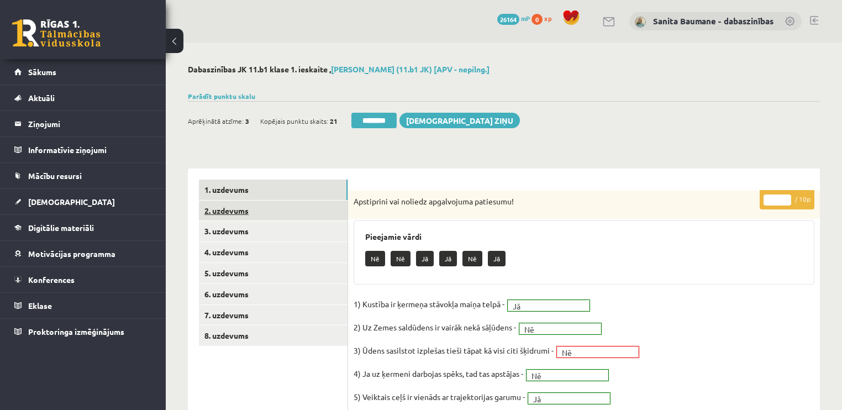
click at [237, 212] on link "2. uzdevums" at bounding box center [273, 211] width 149 height 20
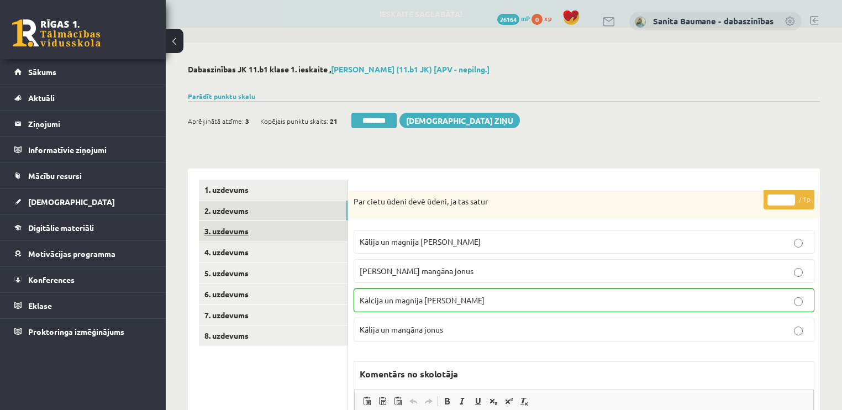
click at [241, 236] on link "3. uzdevums" at bounding box center [273, 231] width 149 height 20
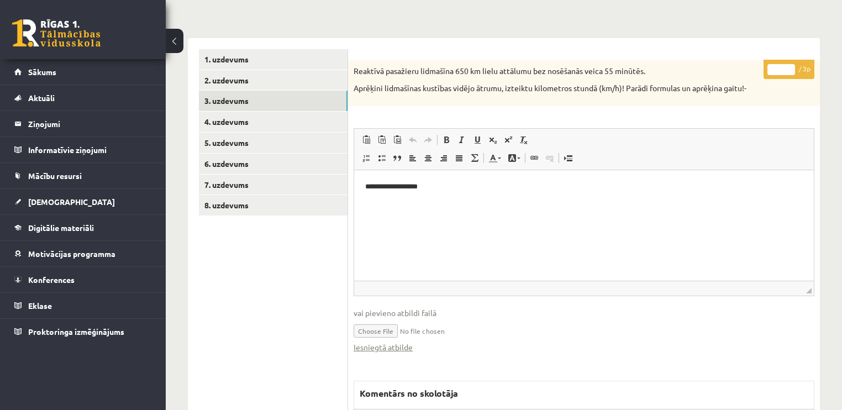
scroll to position [133, 0]
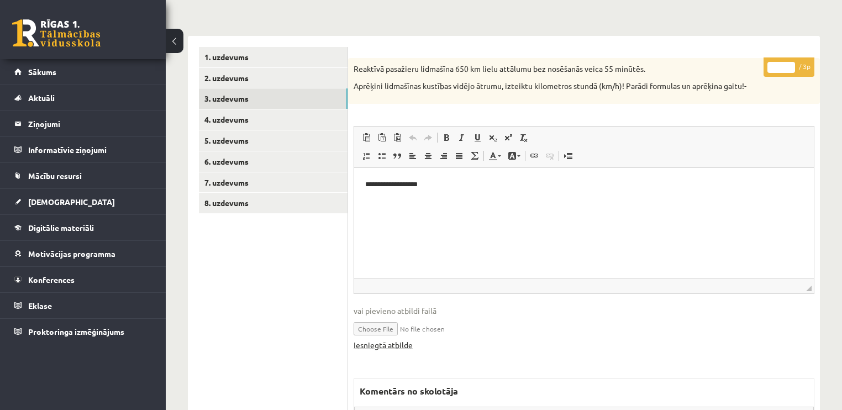
click at [398, 345] on link "Iesniegtā atbilde" at bounding box center [383, 345] width 59 height 12
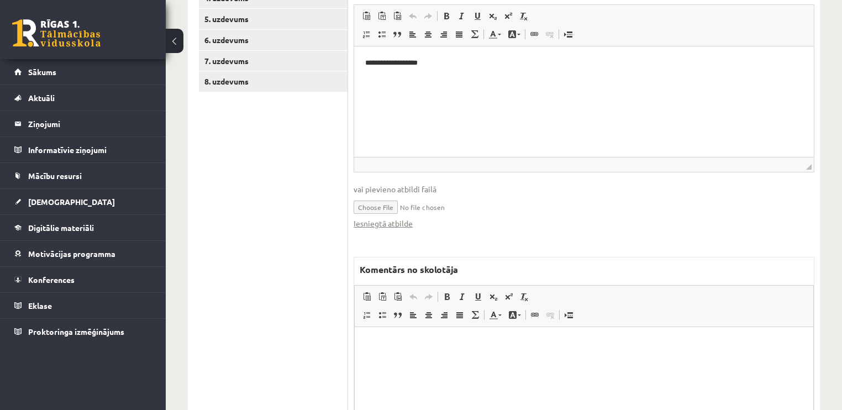
scroll to position [265, 0]
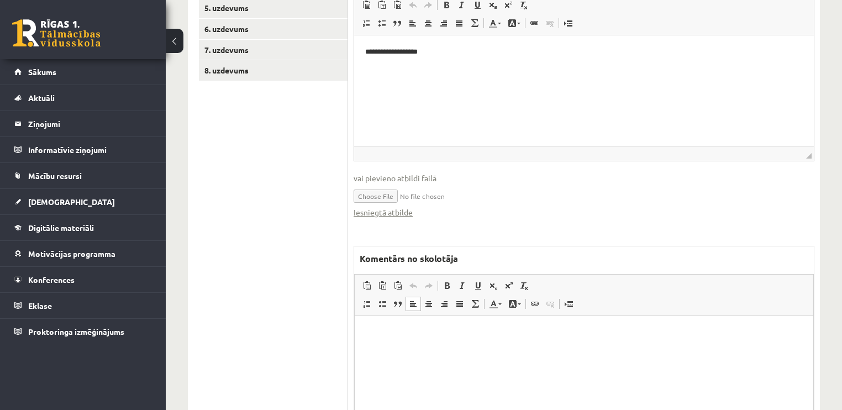
click at [408, 349] on html at bounding box center [584, 332] width 458 height 34
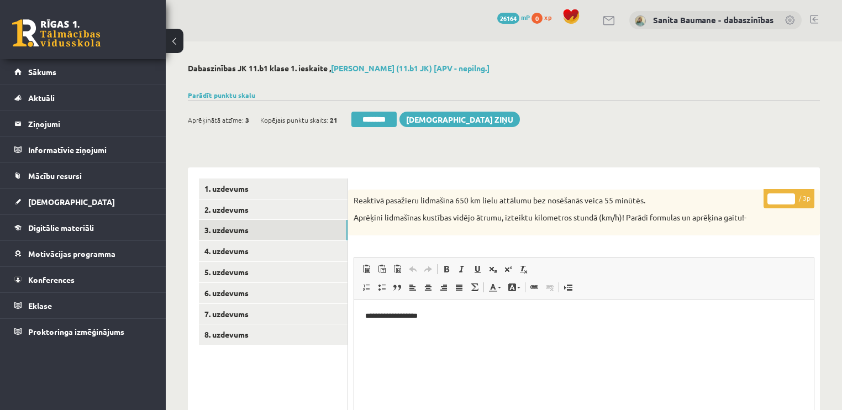
scroll to position [0, 0]
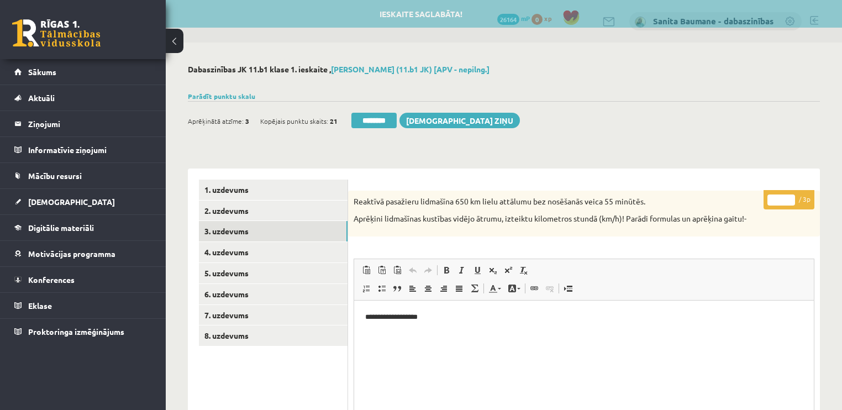
type input "*"
click at [792, 194] on input "*" at bounding box center [781, 199] width 28 height 11
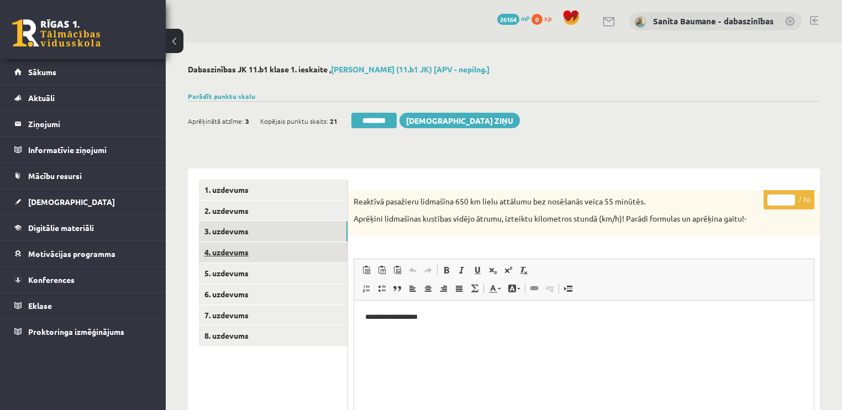
click at [233, 251] on link "4. uzdevums" at bounding box center [273, 252] width 149 height 20
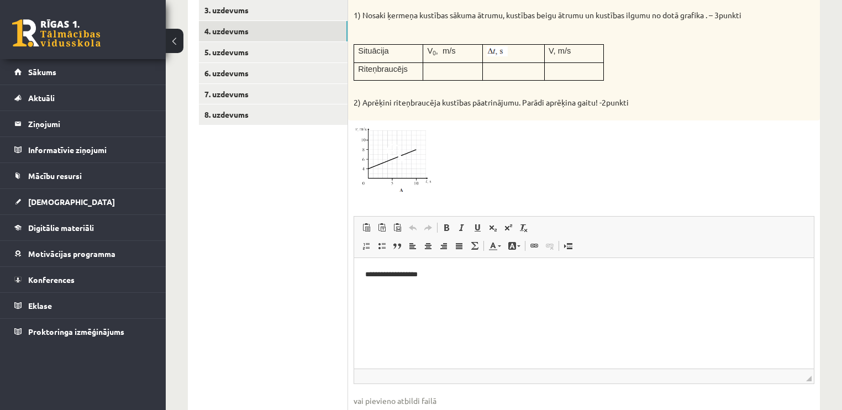
scroll to position [309, 0]
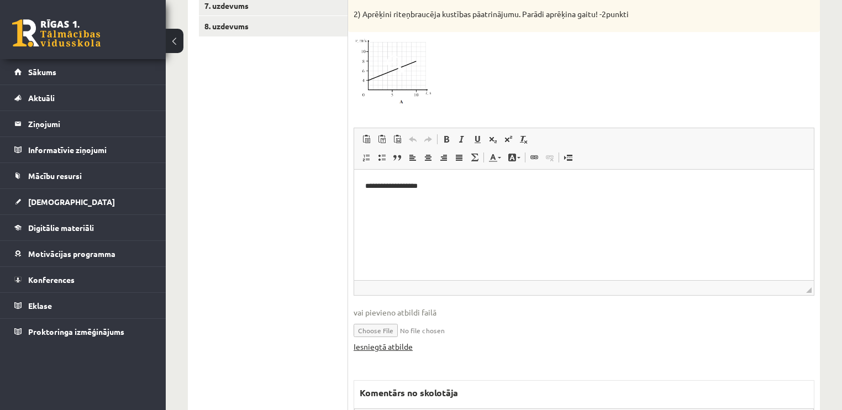
click at [384, 347] on link "Iesniegtā atbilde" at bounding box center [383, 347] width 59 height 12
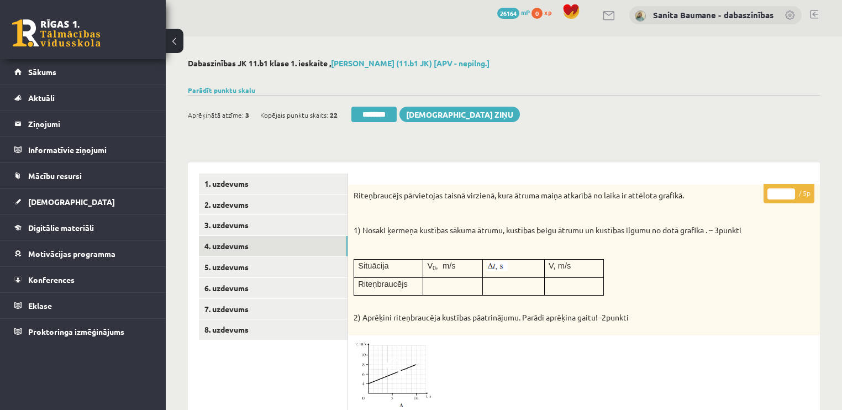
scroll to position [0, 0]
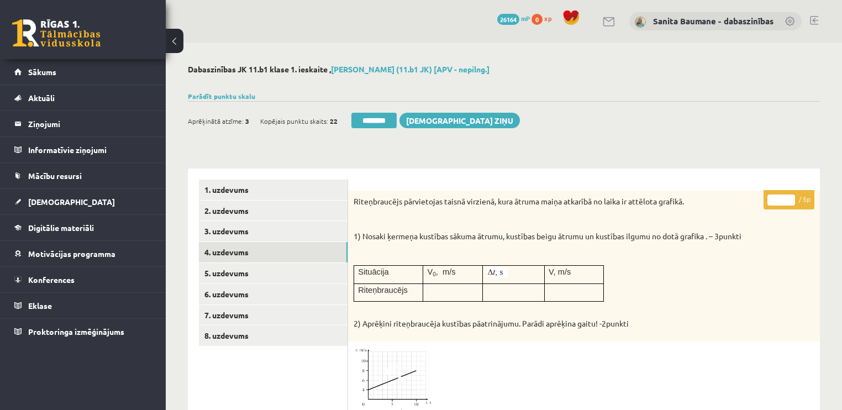
type input "*"
click at [789, 198] on input "*" at bounding box center [781, 199] width 28 height 11
click at [242, 276] on link "5. uzdevums" at bounding box center [273, 273] width 149 height 20
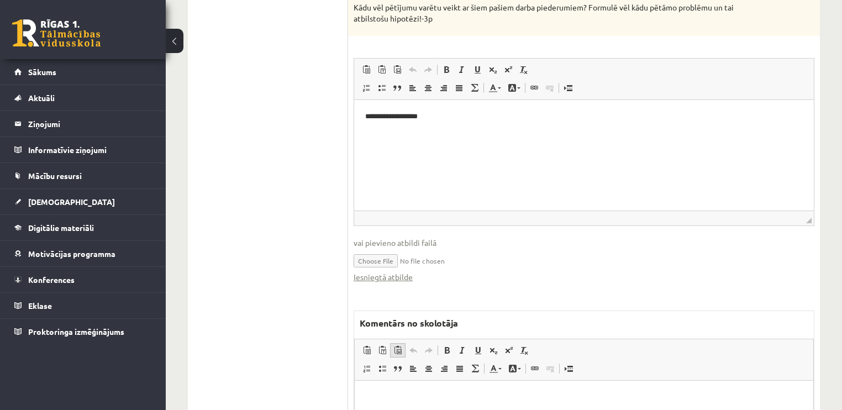
scroll to position [574, 0]
click at [382, 273] on link "Iesniegtā atbilde" at bounding box center [383, 276] width 59 height 12
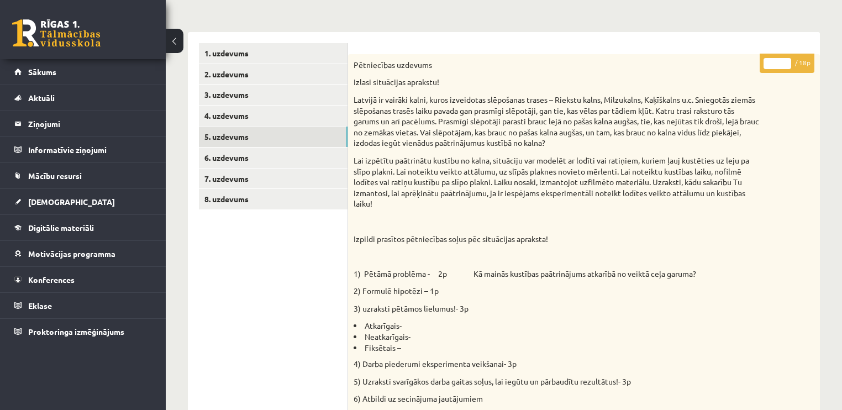
scroll to position [133, 0]
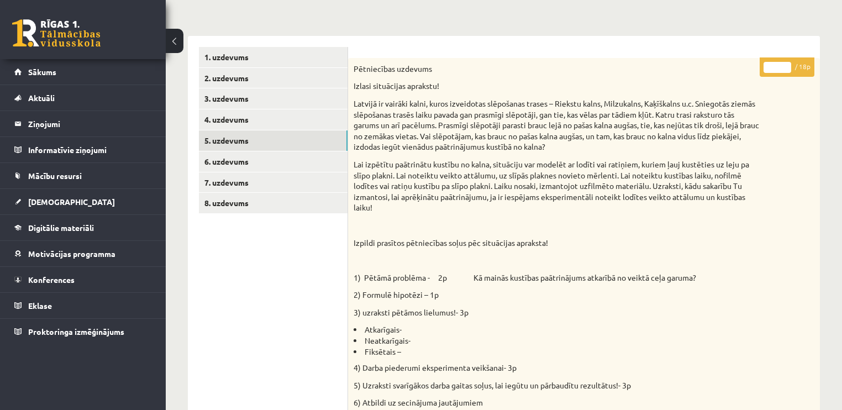
type input "**"
click at [785, 62] on input "**" at bounding box center [777, 67] width 28 height 11
drag, startPoint x: 275, startPoint y: 139, endPoint x: 258, endPoint y: 156, distance: 24.2
click at [275, 139] on link "5. uzdevums" at bounding box center [273, 140] width 149 height 20
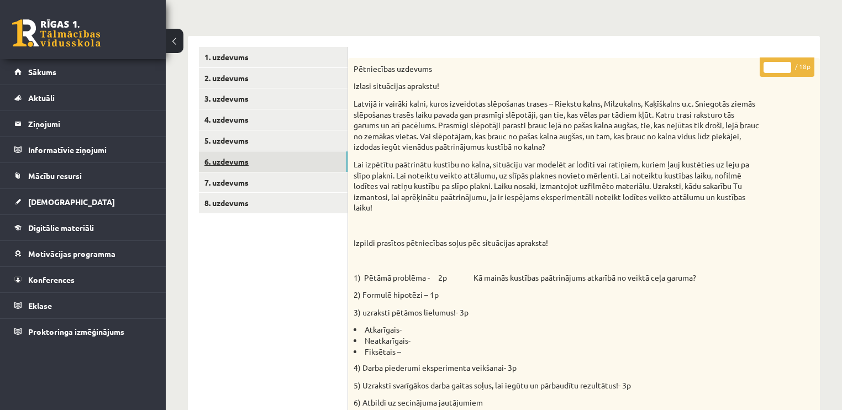
click at [257, 159] on link "6. uzdevums" at bounding box center [273, 161] width 149 height 20
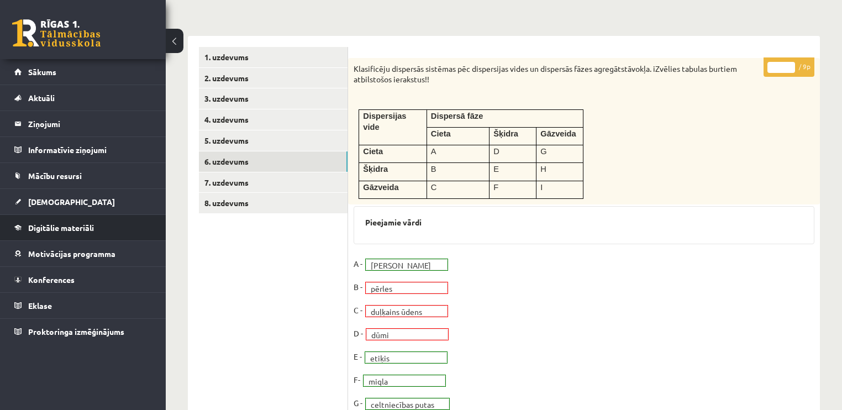
scroll to position [0, 0]
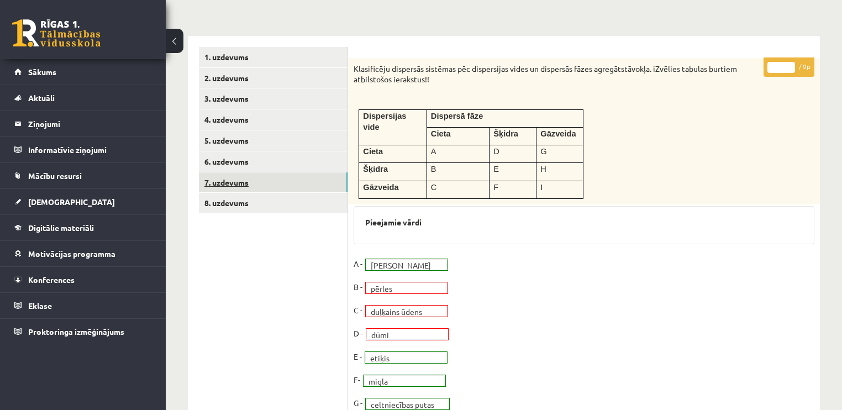
click at [235, 183] on link "7. uzdevums" at bounding box center [273, 182] width 149 height 20
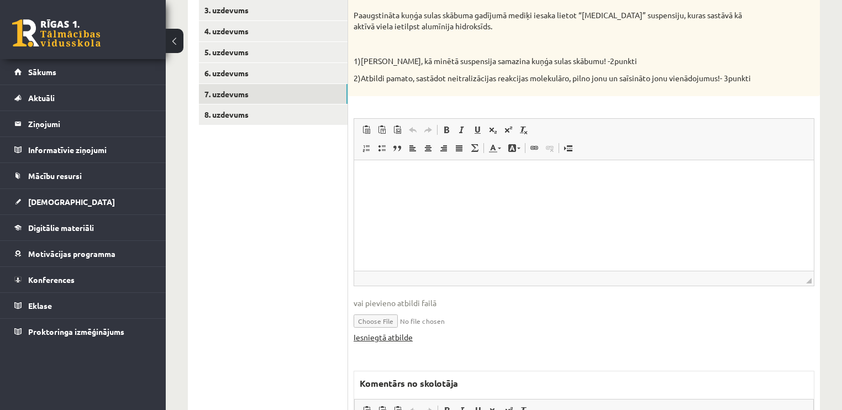
click at [372, 336] on link "Iesniegtā atbilde" at bounding box center [383, 337] width 59 height 12
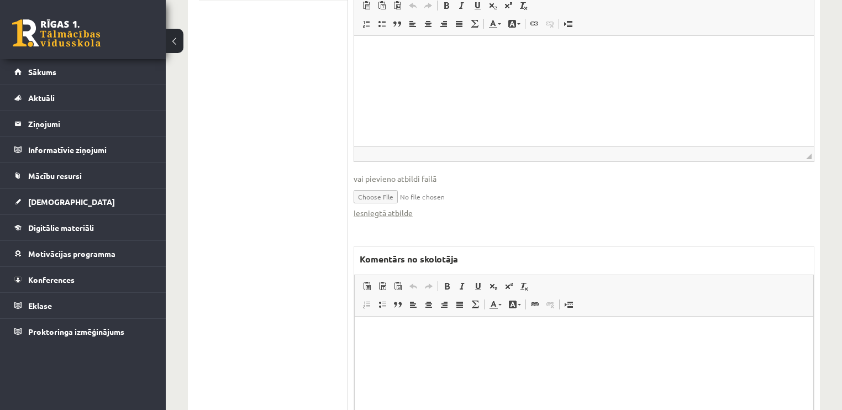
scroll to position [354, 0]
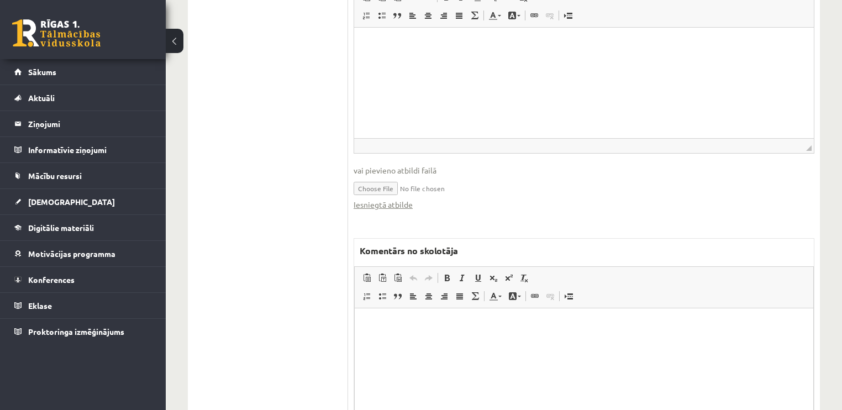
click at [467, 339] on html at bounding box center [584, 325] width 458 height 34
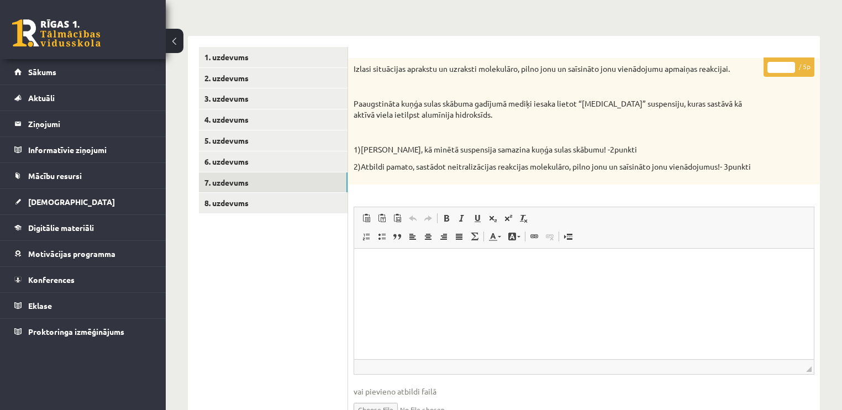
scroll to position [88, 0]
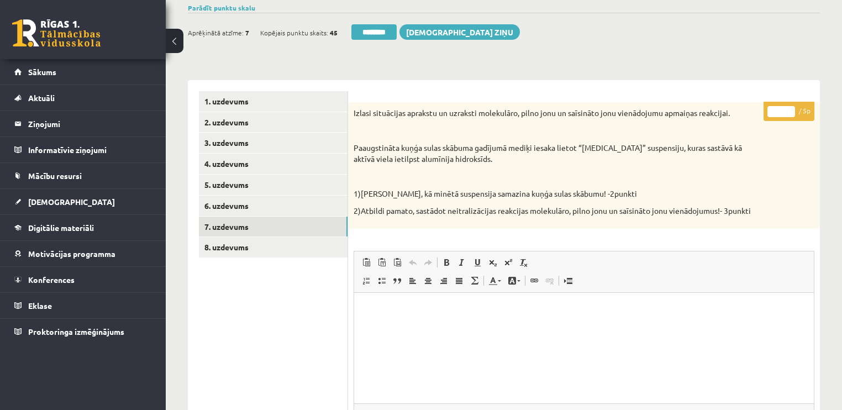
click at [791, 107] on input "*" at bounding box center [781, 111] width 28 height 11
type input "*"
click at [791, 107] on input "*" at bounding box center [781, 111] width 28 height 11
click at [259, 251] on link "8. uzdevums" at bounding box center [273, 247] width 149 height 20
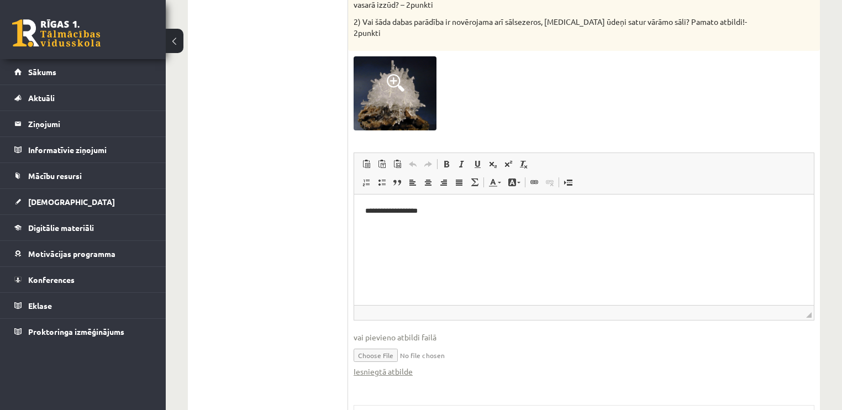
scroll to position [486, 0]
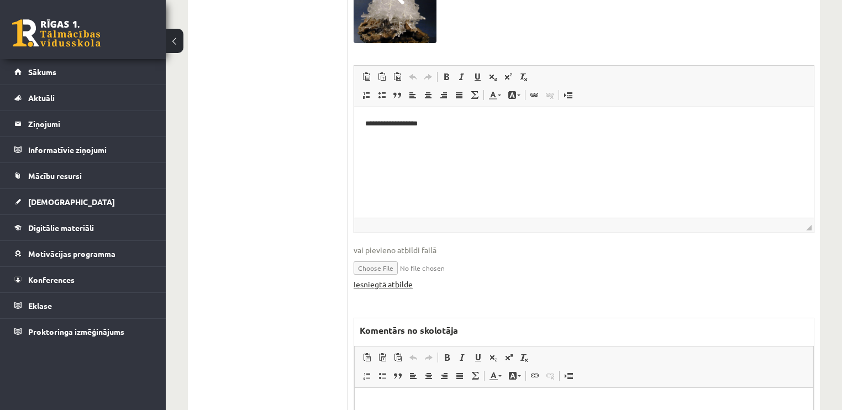
click at [376, 278] on link "Iesniegtā atbilde" at bounding box center [383, 284] width 59 height 12
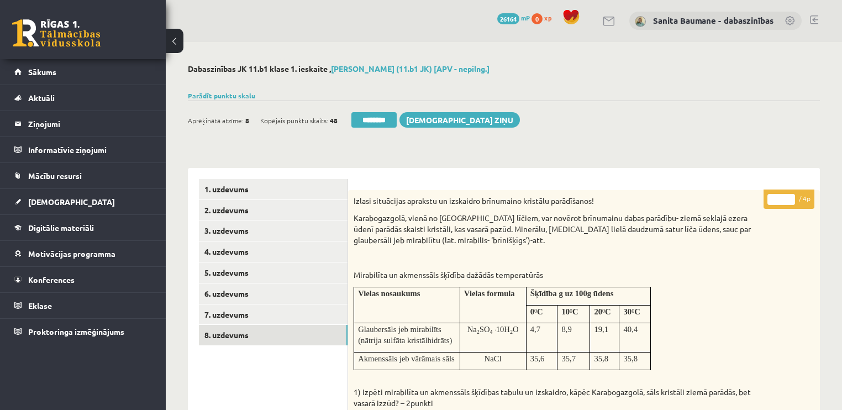
scroll to position [0, 0]
type input "*"
click at [789, 194] on input "*" at bounding box center [781, 199] width 28 height 11
click at [283, 188] on link "1. uzdevums" at bounding box center [273, 190] width 149 height 20
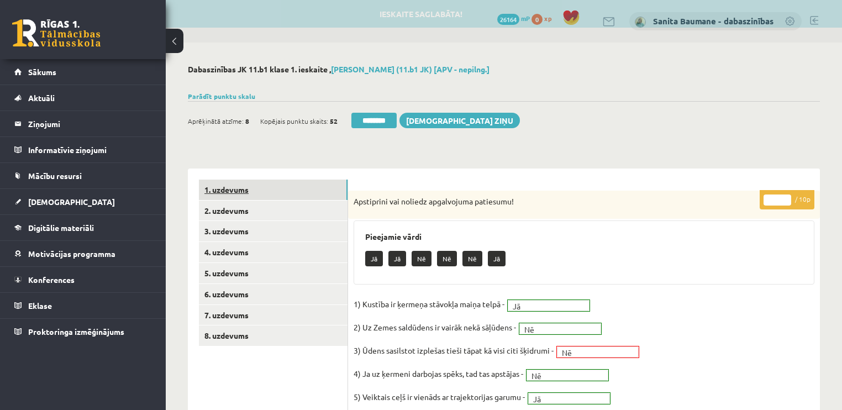
click at [251, 189] on link "1. uzdevums" at bounding box center [273, 190] width 149 height 20
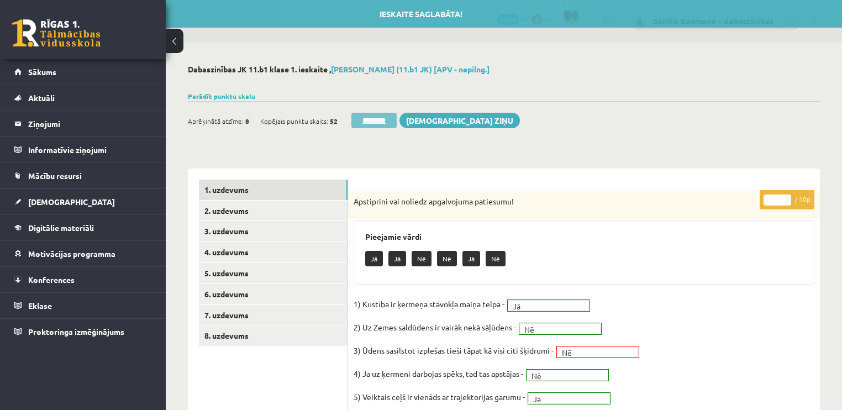
click at [363, 124] on input "********" at bounding box center [373, 120] width 45 height 15
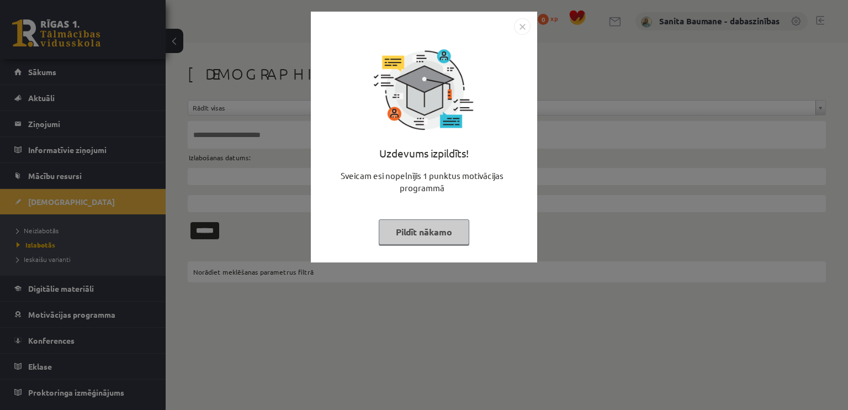
click at [410, 231] on button "Pildīt nākamo" at bounding box center [424, 231] width 91 height 25
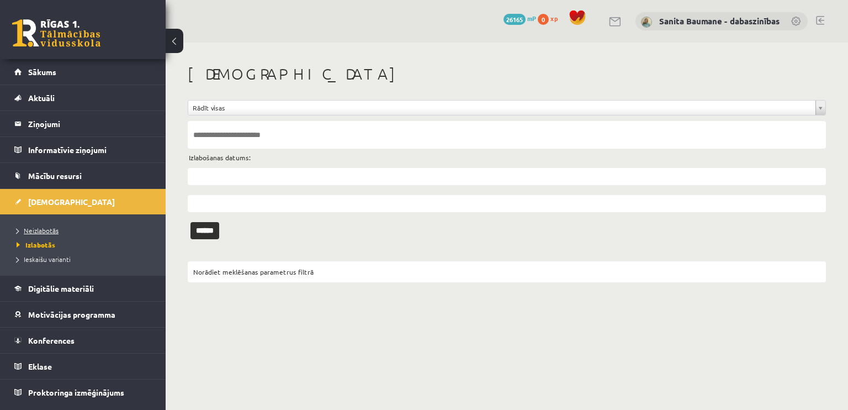
click at [31, 230] on span "Neizlabotās" at bounding box center [38, 230] width 42 height 9
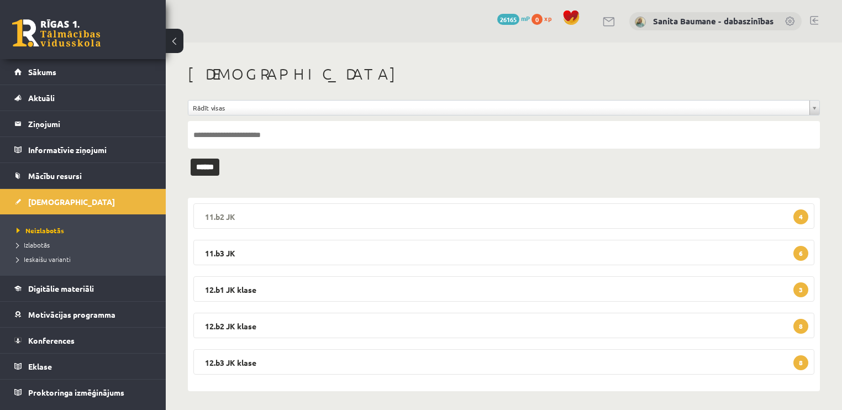
click at [316, 217] on legend "11.b2 JK 4" at bounding box center [503, 215] width 621 height 25
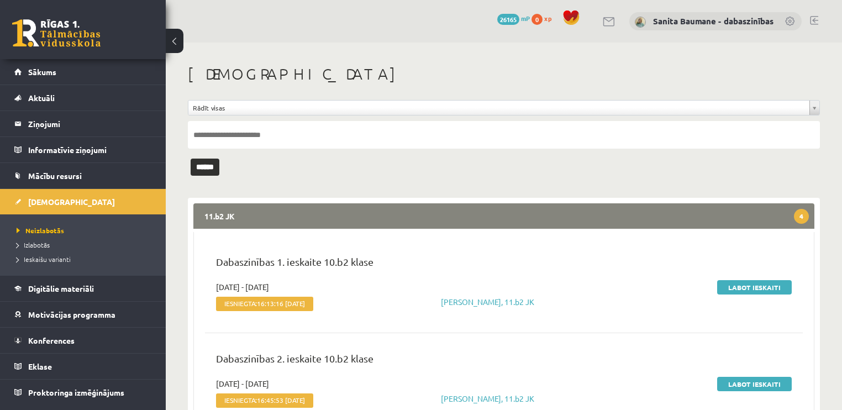
click at [318, 213] on legend "11.b2 JK 4" at bounding box center [503, 215] width 621 height 25
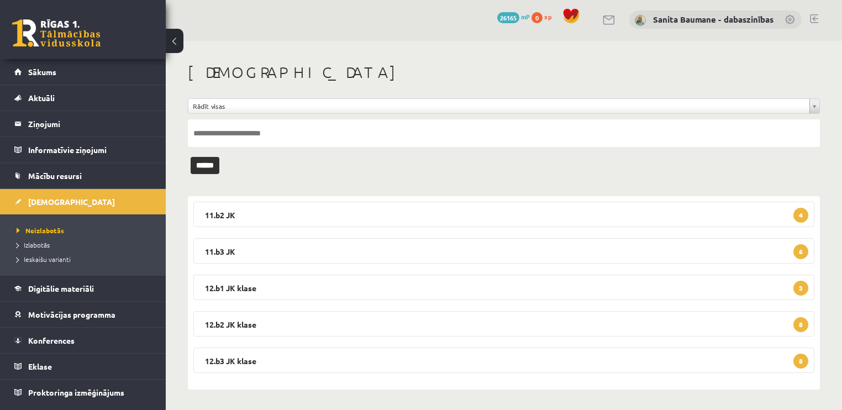
scroll to position [2, 0]
click at [221, 217] on legend "11.b2 JK 4" at bounding box center [503, 213] width 621 height 25
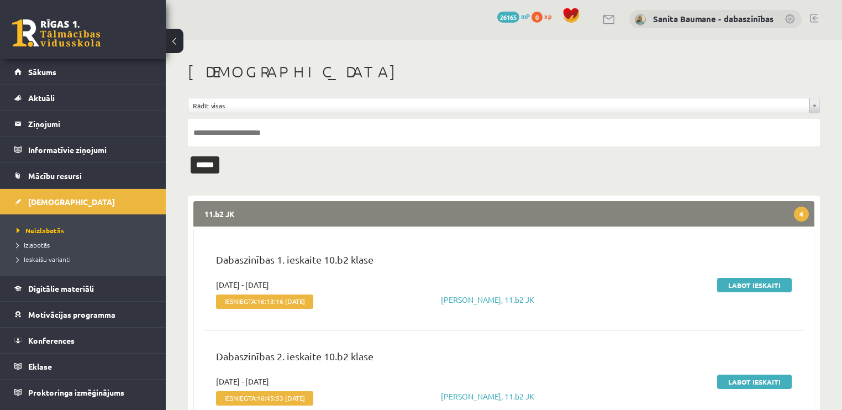
click at [221, 222] on legend "11.b2 JK 4" at bounding box center [503, 213] width 621 height 25
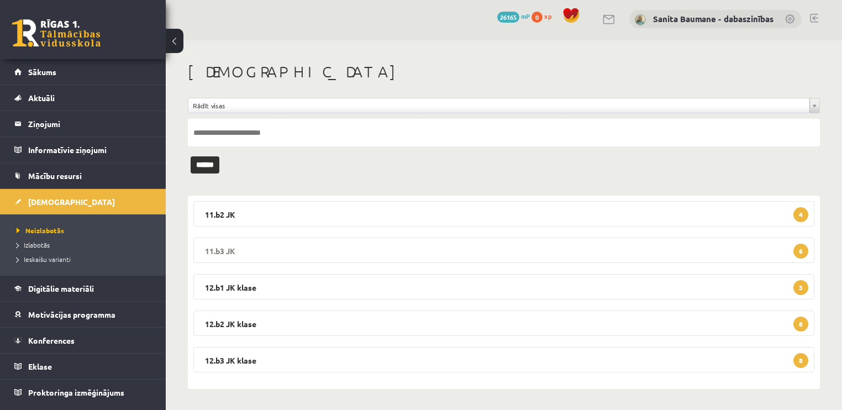
click at [230, 252] on legend "11.b3 JK 6" at bounding box center [503, 250] width 621 height 25
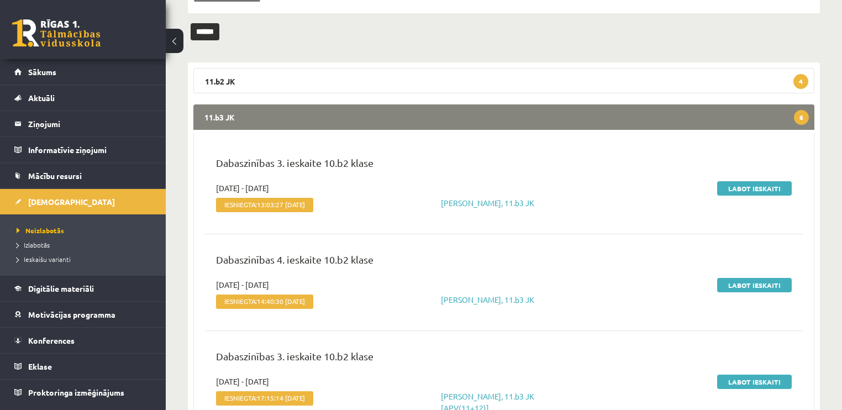
scroll to position [135, 0]
click at [736, 191] on link "Labot ieskaiti" at bounding box center [754, 189] width 75 height 14
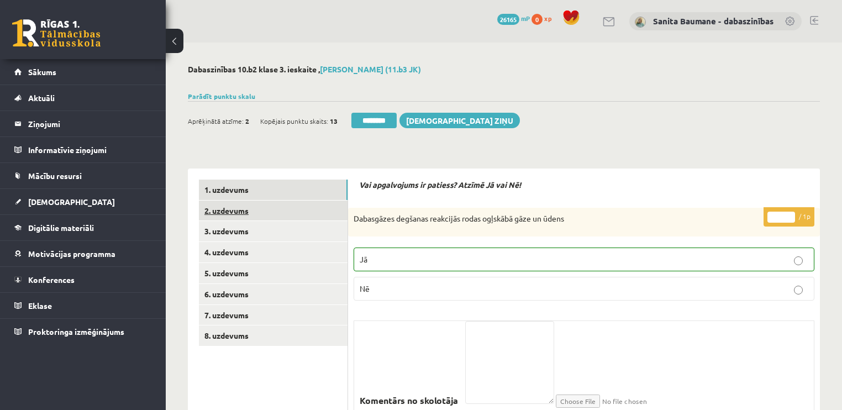
click at [292, 212] on link "2. uzdevums" at bounding box center [273, 211] width 149 height 20
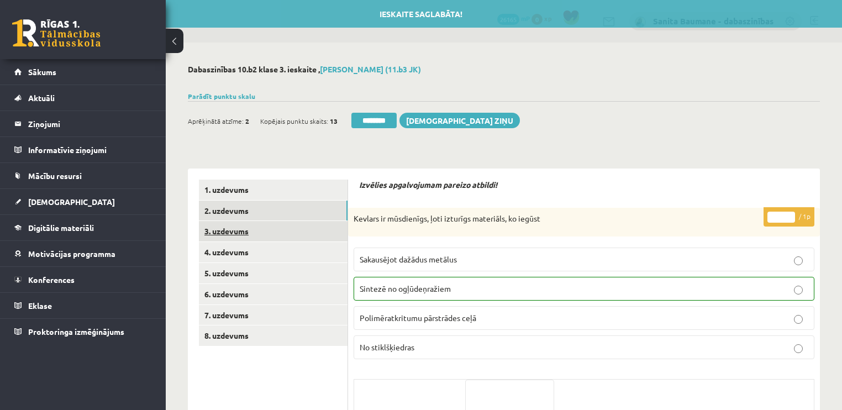
click at [265, 237] on link "3. uzdevums" at bounding box center [273, 231] width 149 height 20
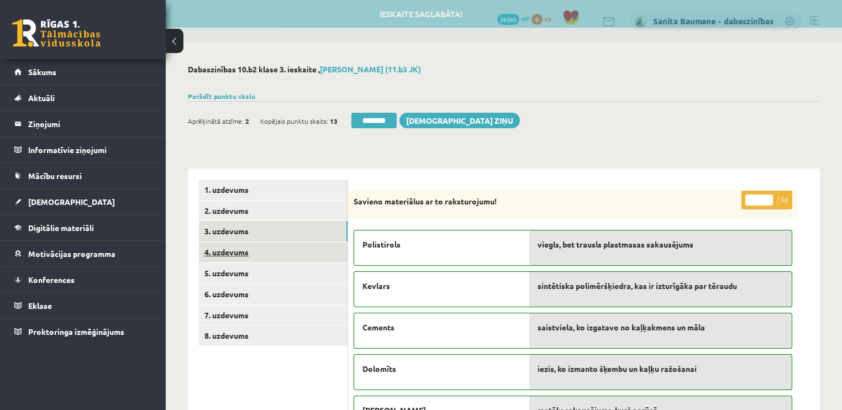
click at [221, 256] on link "4. uzdevums" at bounding box center [273, 252] width 149 height 20
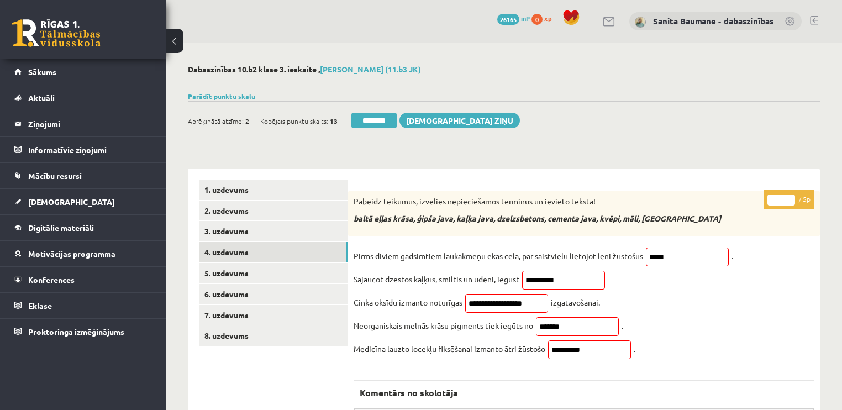
type input "*"
click at [791, 197] on input "*" at bounding box center [781, 199] width 28 height 11
click at [246, 280] on link "5. uzdevums" at bounding box center [273, 273] width 149 height 20
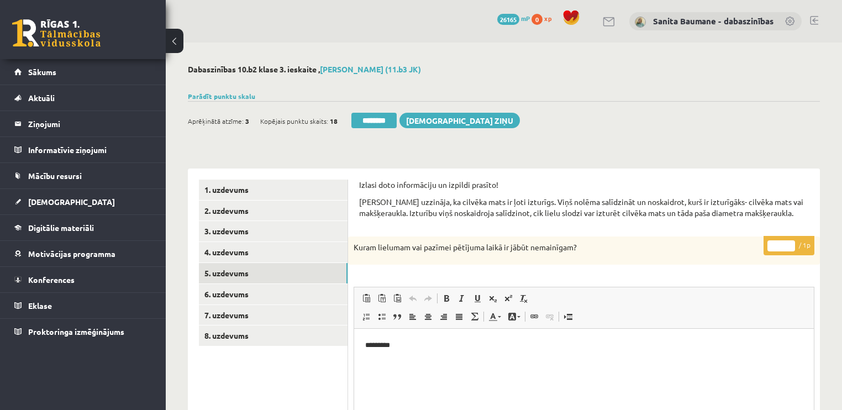
type input "*"
click at [788, 240] on input "*" at bounding box center [781, 245] width 28 height 11
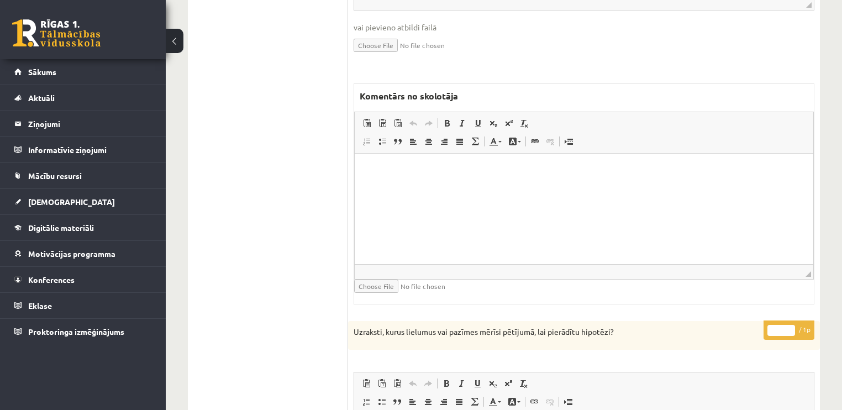
scroll to position [663, 0]
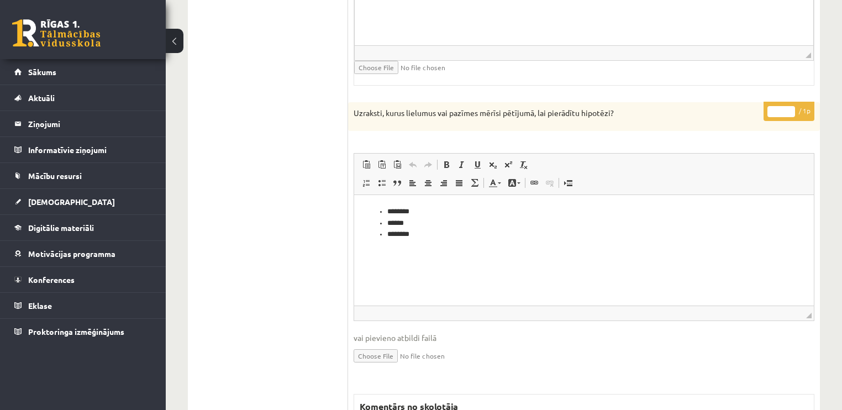
click at [794, 108] on input "*" at bounding box center [781, 111] width 28 height 11
type input "*"
click at [792, 108] on input "*" at bounding box center [781, 111] width 28 height 11
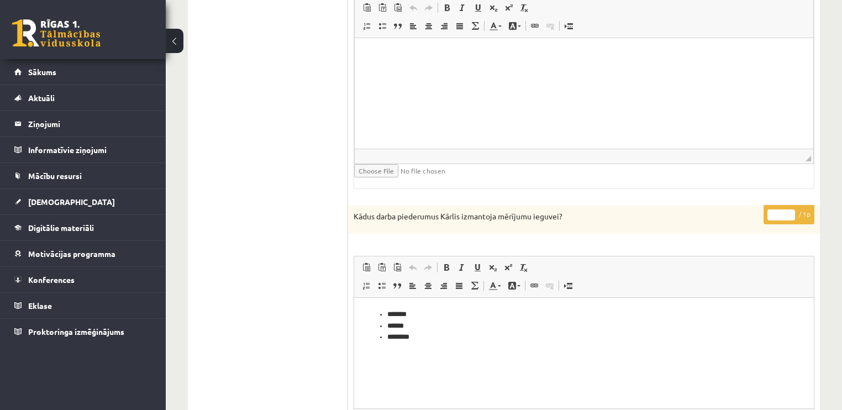
scroll to position [1085, 0]
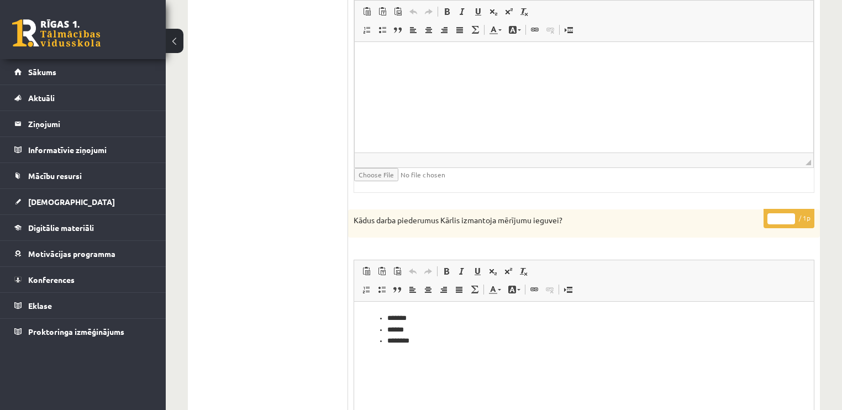
drag, startPoint x: 792, startPoint y: 212, endPoint x: 831, endPoint y: 204, distance: 40.0
type input "*"
click at [792, 213] on input "*" at bounding box center [781, 218] width 28 height 11
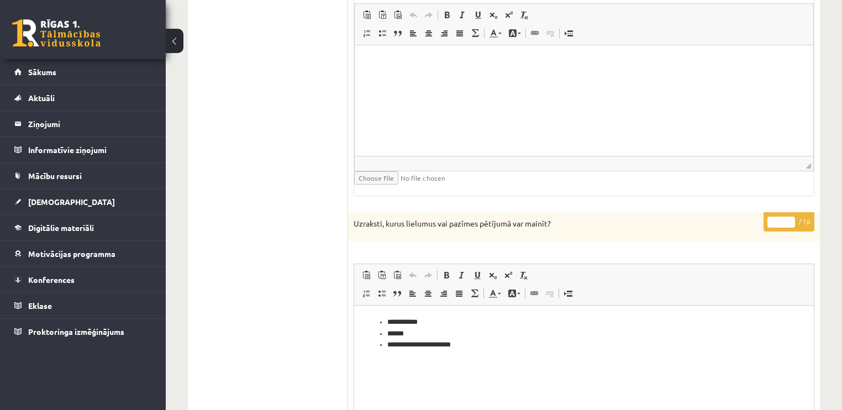
scroll to position [1623, 0]
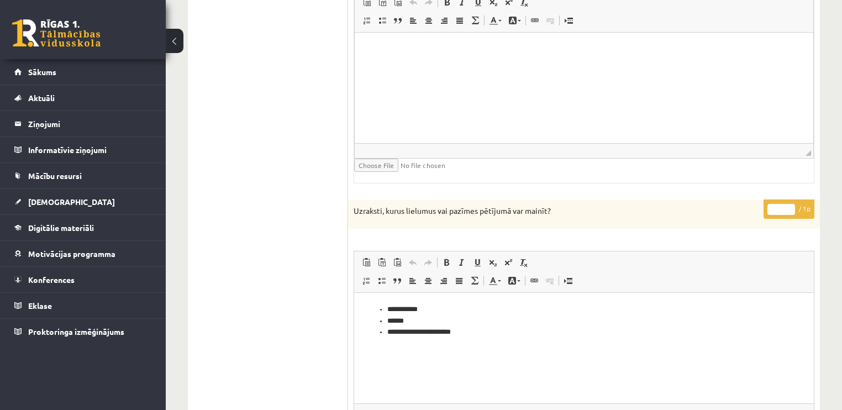
type input "*"
click at [792, 204] on input "*" at bounding box center [781, 209] width 28 height 11
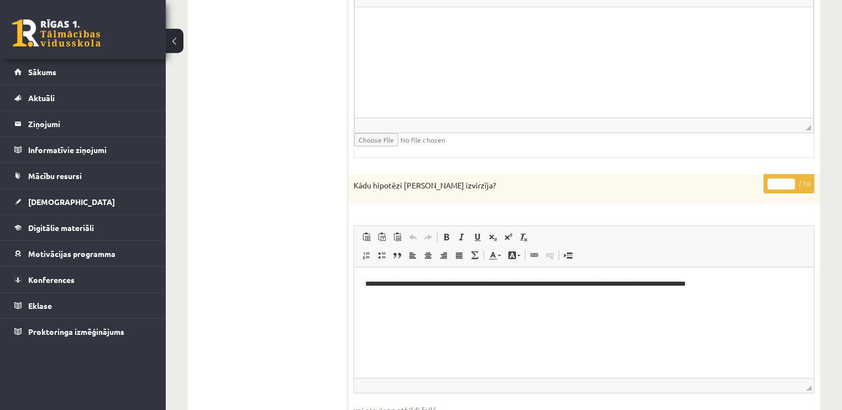
scroll to position [2190, 0]
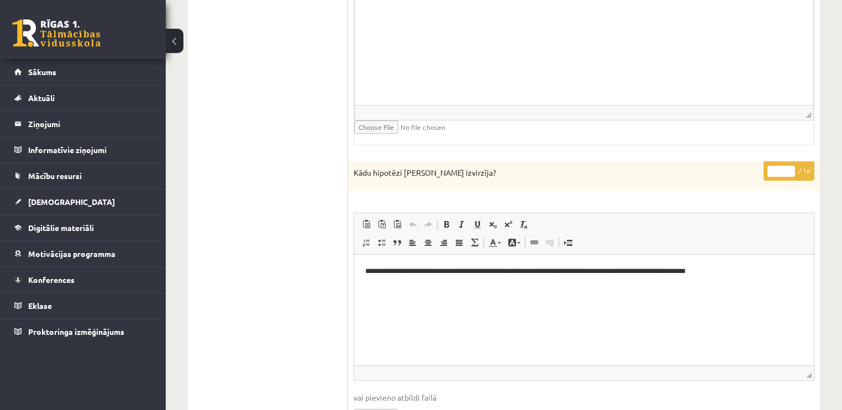
type input "*"
click at [789, 166] on input "*" at bounding box center [781, 171] width 28 height 11
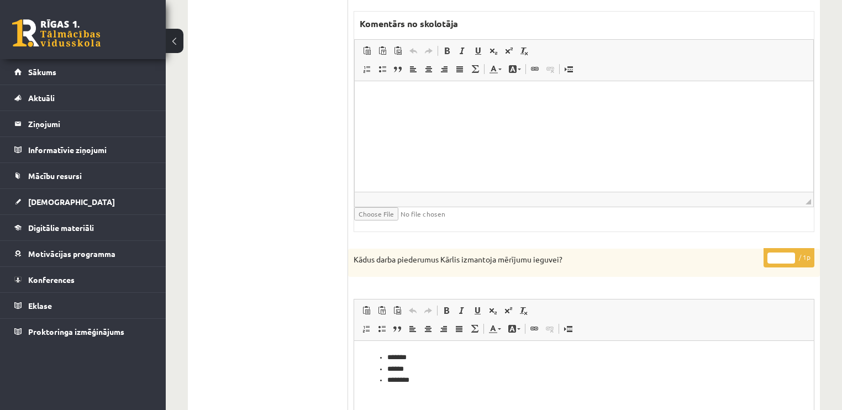
scroll to position [0, 0]
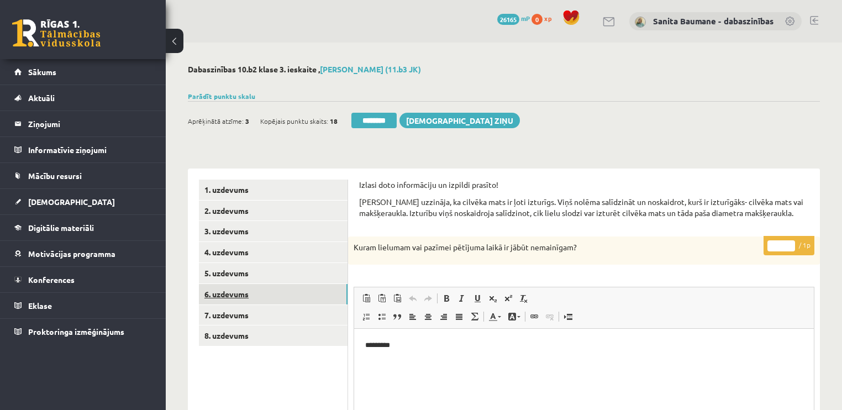
click at [238, 292] on link "6. uzdevums" at bounding box center [273, 294] width 149 height 20
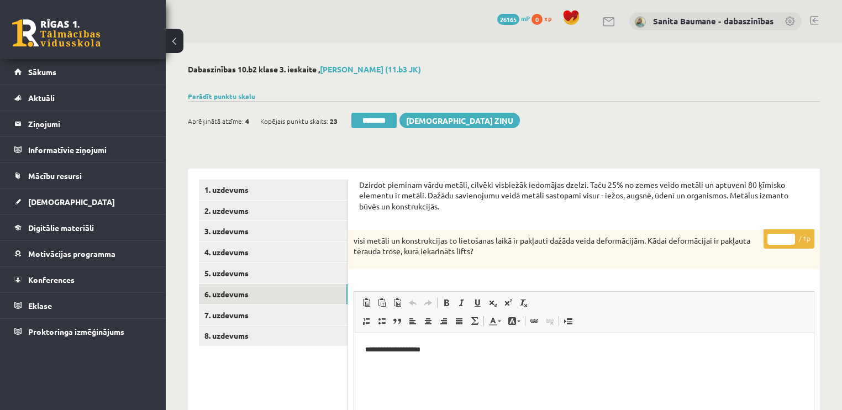
click at [789, 236] on p "* / 1p" at bounding box center [788, 238] width 51 height 19
type input "*"
click at [788, 237] on input "*" at bounding box center [781, 239] width 28 height 11
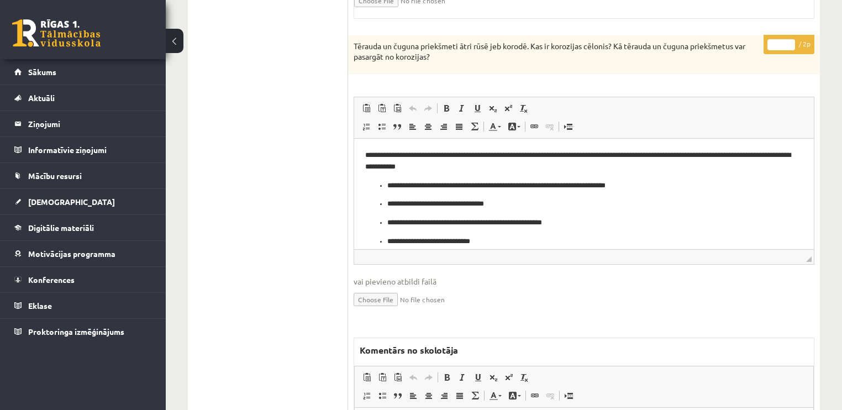
scroll to position [1258, 0]
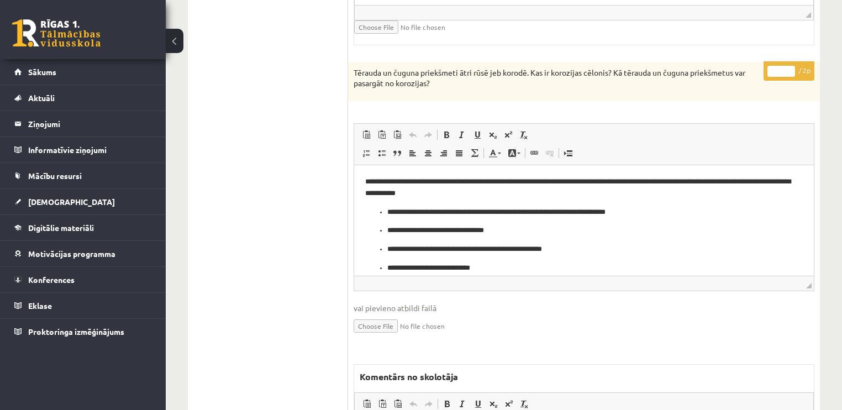
drag, startPoint x: 789, startPoint y: 64, endPoint x: 848, endPoint y: 208, distance: 155.1
type input "*"
click at [790, 66] on input "*" at bounding box center [781, 71] width 28 height 11
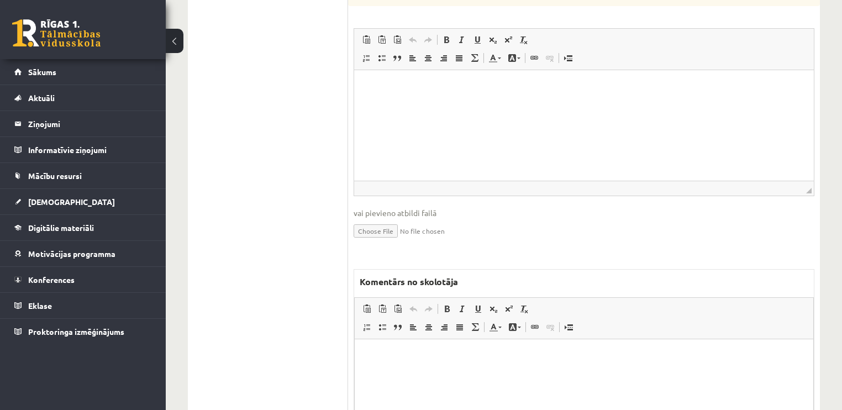
scroll to position [0, 0]
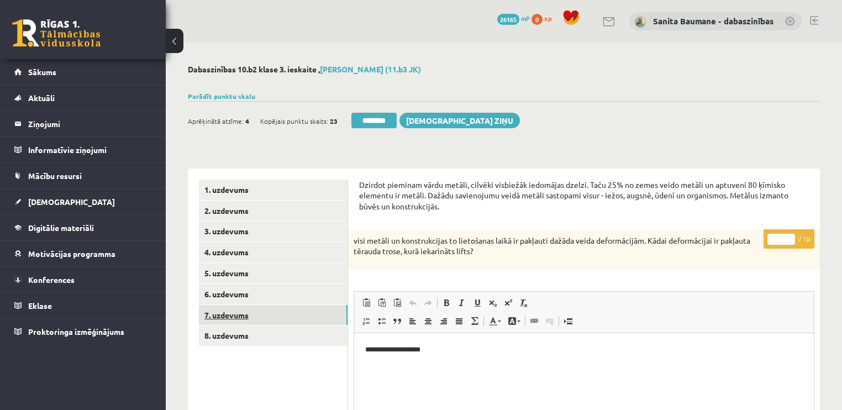
click at [256, 310] on link "7. uzdevums" at bounding box center [273, 315] width 149 height 20
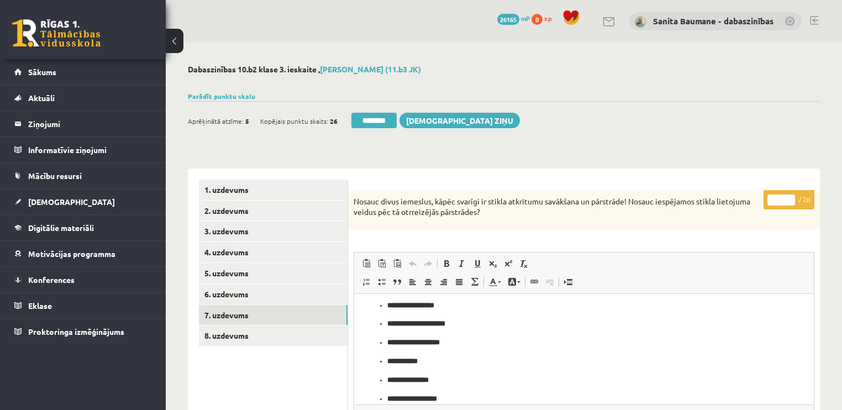
type input "*"
click at [791, 197] on input "*" at bounding box center [781, 199] width 28 height 11
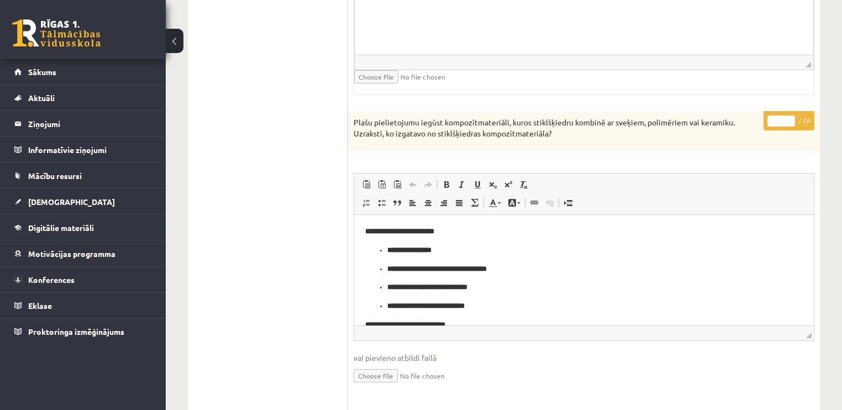
drag, startPoint x: 792, startPoint y: 115, endPoint x: 827, endPoint y: 95, distance: 40.1
type input "*"
click at [795, 115] on input "*" at bounding box center [781, 120] width 28 height 11
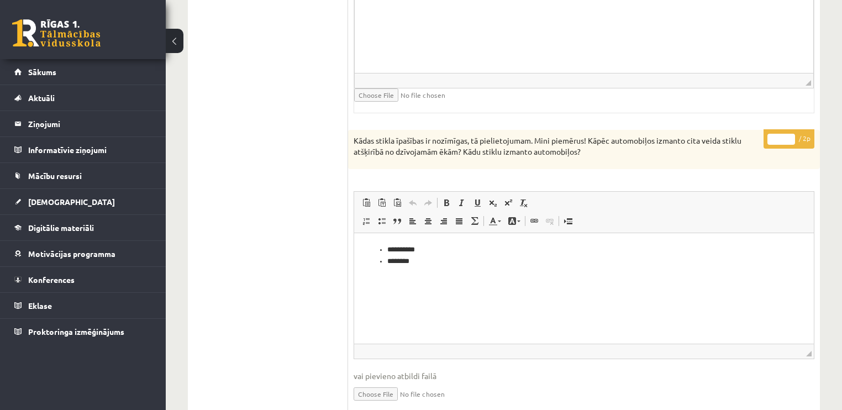
type input "*"
click at [789, 134] on input "*" at bounding box center [781, 139] width 28 height 11
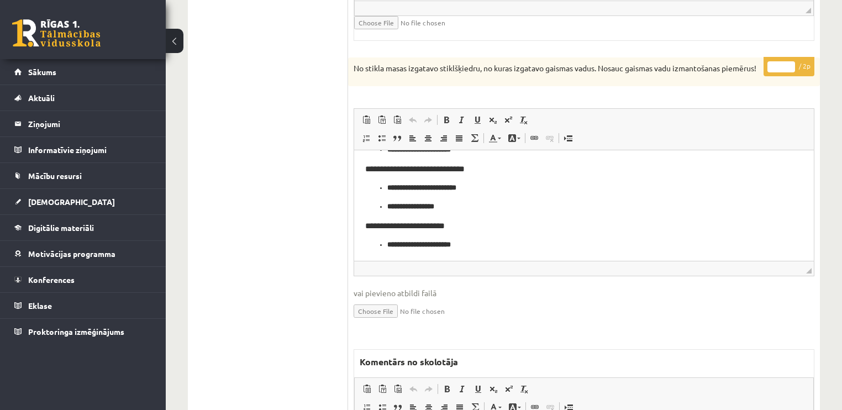
click at [788, 61] on input "*" at bounding box center [781, 66] width 28 height 11
type input "*"
click at [789, 61] on input "*" at bounding box center [781, 66] width 28 height 11
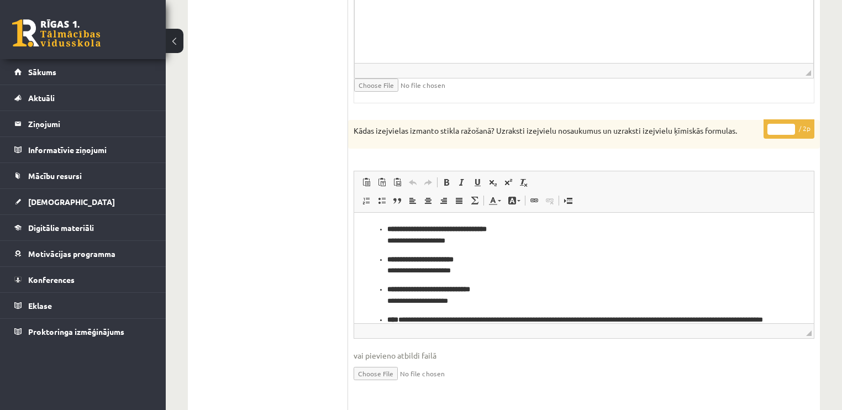
drag, startPoint x: 789, startPoint y: 126, endPoint x: 848, endPoint y: 308, distance: 190.4
type input "*"
click at [791, 127] on input "*" at bounding box center [781, 129] width 28 height 11
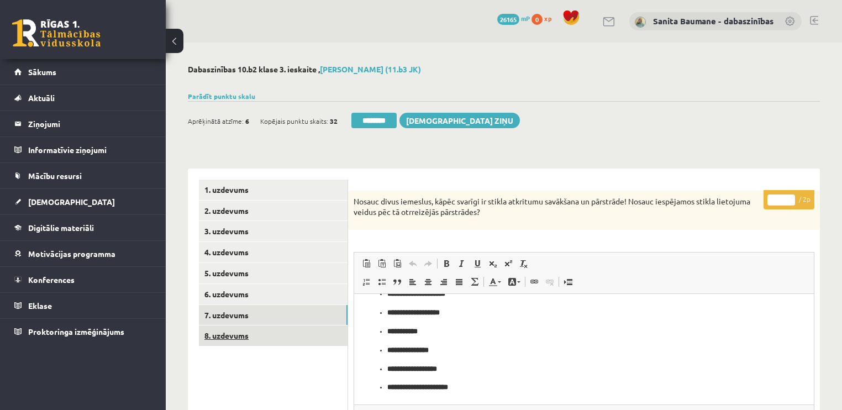
click at [236, 336] on link "8. uzdevums" at bounding box center [273, 335] width 149 height 20
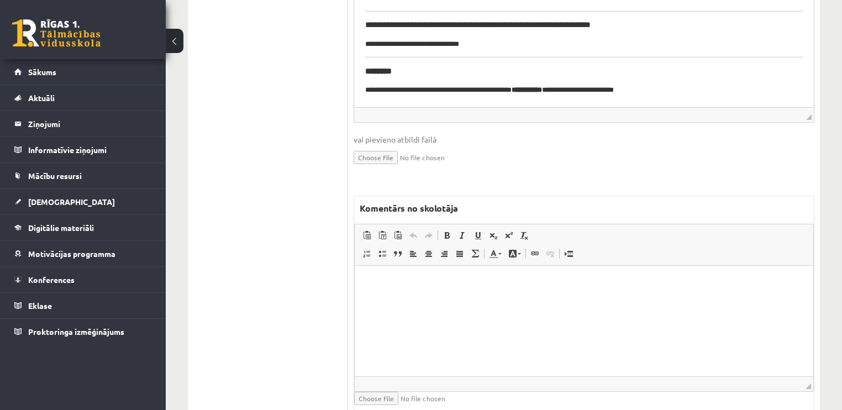
click at [470, 279] on html at bounding box center [584, 283] width 458 height 34
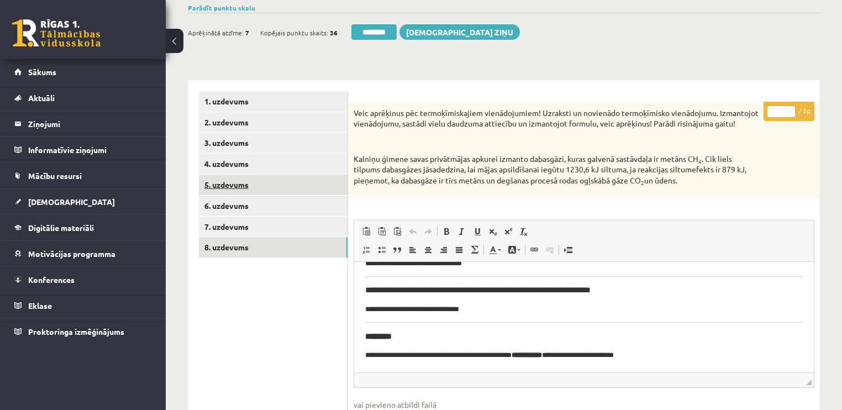
scroll to position [88, 0]
click at [275, 105] on link "1. uzdevums" at bounding box center [273, 101] width 149 height 20
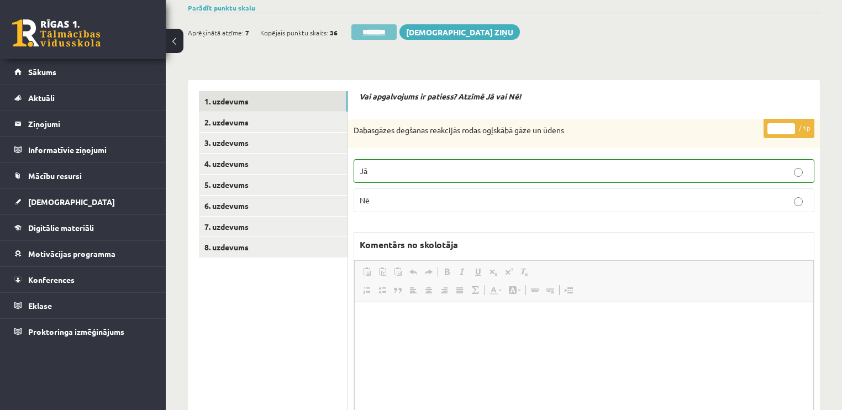
click at [353, 34] on input "********" at bounding box center [373, 31] width 45 height 15
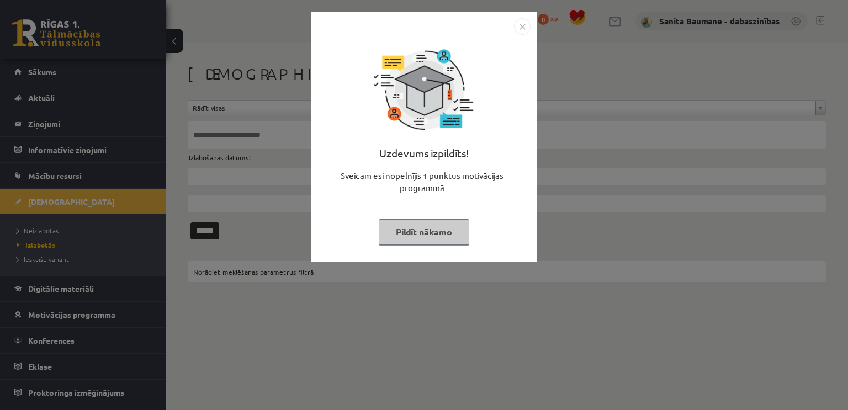
drag, startPoint x: 400, startPoint y: 228, endPoint x: 394, endPoint y: 226, distance: 6.7
click at [399, 228] on button "Pildīt nākamo" at bounding box center [424, 231] width 91 height 25
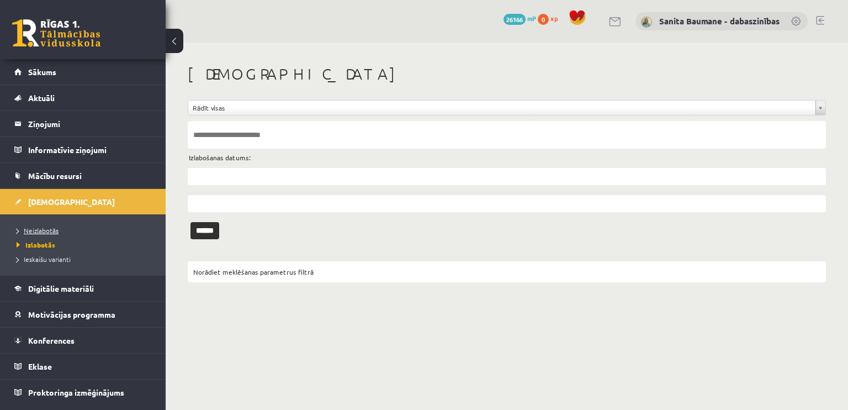
click at [33, 229] on span "Neizlabotās" at bounding box center [38, 230] width 42 height 9
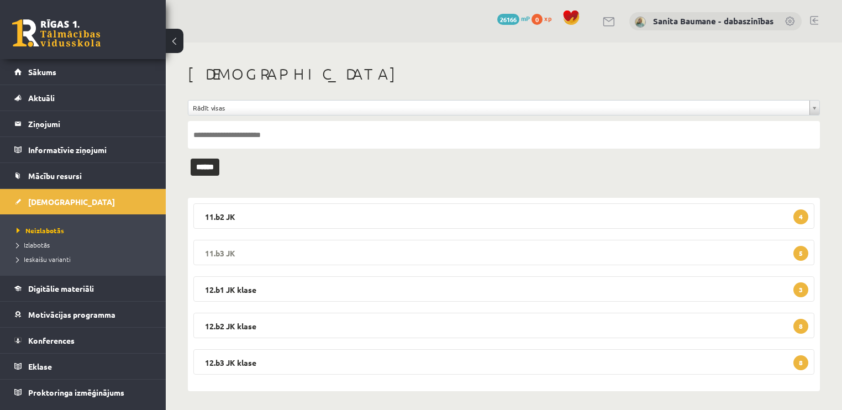
click at [287, 257] on legend "11.b3 JK 5" at bounding box center [503, 252] width 621 height 25
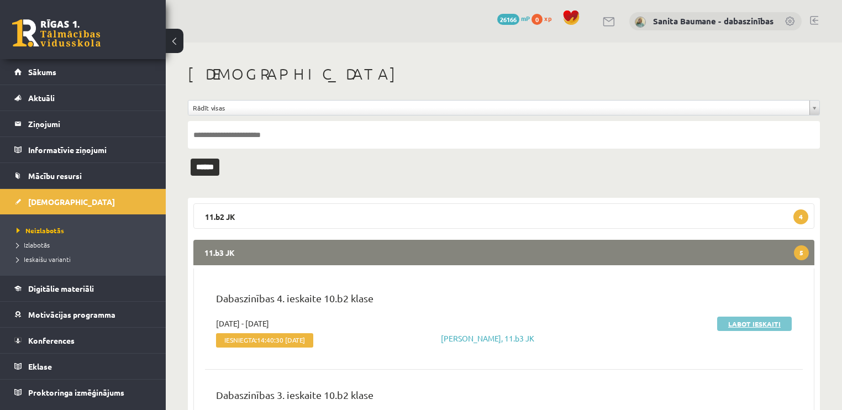
click at [736, 325] on link "Labot ieskaiti" at bounding box center [754, 323] width 75 height 14
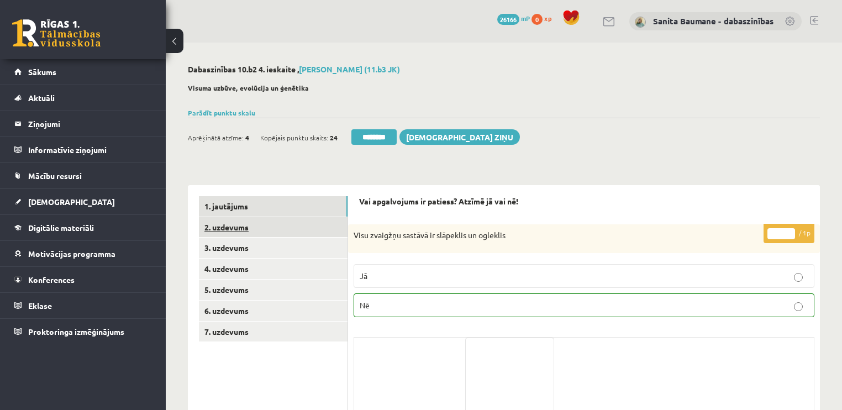
click at [252, 230] on link "2. uzdevums" at bounding box center [273, 227] width 149 height 20
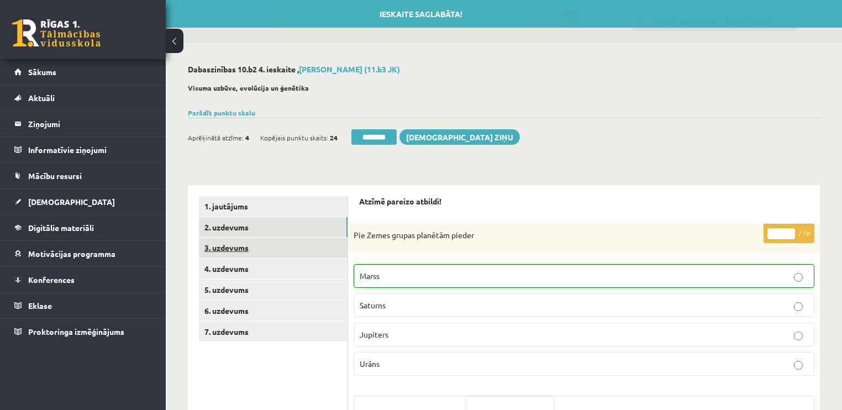
click at [248, 249] on link "3. uzdevums" at bounding box center [273, 248] width 149 height 20
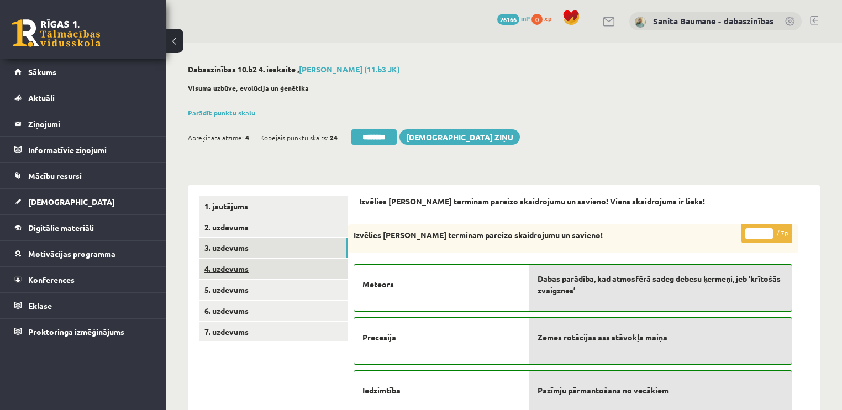
click at [244, 273] on link "4. uzdevums" at bounding box center [273, 269] width 149 height 20
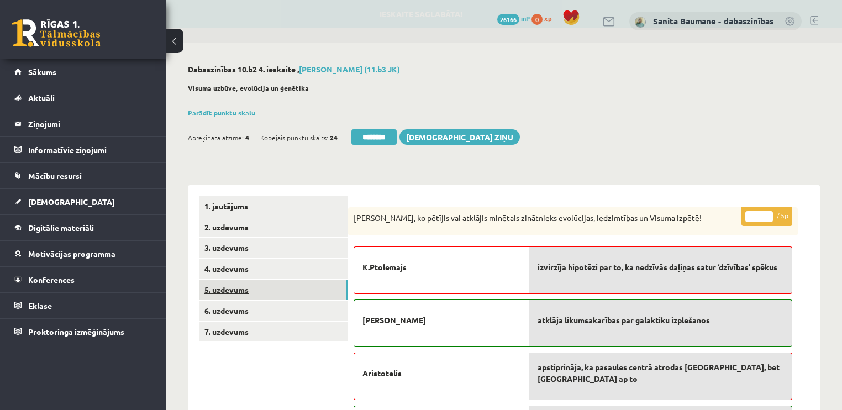
click at [235, 283] on link "5. uzdevums" at bounding box center [273, 289] width 149 height 20
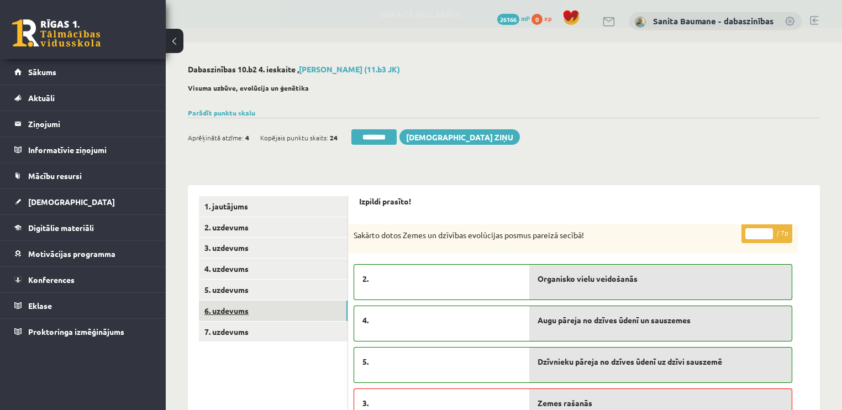
click at [245, 308] on link "6. uzdevums" at bounding box center [273, 310] width 149 height 20
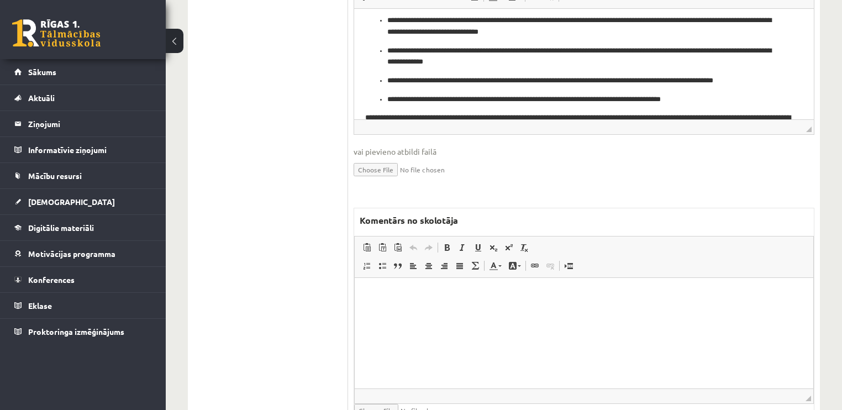
scroll to position [574, 0]
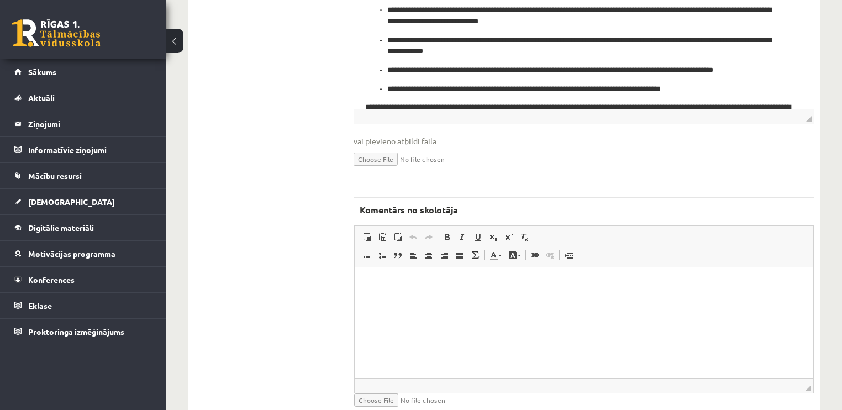
drag, startPoint x: 482, startPoint y: 335, endPoint x: 487, endPoint y: 331, distance: 6.3
click at [483, 301] on html at bounding box center [584, 284] width 458 height 34
click at [416, 288] on p "**********" at bounding box center [584, 284] width 437 height 12
click at [417, 283] on p "**********" at bounding box center [584, 284] width 437 height 12
drag, startPoint x: 456, startPoint y: 277, endPoint x: 439, endPoint y: 271, distance: 18.0
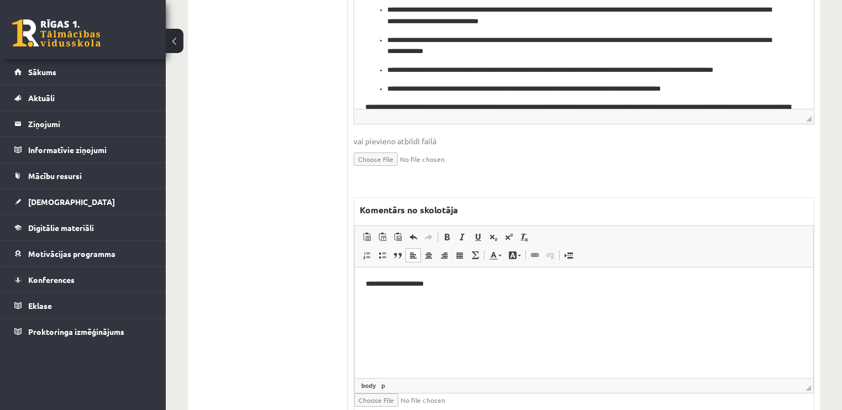
click at [457, 277] on html "**********" at bounding box center [584, 284] width 458 height 34
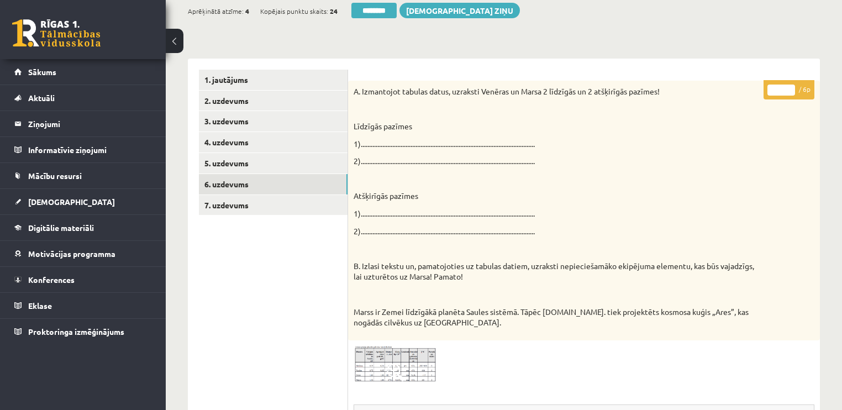
scroll to position [0, 0]
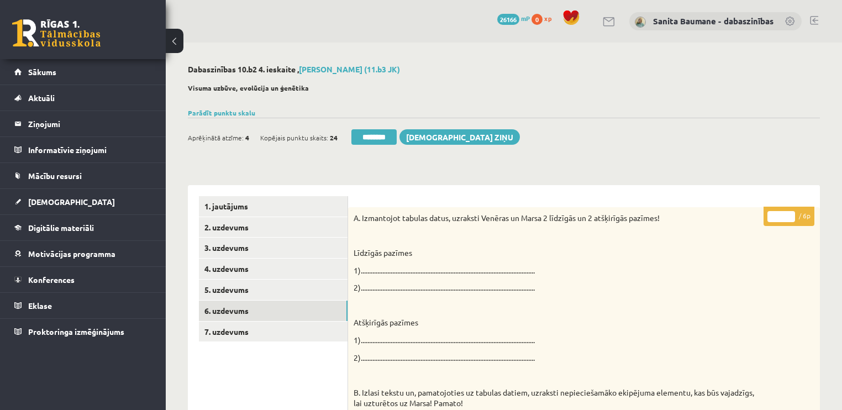
click at [790, 213] on input "*" at bounding box center [781, 216] width 28 height 11
drag, startPoint x: 790, startPoint y: 213, endPoint x: 777, endPoint y: 225, distance: 18.0
type input "*"
click at [790, 213] on input "*" at bounding box center [781, 216] width 28 height 11
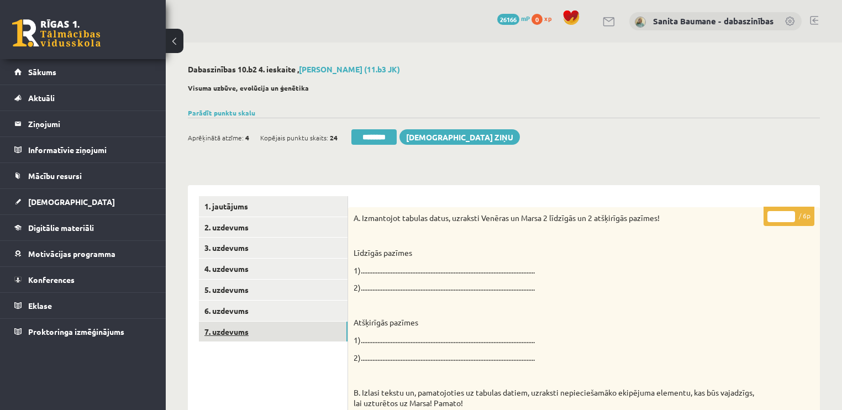
click at [226, 336] on link "7. uzdevums" at bounding box center [273, 331] width 149 height 20
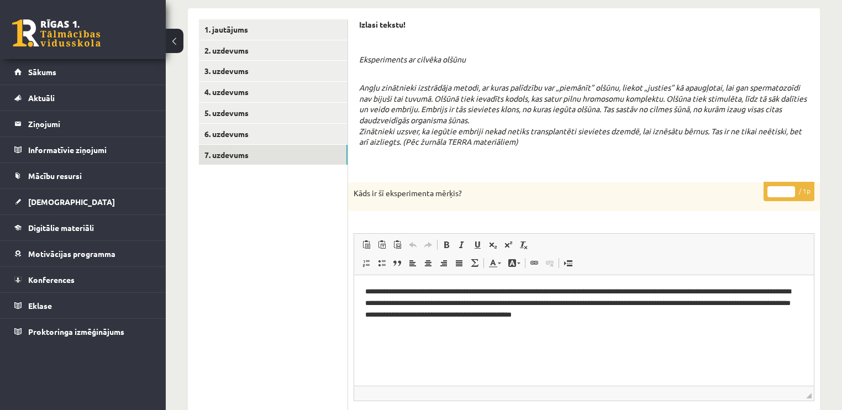
drag, startPoint x: 790, startPoint y: 187, endPoint x: 805, endPoint y: 157, distance: 32.9
type input "*"
click at [790, 186] on input "*" at bounding box center [781, 191] width 28 height 11
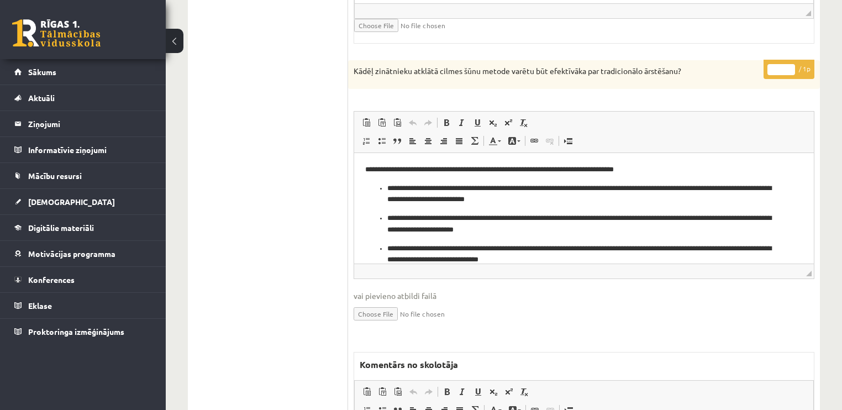
type input "*"
click at [788, 64] on input "*" at bounding box center [781, 69] width 28 height 11
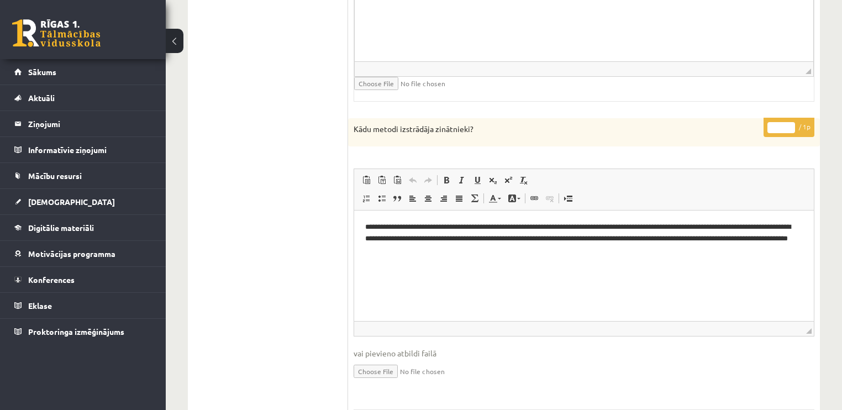
type input "*"
click at [792, 122] on input "*" at bounding box center [781, 127] width 28 height 11
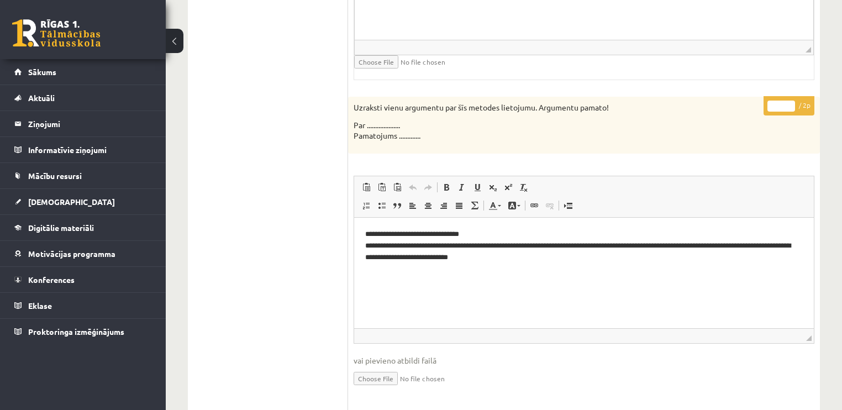
type input "*"
click at [787, 101] on input "*" at bounding box center [781, 106] width 28 height 11
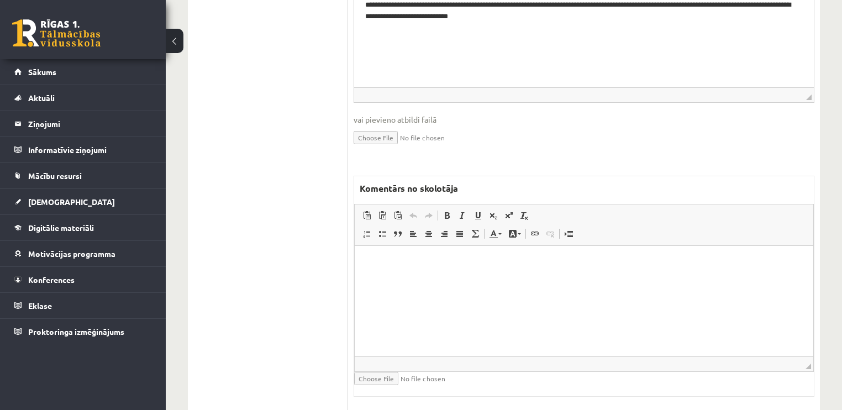
scroll to position [2249, 0]
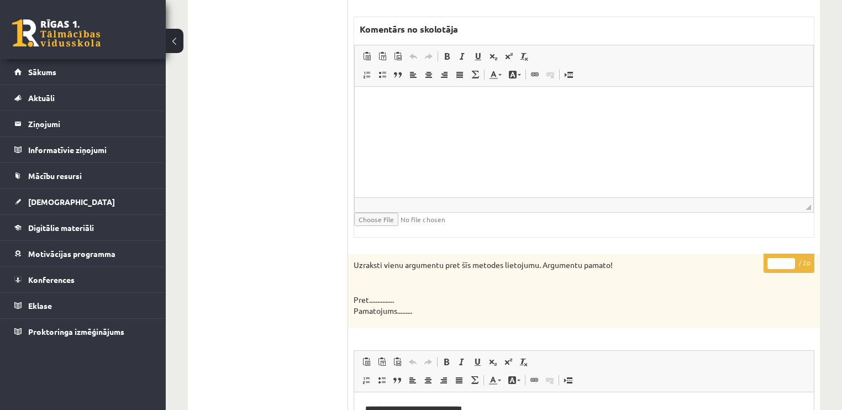
type input "*"
click at [786, 258] on input "*" at bounding box center [781, 263] width 28 height 11
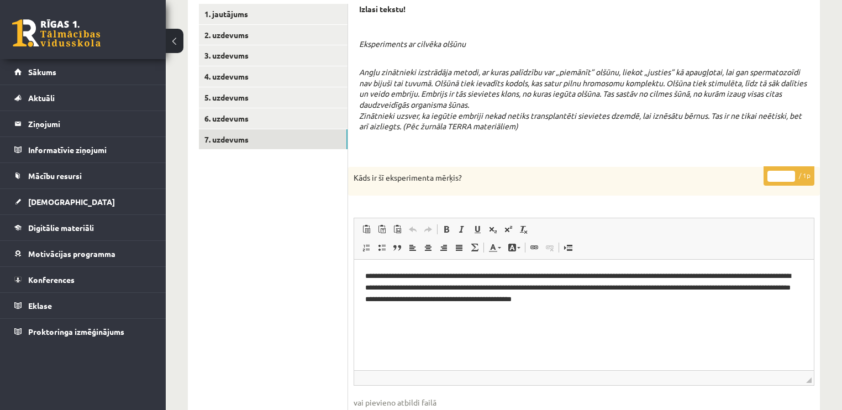
scroll to position [0, 0]
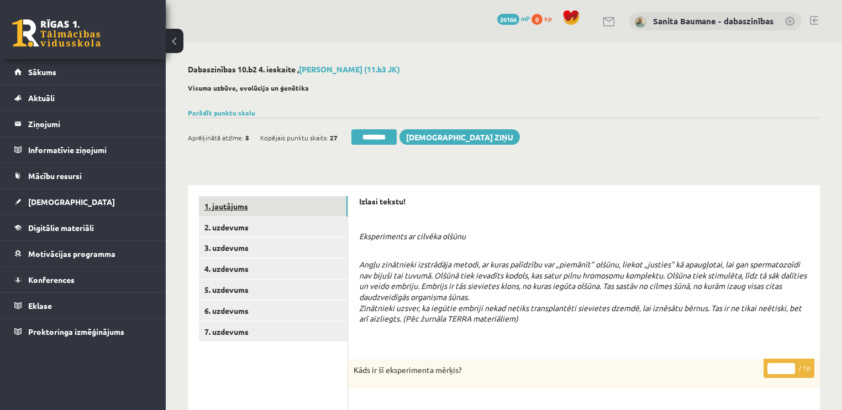
click at [245, 209] on link "1. jautājums" at bounding box center [273, 206] width 149 height 20
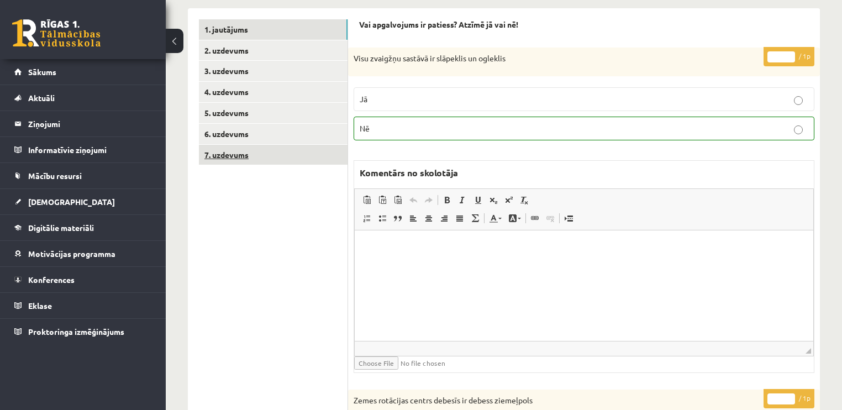
click at [225, 154] on link "7. uzdevums" at bounding box center [273, 155] width 149 height 20
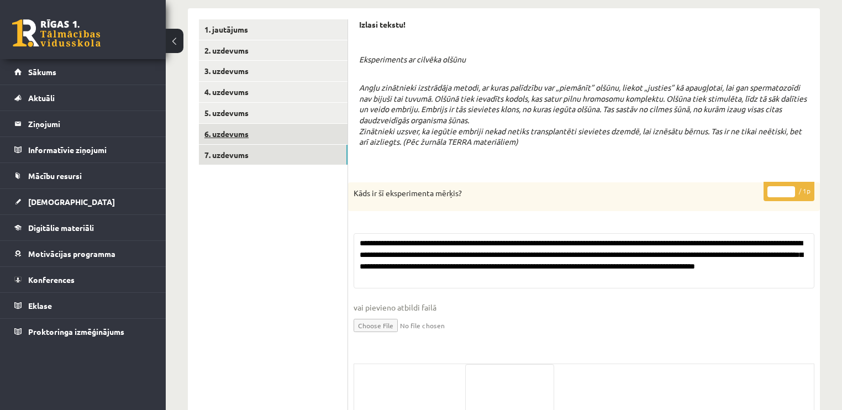
click at [239, 134] on link "6. uzdevums" at bounding box center [273, 134] width 149 height 20
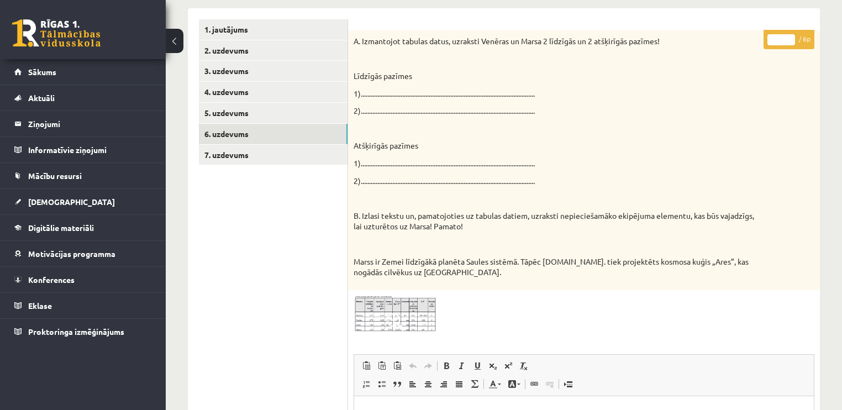
drag, startPoint x: 787, startPoint y: 37, endPoint x: 422, endPoint y: 151, distance: 382.1
type input "*"
click at [787, 36] on input "*" at bounding box center [781, 39] width 28 height 11
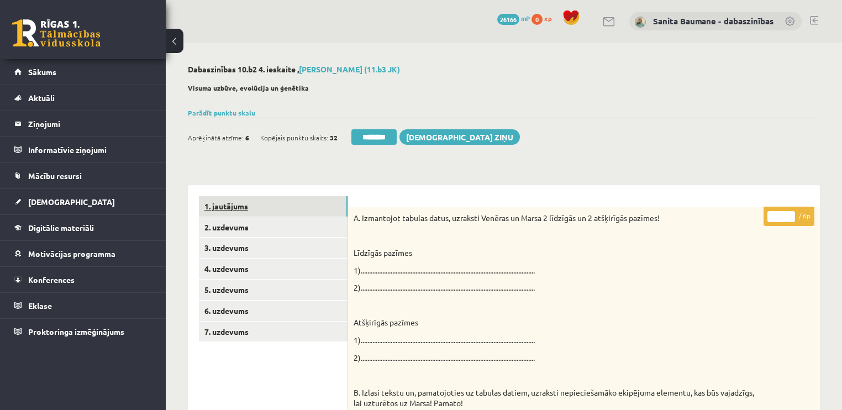
click at [303, 207] on link "1. jautājums" at bounding box center [273, 206] width 149 height 20
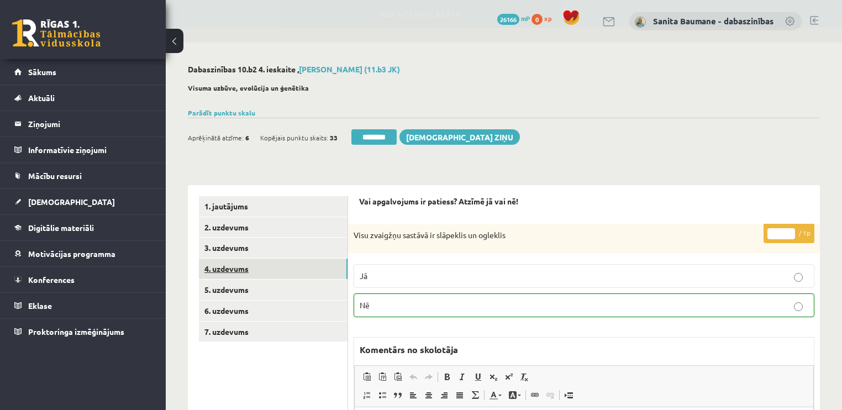
click at [271, 275] on link "4. uzdevums" at bounding box center [273, 269] width 149 height 20
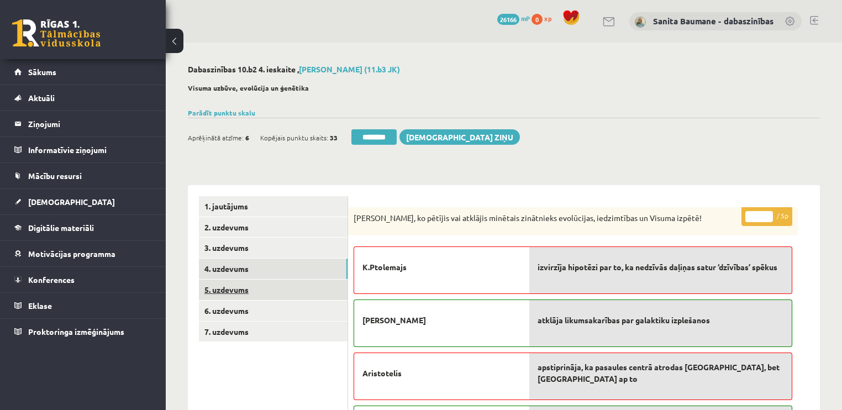
click at [284, 297] on link "5. uzdevums" at bounding box center [273, 289] width 149 height 20
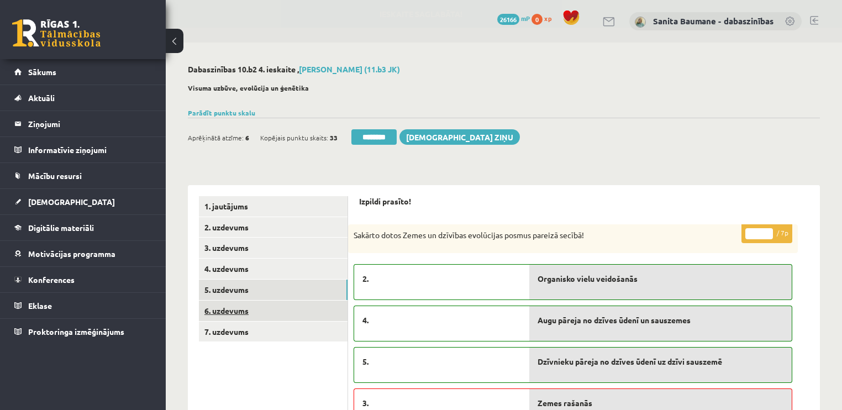
click at [284, 312] on link "6. uzdevums" at bounding box center [273, 310] width 149 height 20
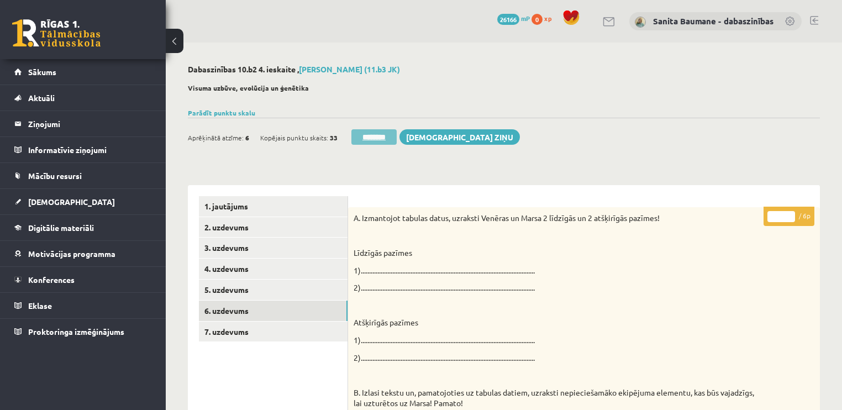
click at [371, 138] on input "********" at bounding box center [373, 136] width 45 height 15
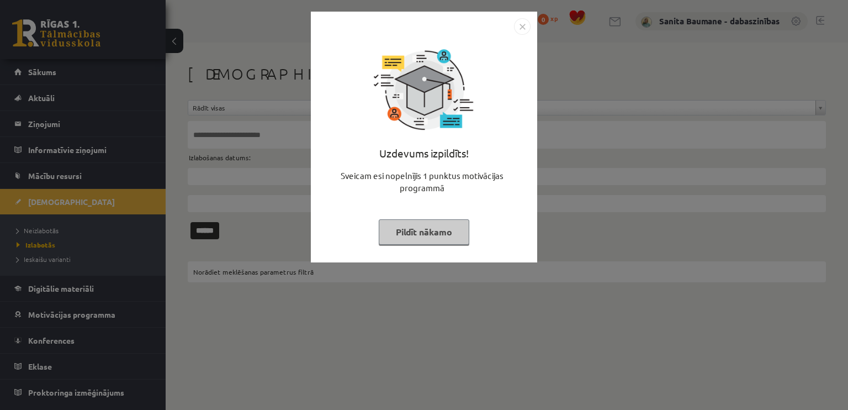
click at [414, 231] on button "Pildīt nākamo" at bounding box center [424, 231] width 91 height 25
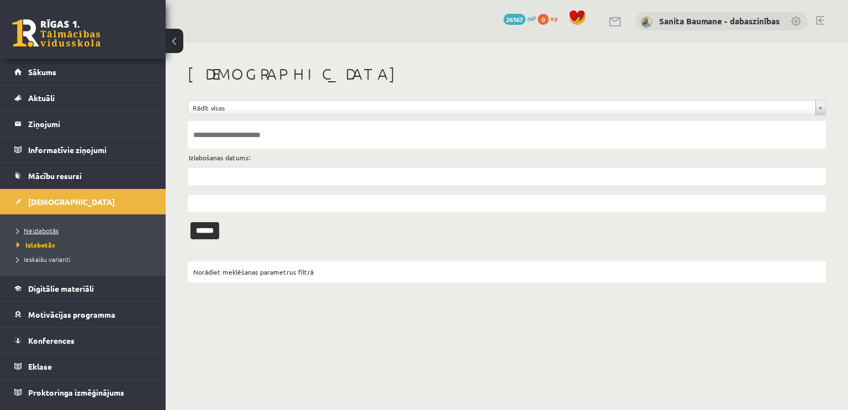
click at [35, 229] on span "Neizlabotās" at bounding box center [38, 230] width 42 height 9
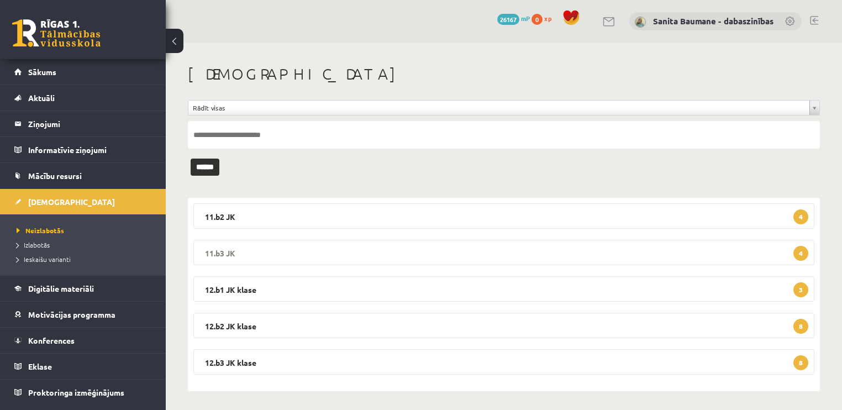
click at [346, 250] on legend "11.b3 JK 4" at bounding box center [503, 252] width 621 height 25
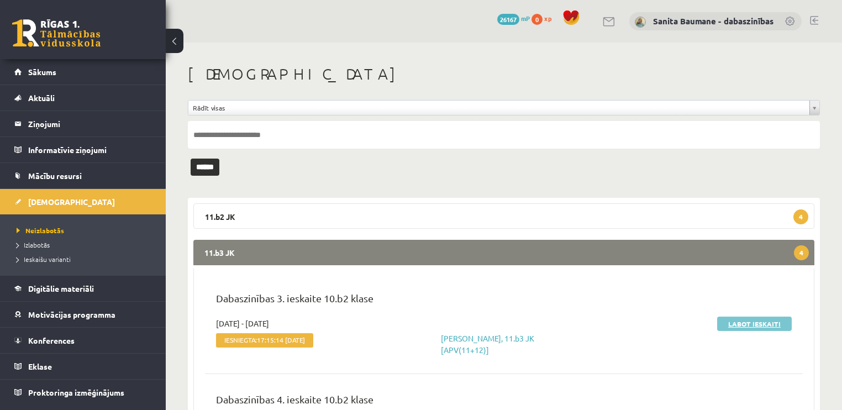
click at [729, 325] on link "Labot ieskaiti" at bounding box center [754, 323] width 75 height 14
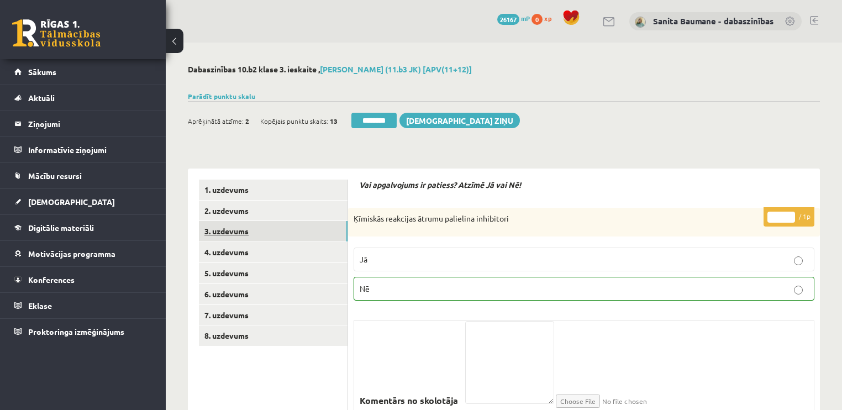
click at [225, 231] on link "3. uzdevums" at bounding box center [273, 231] width 149 height 20
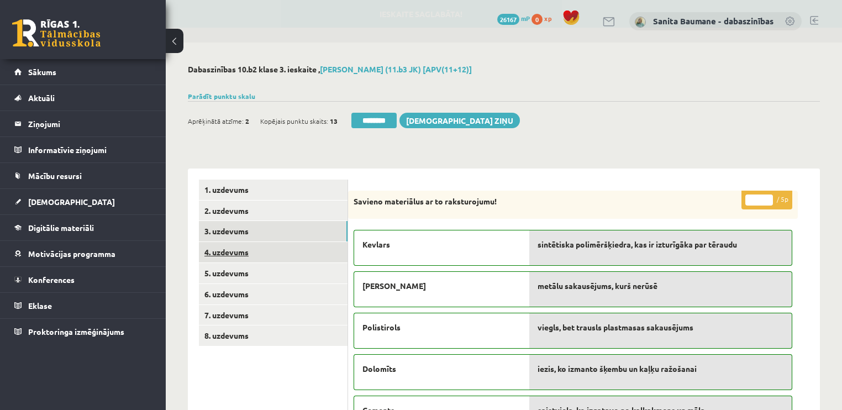
click at [230, 255] on link "4. uzdevums" at bounding box center [273, 252] width 149 height 20
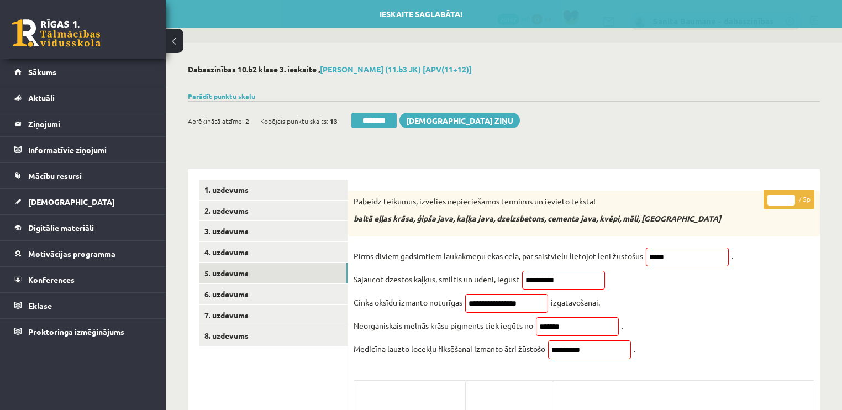
click at [226, 271] on link "5. uzdevums" at bounding box center [273, 273] width 149 height 20
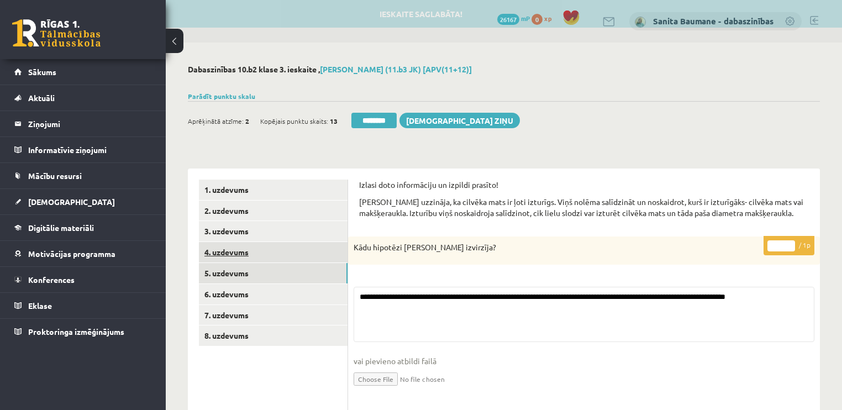
click at [234, 254] on link "4. uzdevums" at bounding box center [273, 252] width 149 height 20
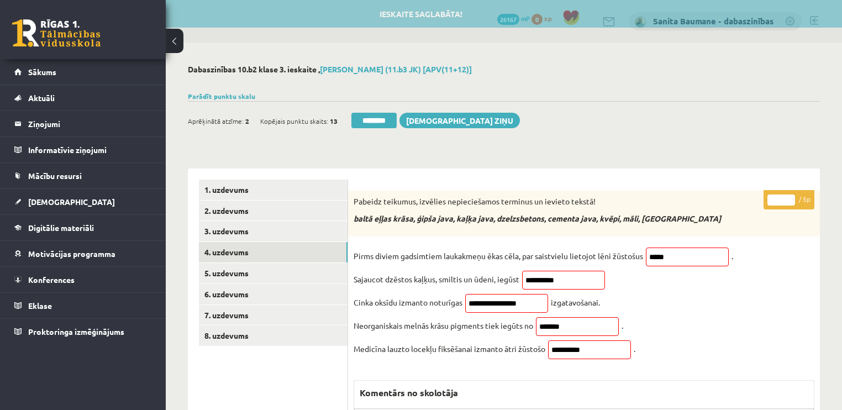
drag, startPoint x: 789, startPoint y: 194, endPoint x: 6, endPoint y: 381, distance: 805.7
type input "*"
click at [789, 194] on input "*" at bounding box center [781, 199] width 28 height 11
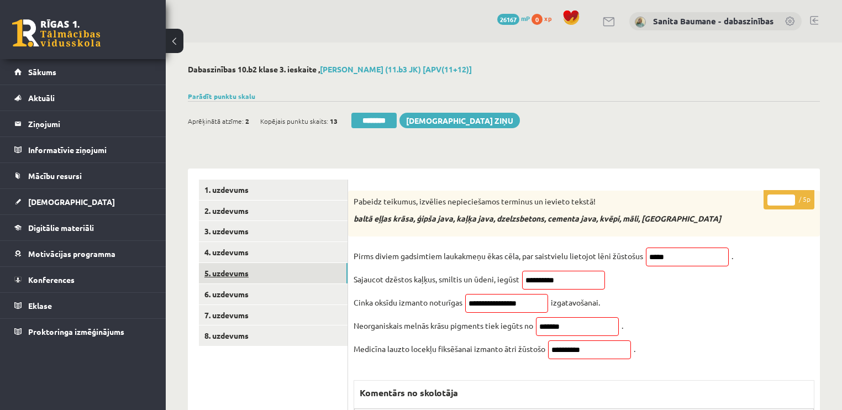
click at [297, 279] on link "5. uzdevums" at bounding box center [273, 273] width 149 height 20
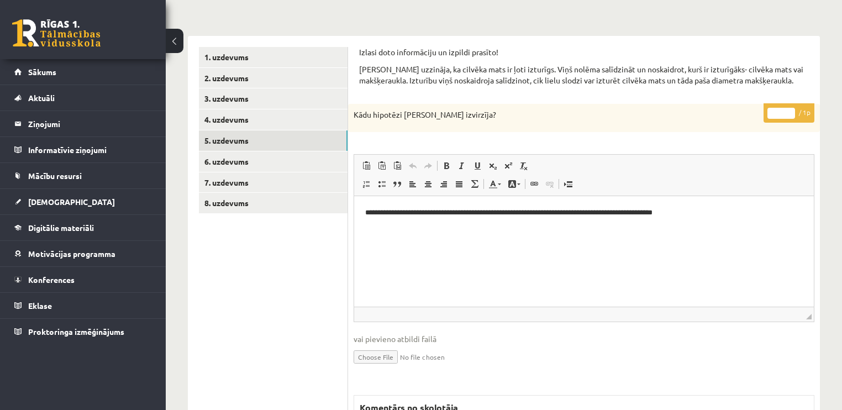
type input "*"
click at [789, 109] on input "*" at bounding box center [781, 113] width 28 height 11
click at [238, 157] on link "6. uzdevums" at bounding box center [273, 161] width 149 height 20
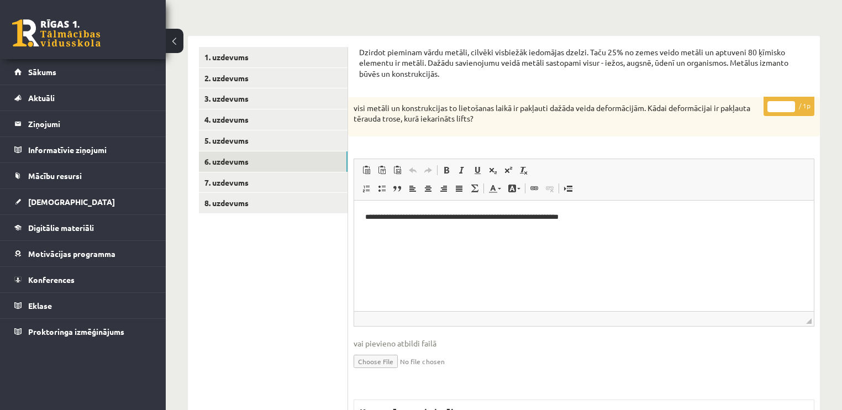
click at [792, 101] on input "*" at bounding box center [781, 106] width 28 height 11
type input "*"
click at [790, 102] on input "*" at bounding box center [781, 106] width 28 height 11
click at [281, 188] on link "7. uzdevums" at bounding box center [273, 182] width 149 height 20
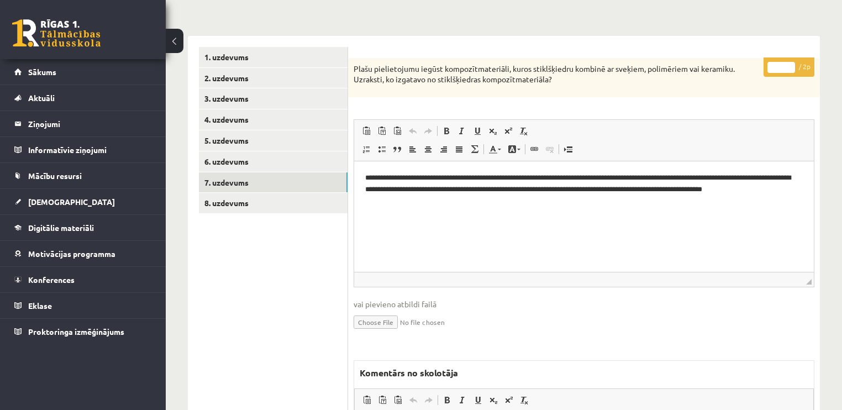
drag, startPoint x: 787, startPoint y: 64, endPoint x: 498, endPoint y: 146, distance: 299.8
type input "*"
click at [784, 66] on input "*" at bounding box center [781, 67] width 28 height 11
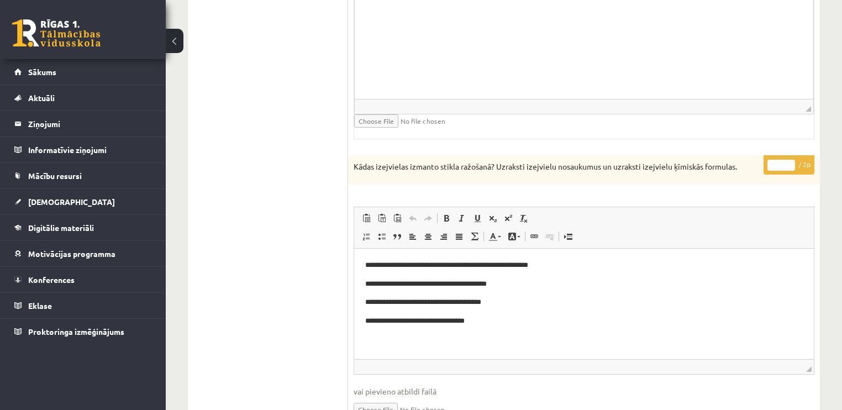
type input "*"
click at [785, 160] on input "*" at bounding box center [781, 165] width 28 height 11
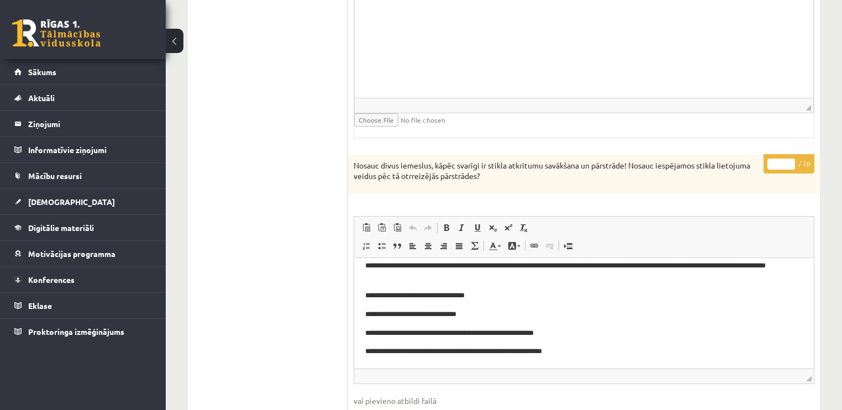
type input "*"
click at [789, 159] on input "*" at bounding box center [781, 164] width 28 height 11
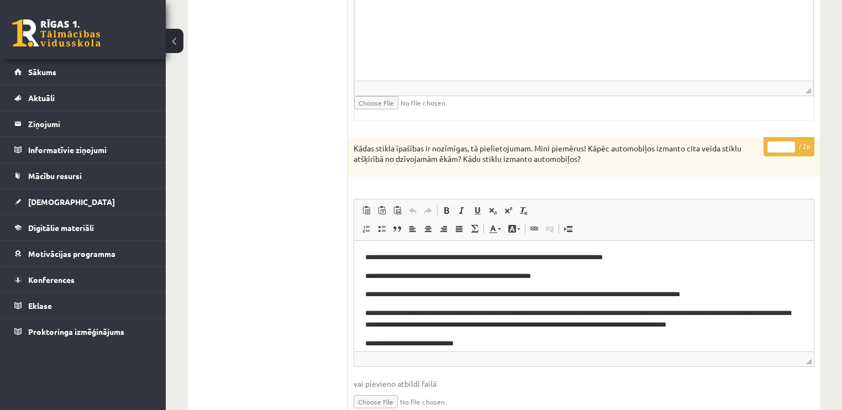
type input "*"
click at [793, 141] on input "*" at bounding box center [781, 146] width 28 height 11
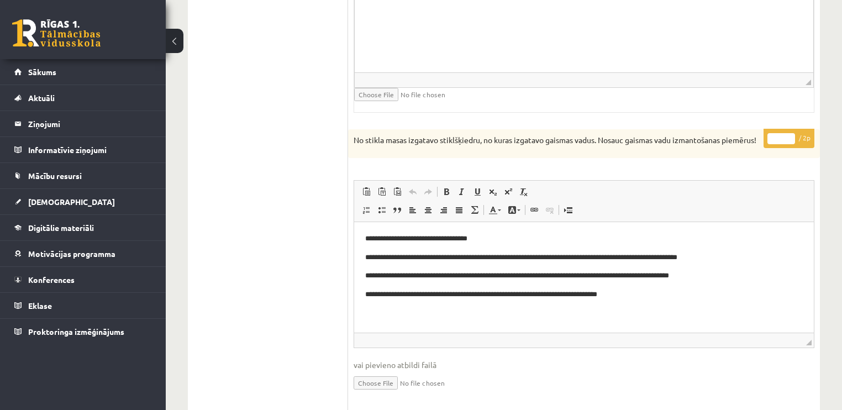
type input "*"
click at [790, 133] on input "*" at bounding box center [781, 138] width 28 height 11
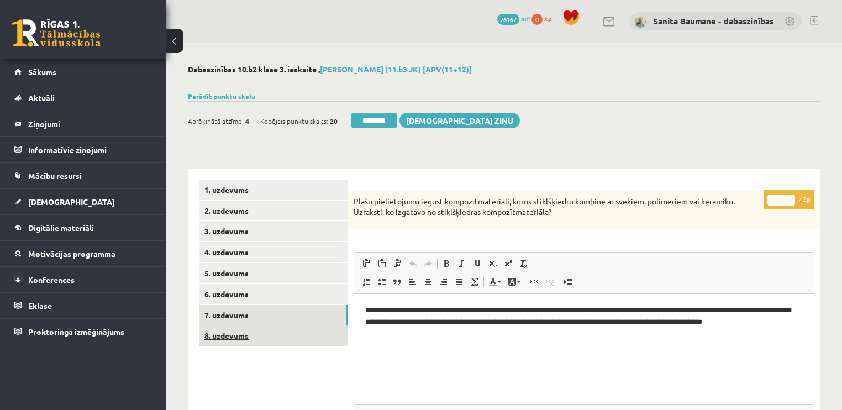
click at [239, 341] on link "8. uzdevums" at bounding box center [273, 335] width 149 height 20
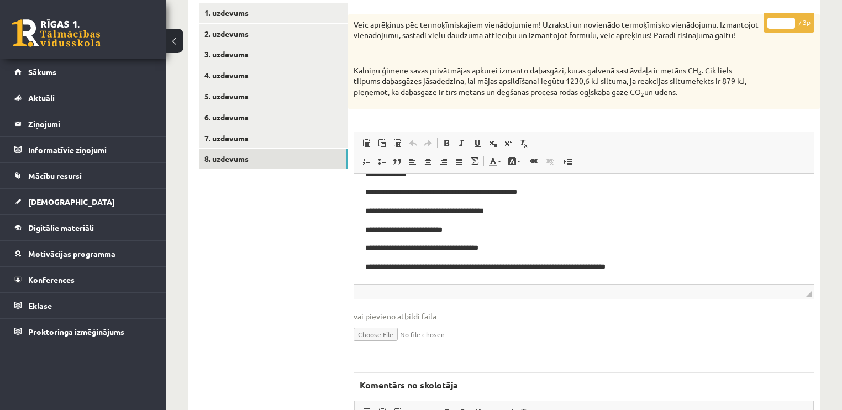
drag, startPoint x: 791, startPoint y: 19, endPoint x: 0, endPoint y: 381, distance: 869.8
type input "*"
click at [789, 20] on input "*" at bounding box center [781, 23] width 28 height 11
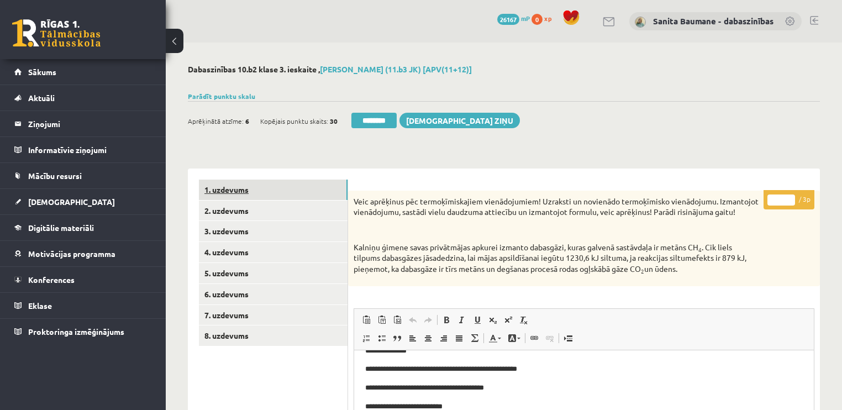
click at [248, 193] on link "1. uzdevums" at bounding box center [273, 190] width 149 height 20
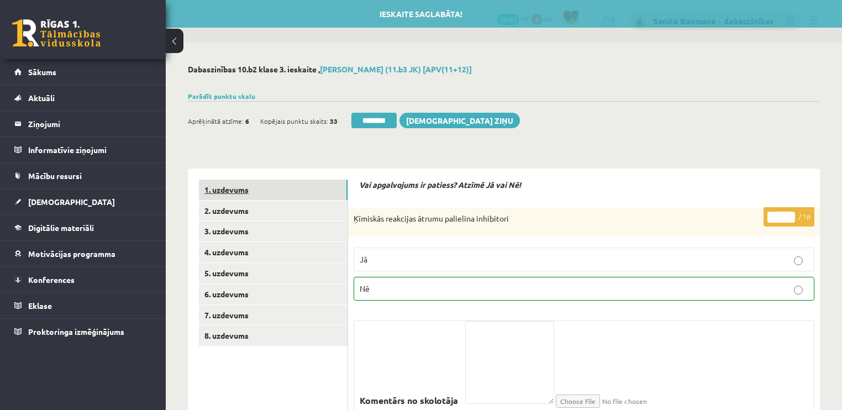
click at [247, 190] on link "1. uzdevums" at bounding box center [273, 190] width 149 height 20
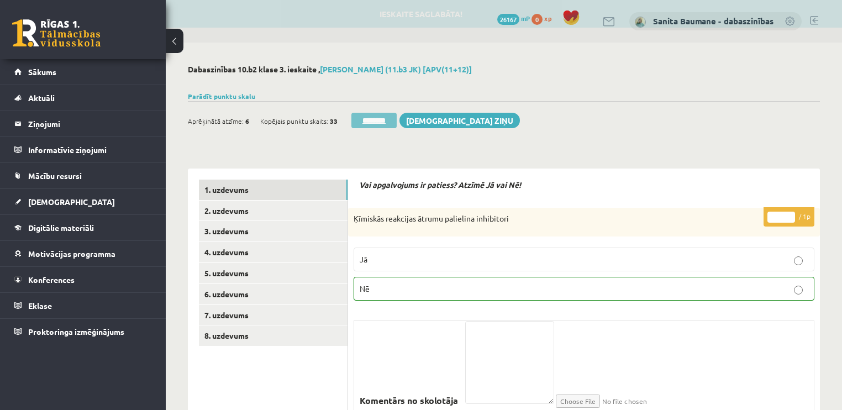
click at [360, 122] on input "********" at bounding box center [373, 120] width 45 height 15
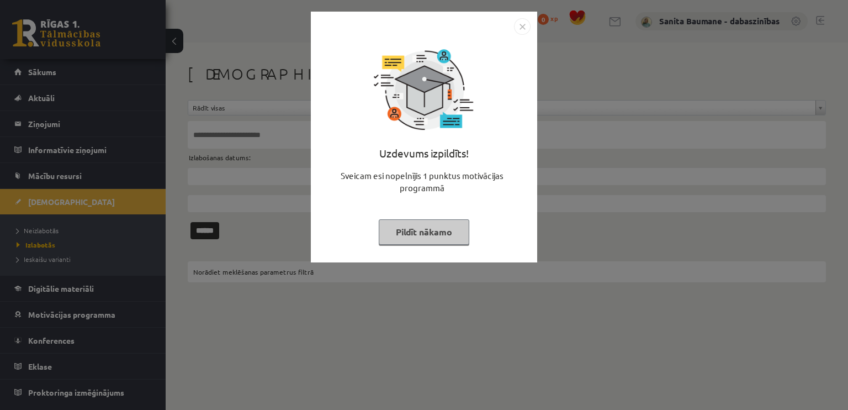
drag, startPoint x: 400, startPoint y: 228, endPoint x: 18, endPoint y: 192, distance: 383.9
click at [400, 228] on button "Pildīt nākamo" at bounding box center [424, 231] width 91 height 25
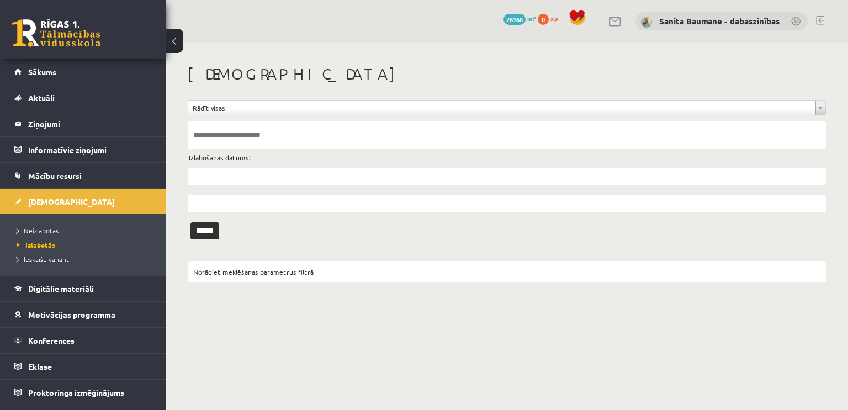
click at [40, 229] on span "Neizlabotās" at bounding box center [38, 230] width 42 height 9
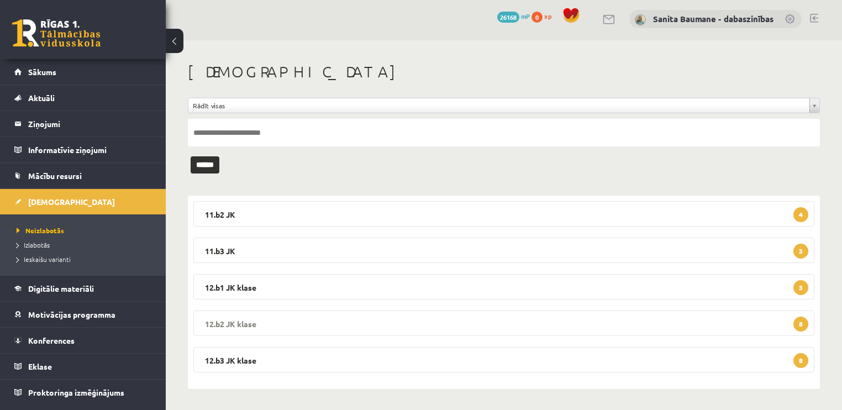
scroll to position [2, 0]
click at [230, 289] on legend "12.b1 JK klase 3" at bounding box center [503, 286] width 621 height 25
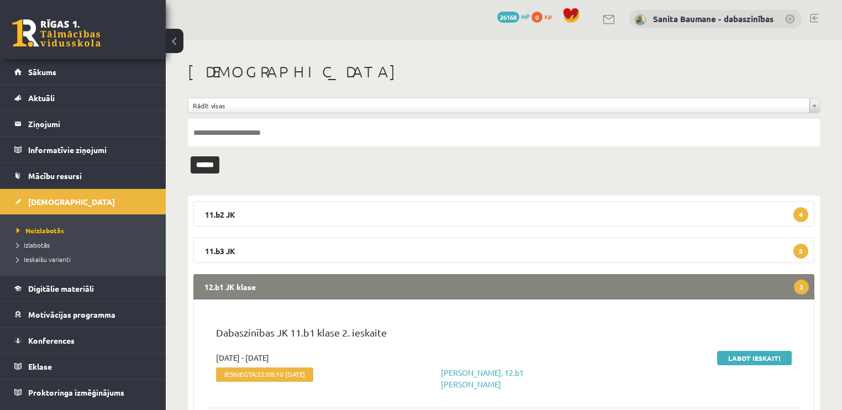
click at [234, 284] on legend "12.b1 JK klase 3" at bounding box center [503, 286] width 621 height 25
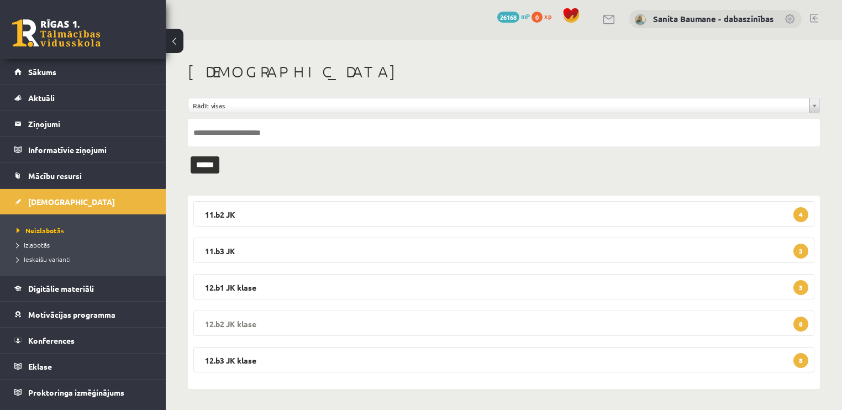
click at [243, 327] on legend "12.b2 [PERSON_NAME] 8" at bounding box center [503, 322] width 621 height 25
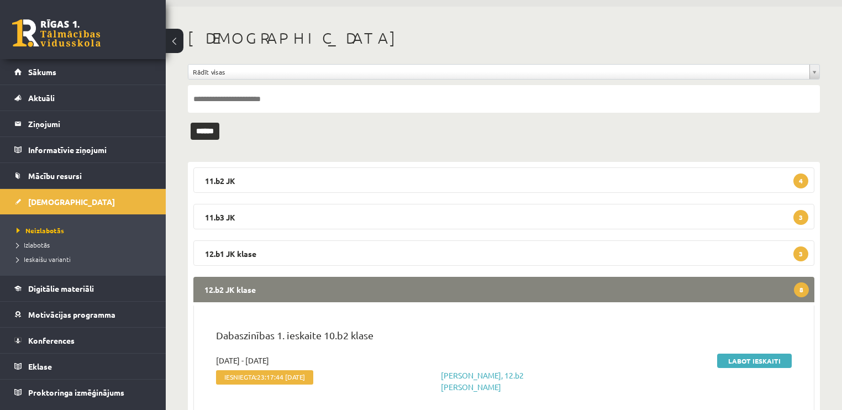
scroll to position [135, 0]
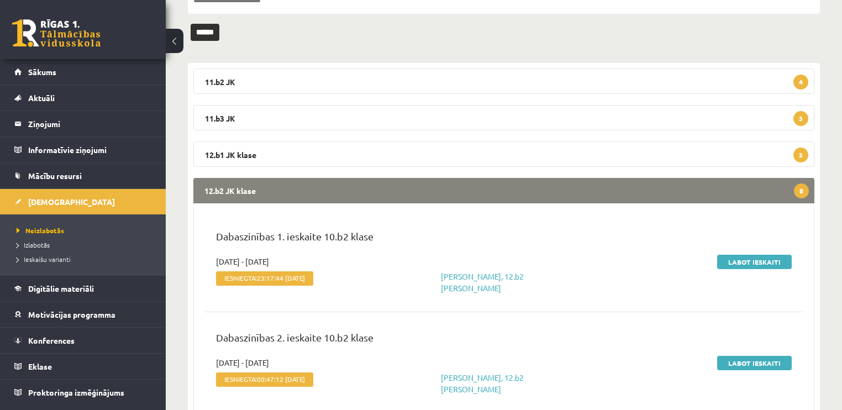
click at [233, 191] on legend "12.b2 [PERSON_NAME] 8" at bounding box center [503, 190] width 621 height 25
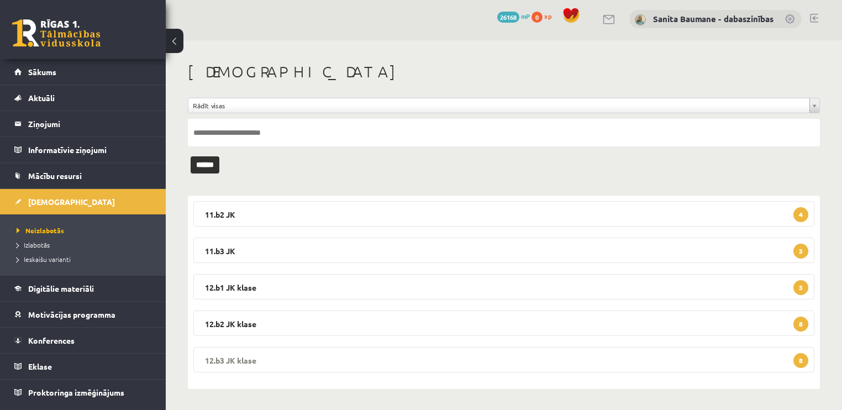
click at [236, 356] on legend "12.b3 [PERSON_NAME] 8" at bounding box center [503, 359] width 621 height 25
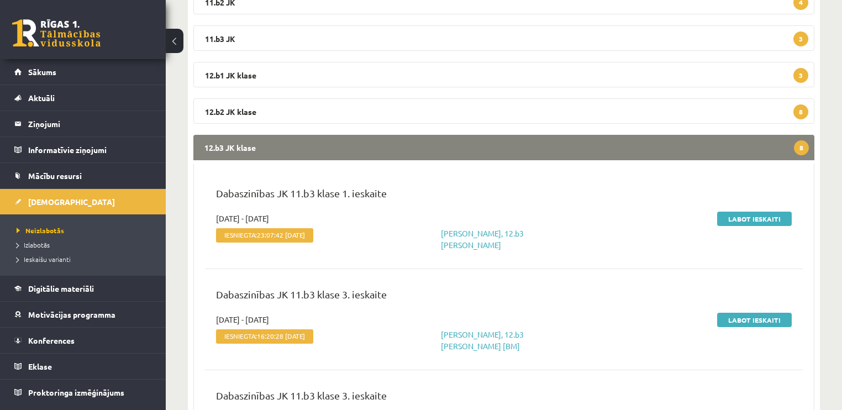
scroll to position [223, 0]
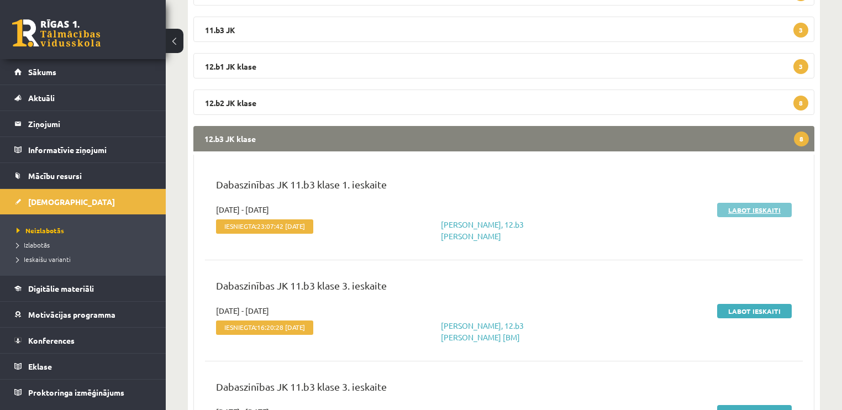
drag, startPoint x: 748, startPoint y: 210, endPoint x: 745, endPoint y: 205, distance: 5.9
click at [748, 209] on link "Labot ieskaiti" at bounding box center [754, 210] width 75 height 14
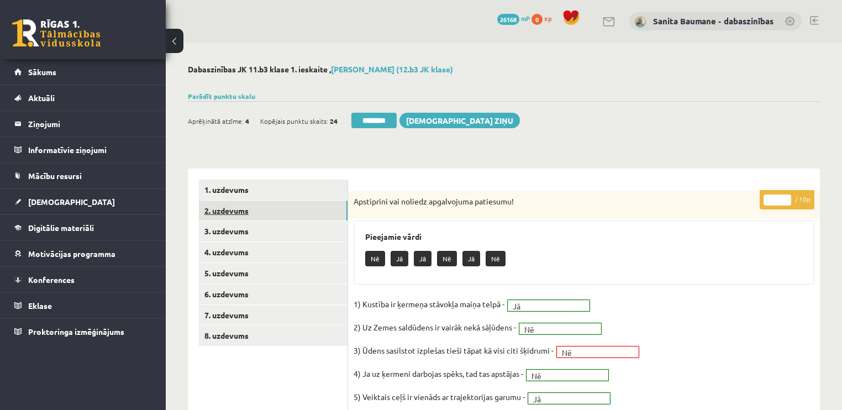
click at [252, 210] on link "2. uzdevums" at bounding box center [273, 211] width 149 height 20
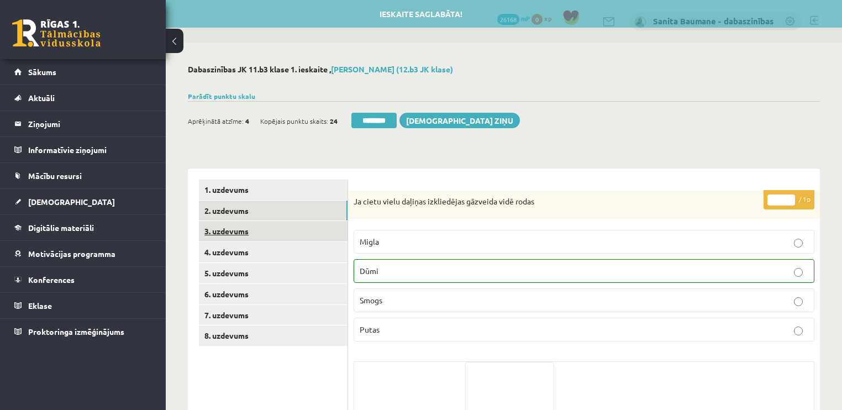
click at [231, 229] on link "3. uzdevums" at bounding box center [273, 231] width 149 height 20
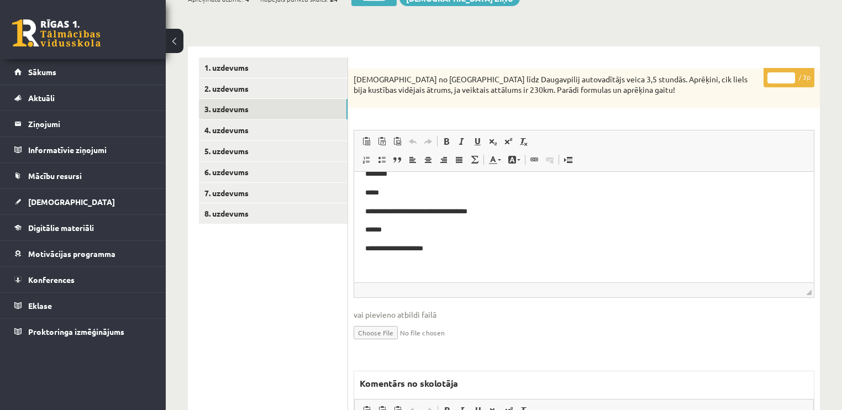
scroll to position [54, 0]
type input "*"
click at [792, 72] on input "*" at bounding box center [781, 77] width 28 height 11
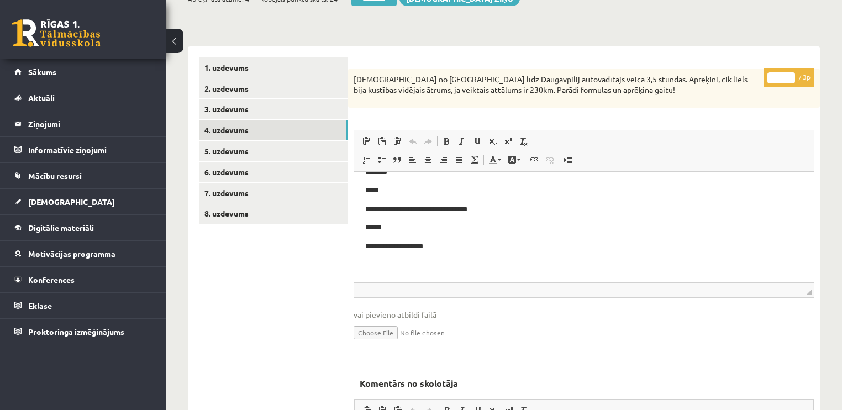
click at [261, 136] on link "4. uzdevums" at bounding box center [273, 130] width 149 height 20
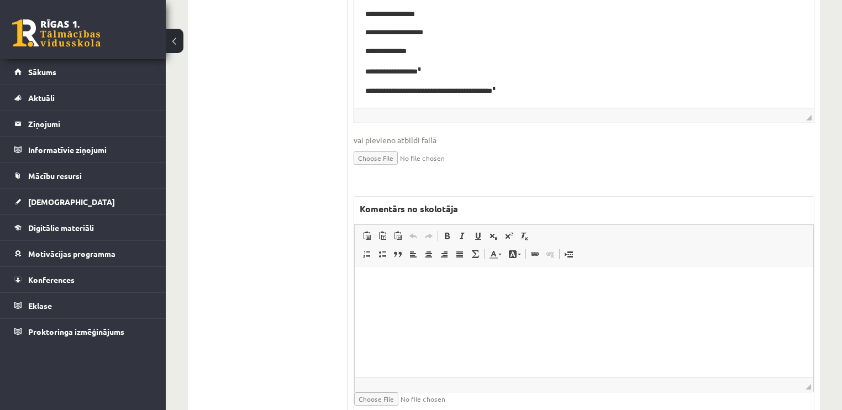
scroll to position [484, 0]
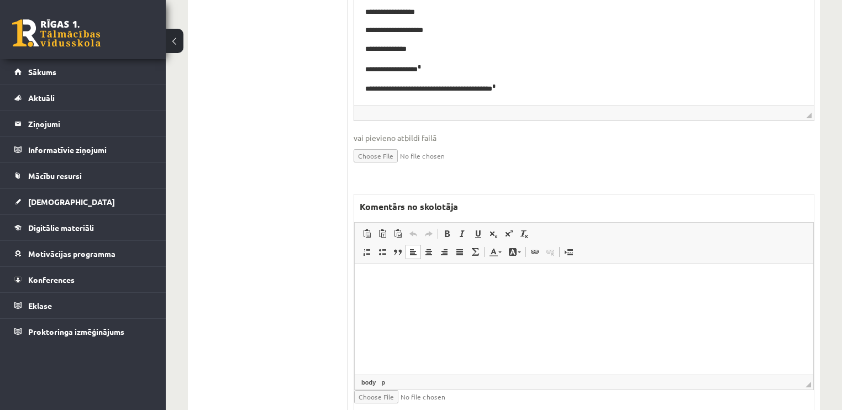
click at [443, 298] on html at bounding box center [584, 281] width 458 height 34
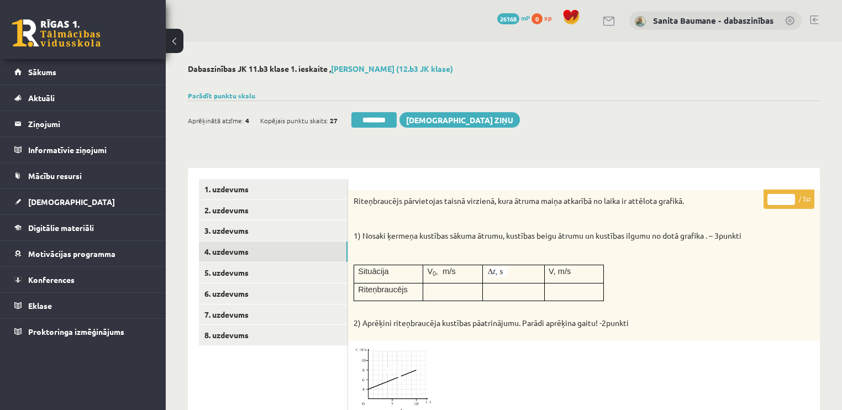
scroll to position [0, 0]
click at [789, 194] on input "*" at bounding box center [781, 199] width 28 height 11
click at [789, 193] on p "* / 5p" at bounding box center [788, 199] width 51 height 19
click at [787, 198] on input "*" at bounding box center [781, 199] width 28 height 11
drag, startPoint x: 787, startPoint y: 198, endPoint x: 782, endPoint y: 203, distance: 7.0
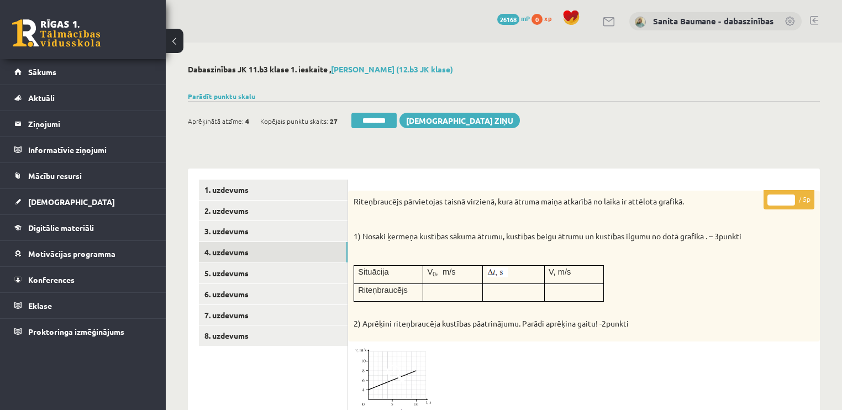
type input "*"
click at [788, 198] on input "*" at bounding box center [781, 199] width 28 height 11
click at [230, 281] on link "5. uzdevums" at bounding box center [273, 273] width 149 height 20
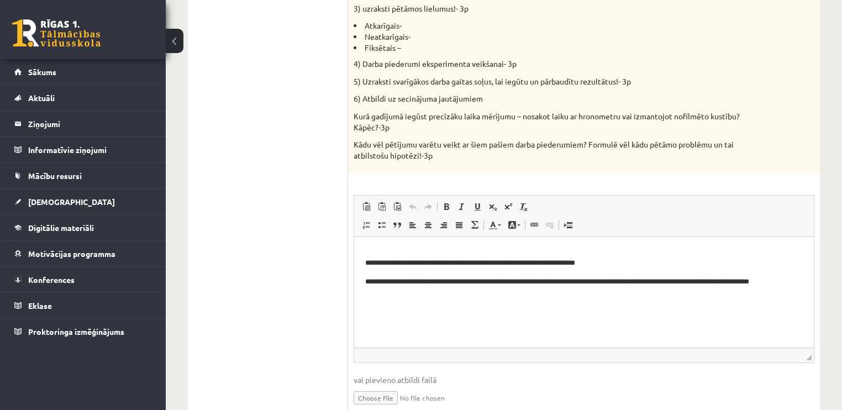
scroll to position [177, 0]
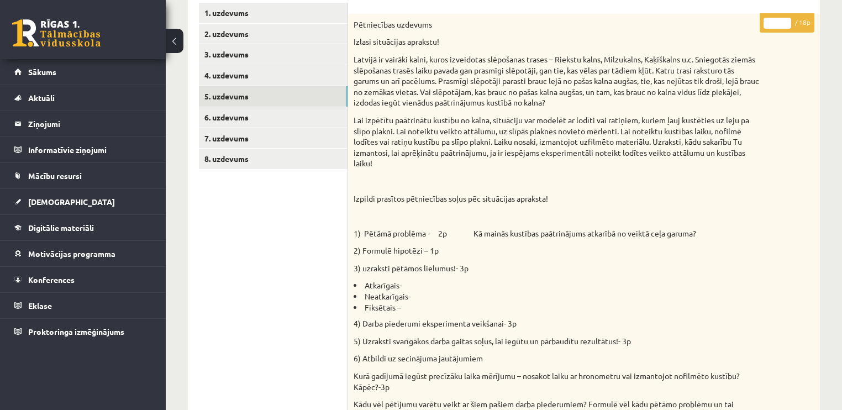
click at [787, 20] on input "**" at bounding box center [777, 23] width 28 height 11
click at [786, 20] on input "**" at bounding box center [777, 23] width 28 height 11
type input "**"
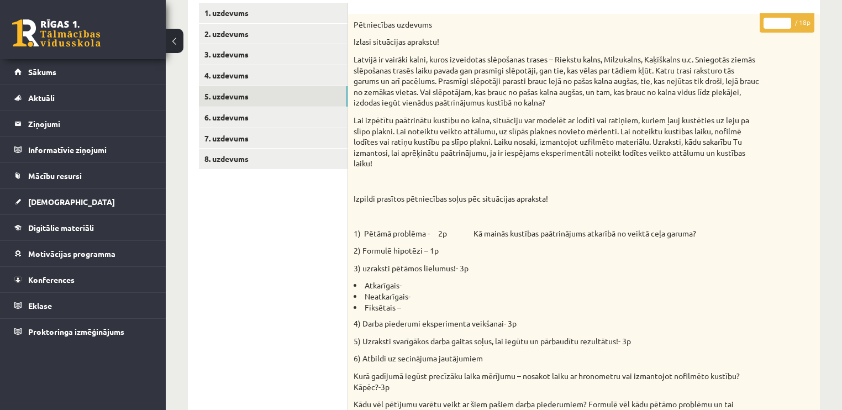
click at [786, 20] on input "**" at bounding box center [777, 23] width 28 height 11
click at [225, 123] on link "6. uzdevums" at bounding box center [273, 117] width 149 height 20
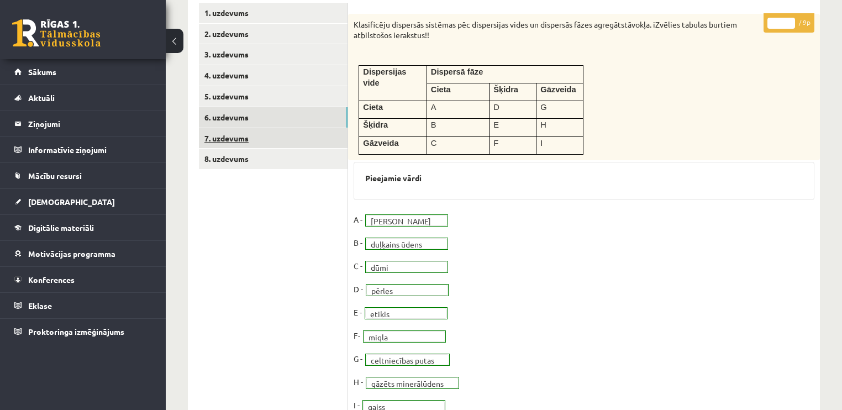
scroll to position [0, 0]
click at [221, 138] on link "7. uzdevums" at bounding box center [273, 138] width 149 height 20
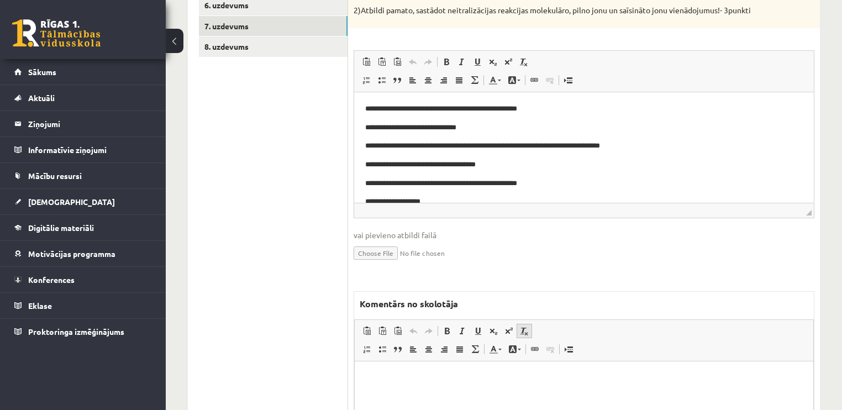
scroll to position [354, 0]
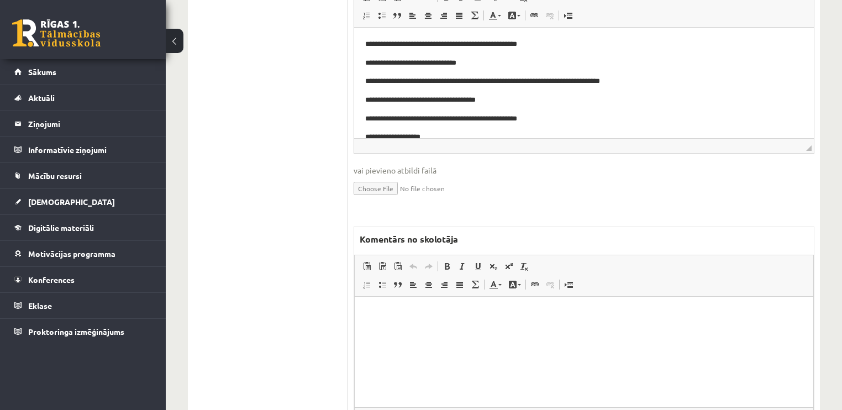
click at [556, 320] on html at bounding box center [584, 313] width 458 height 34
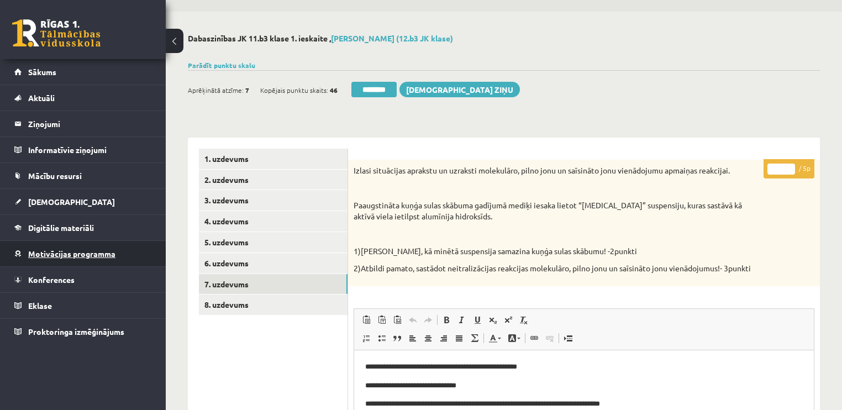
scroll to position [0, 0]
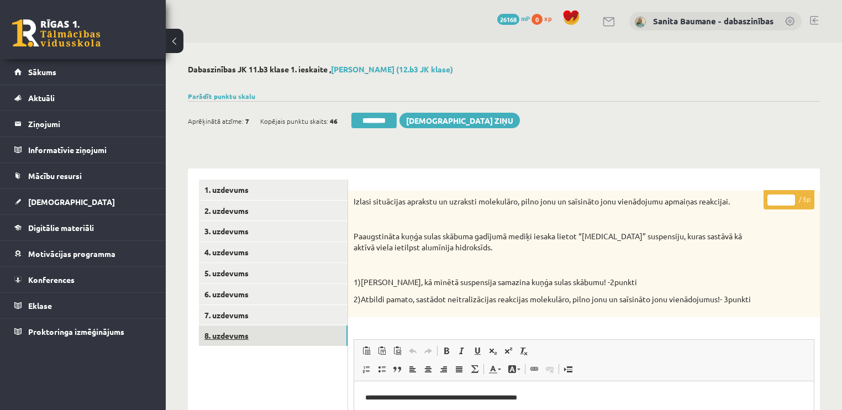
click at [204, 339] on link "8. uzdevums" at bounding box center [273, 335] width 149 height 20
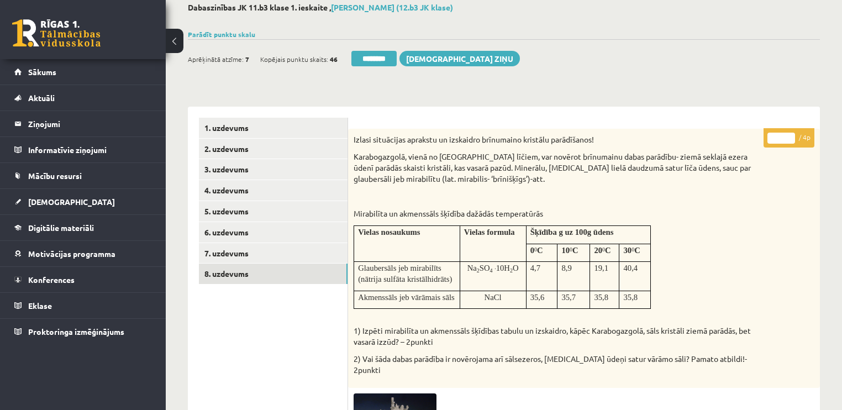
scroll to position [44, 0]
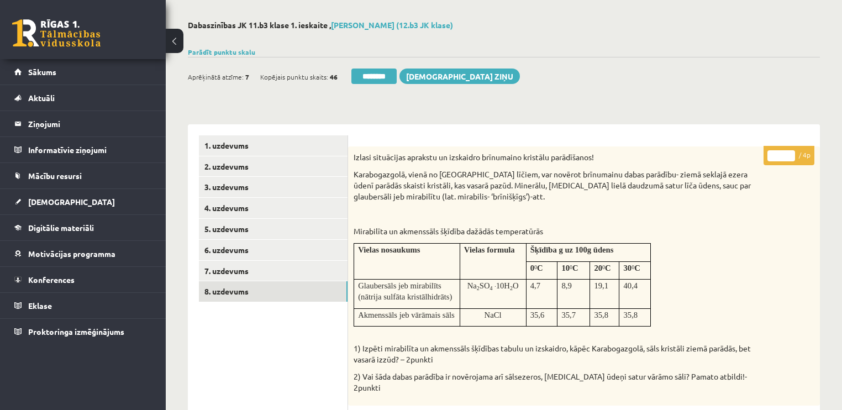
click at [789, 151] on input "*" at bounding box center [781, 155] width 28 height 11
type input "*"
click at [789, 151] on input "*" at bounding box center [781, 155] width 28 height 11
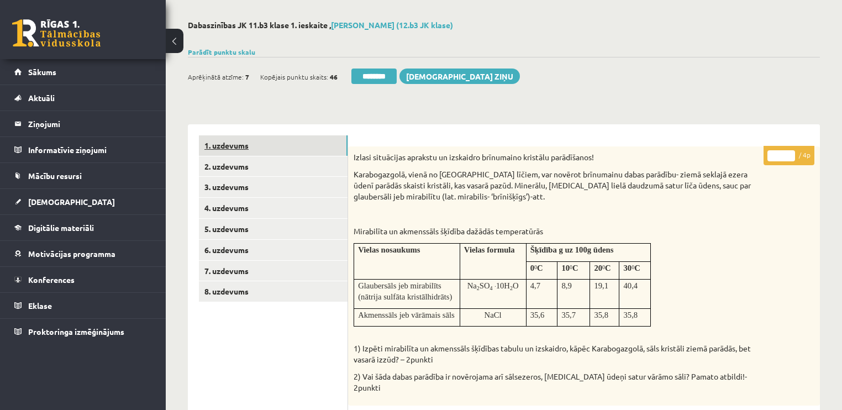
click at [235, 139] on link "1. uzdevums" at bounding box center [273, 145] width 149 height 20
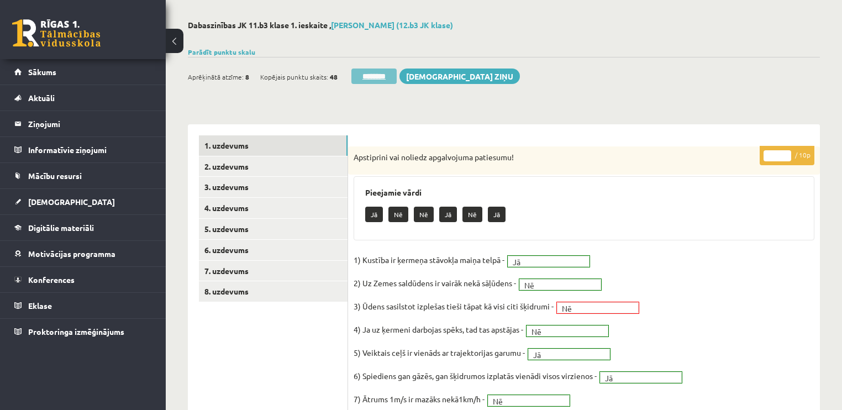
click at [382, 82] on input "********" at bounding box center [373, 75] width 45 height 15
